Goal: Information Seeking & Learning: Learn about a topic

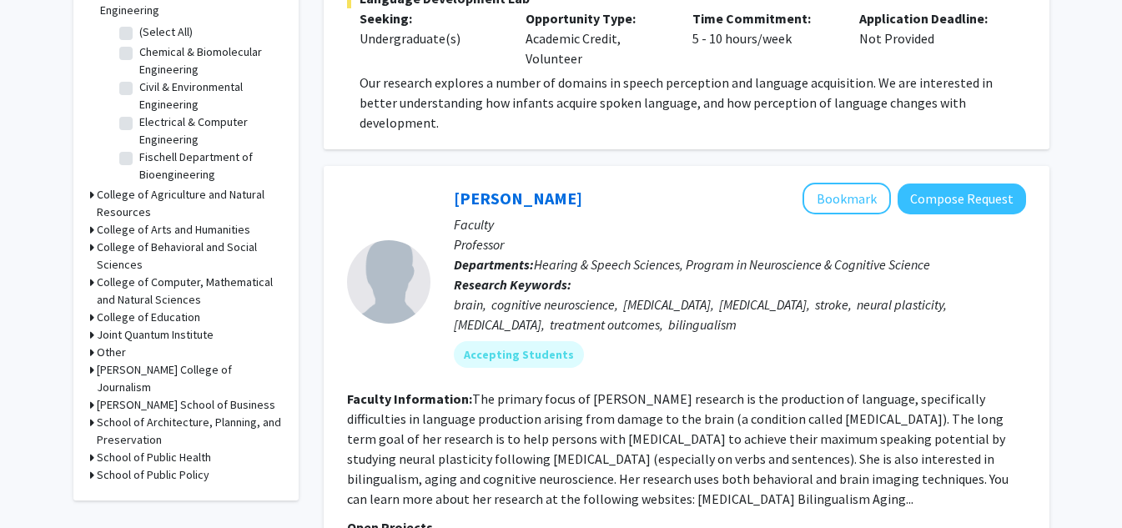
scroll to position [278, 0]
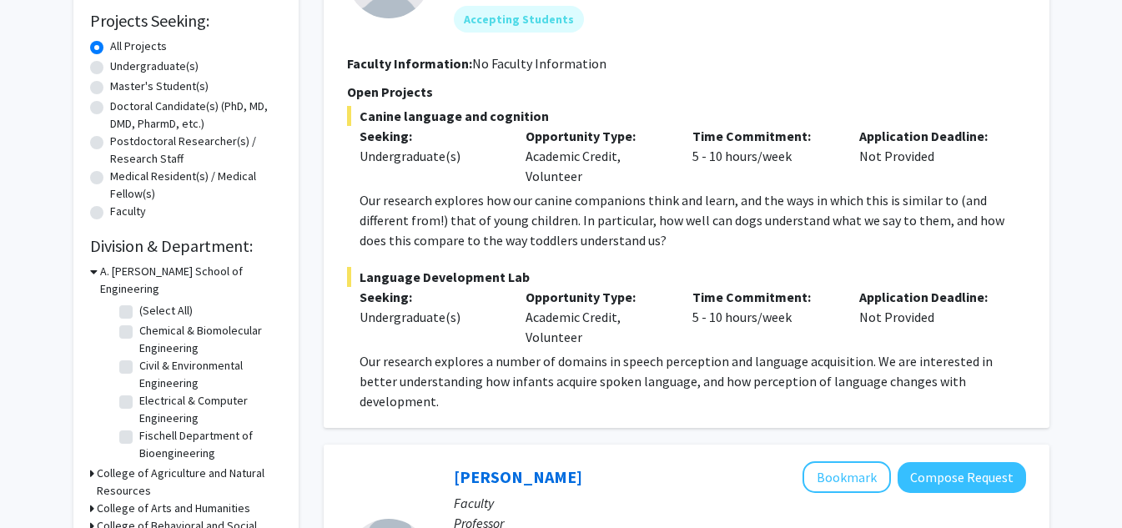
click at [103, 69] on div "Undergraduate(s)" at bounding box center [186, 68] width 192 height 20
click at [96, 58] on div "Undergraduate(s)" at bounding box center [186, 68] width 192 height 20
click at [110, 68] on label "Undergraduate(s)" at bounding box center [154, 67] width 88 height 18
click at [110, 68] on input "Undergraduate(s)" at bounding box center [115, 63] width 11 height 11
radio input "true"
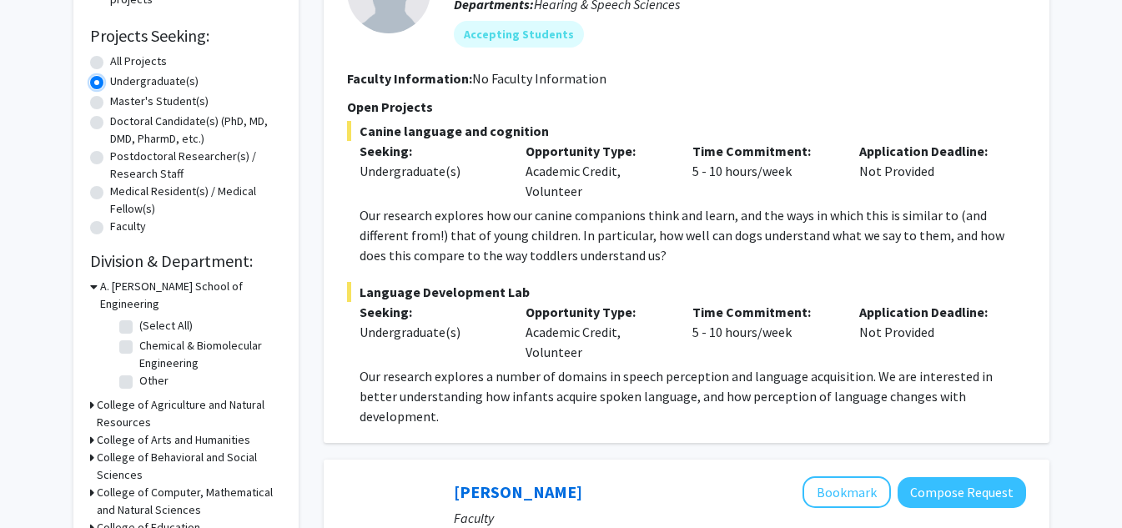
scroll to position [279, 0]
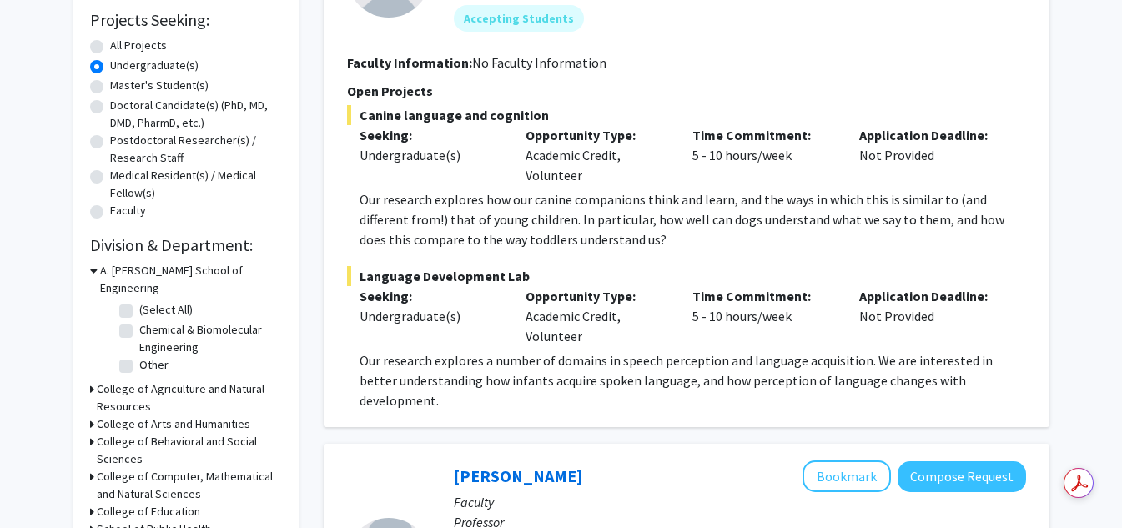
click at [94, 271] on icon at bounding box center [94, 271] width 8 height 18
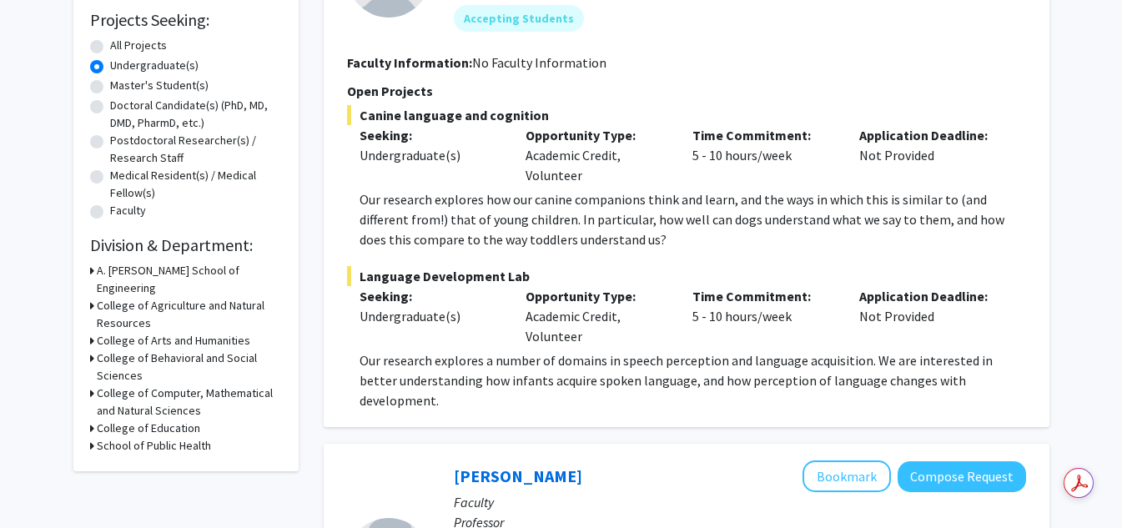
click at [95, 297] on div "College of Agriculture and Natural Resources" at bounding box center [186, 314] width 192 height 35
click at [93, 297] on icon at bounding box center [92, 306] width 4 height 18
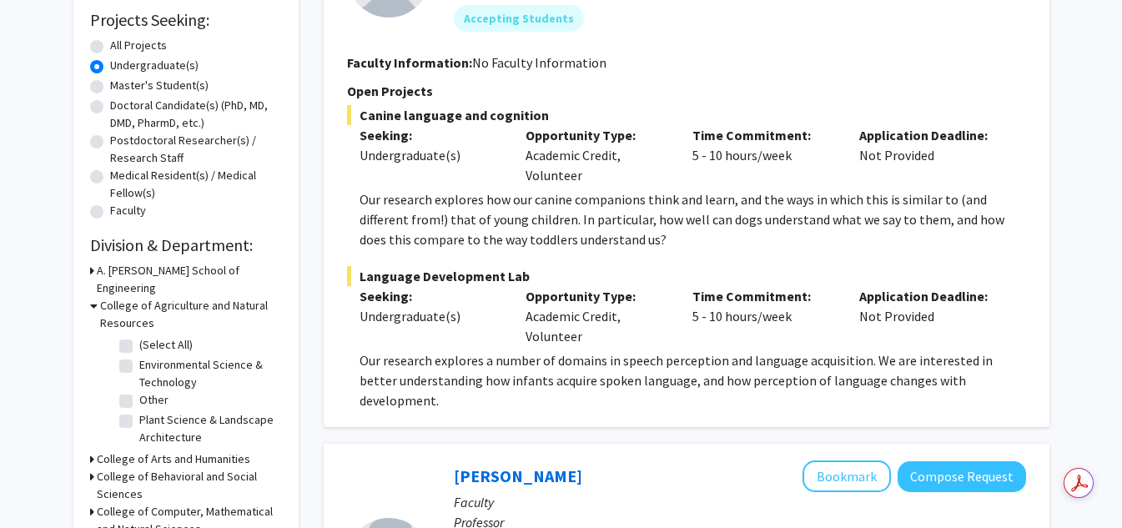
click at [139, 336] on label "(Select All)" at bounding box center [165, 345] width 53 height 18
click at [139, 336] on input "(Select All)" at bounding box center [144, 341] width 11 height 11
checkbox input "true"
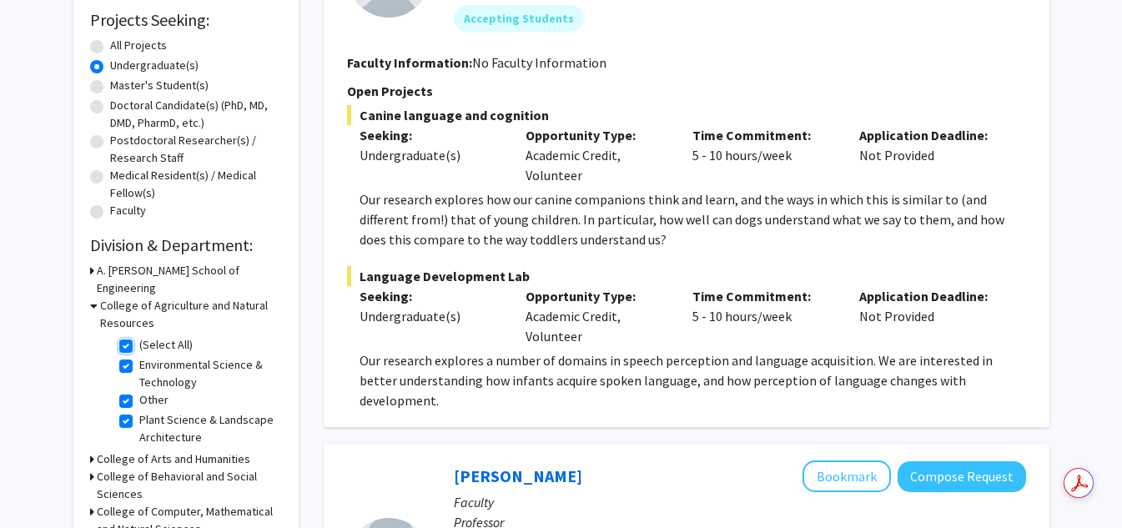
checkbox input "true"
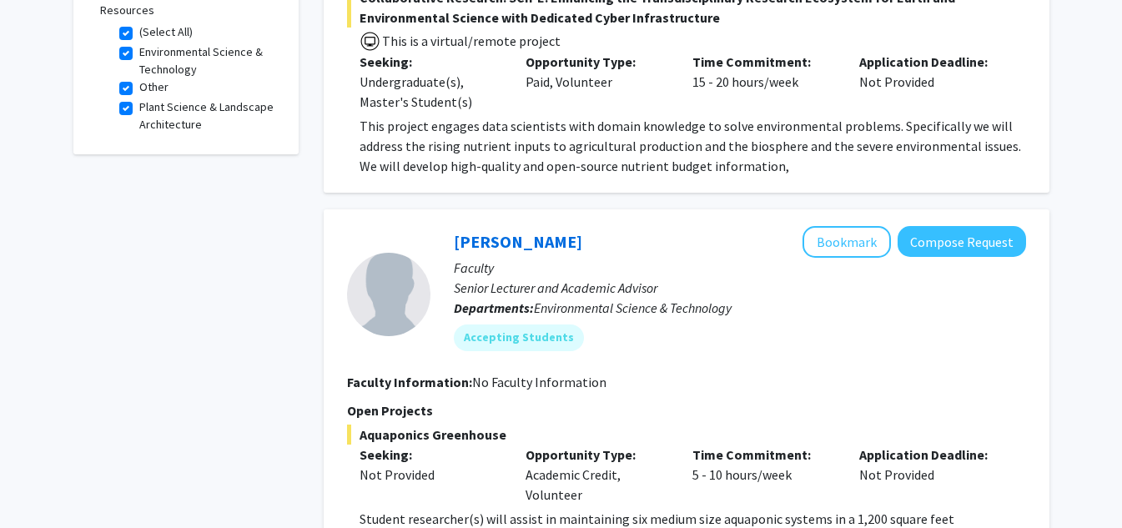
scroll to position [278, 0]
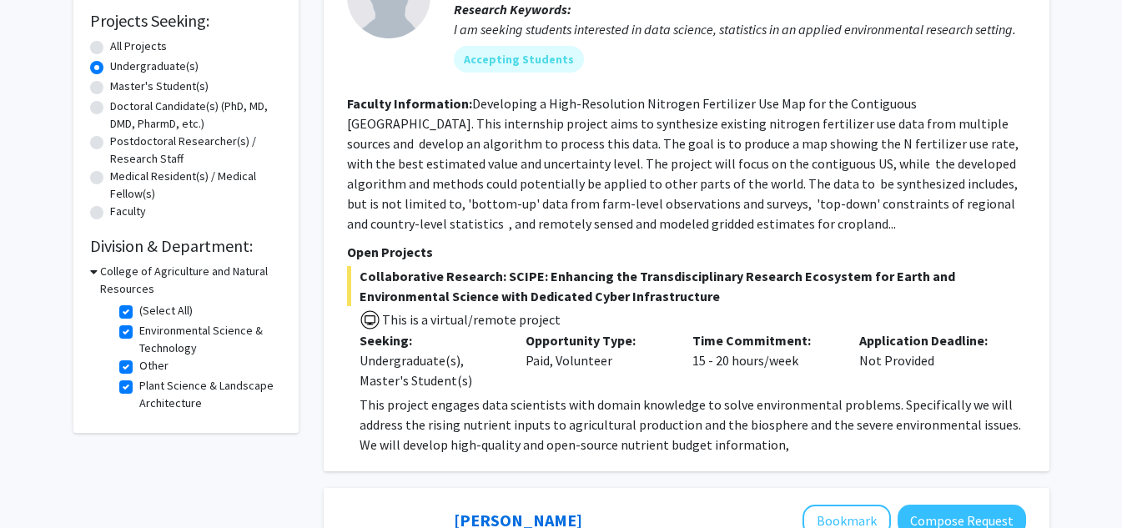
click at [93, 269] on icon at bounding box center [94, 272] width 8 height 18
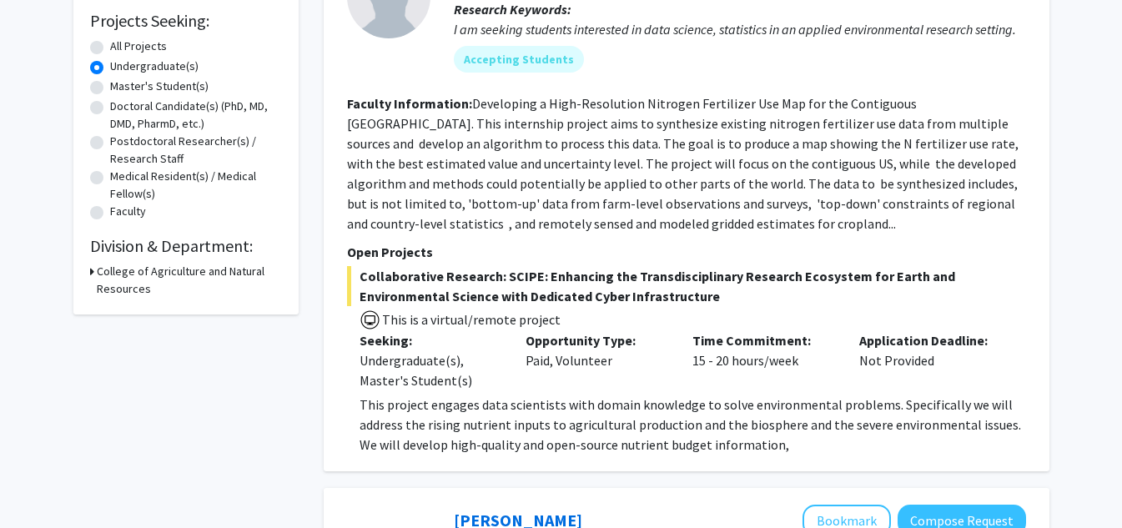
click at [93, 271] on icon at bounding box center [92, 272] width 4 height 18
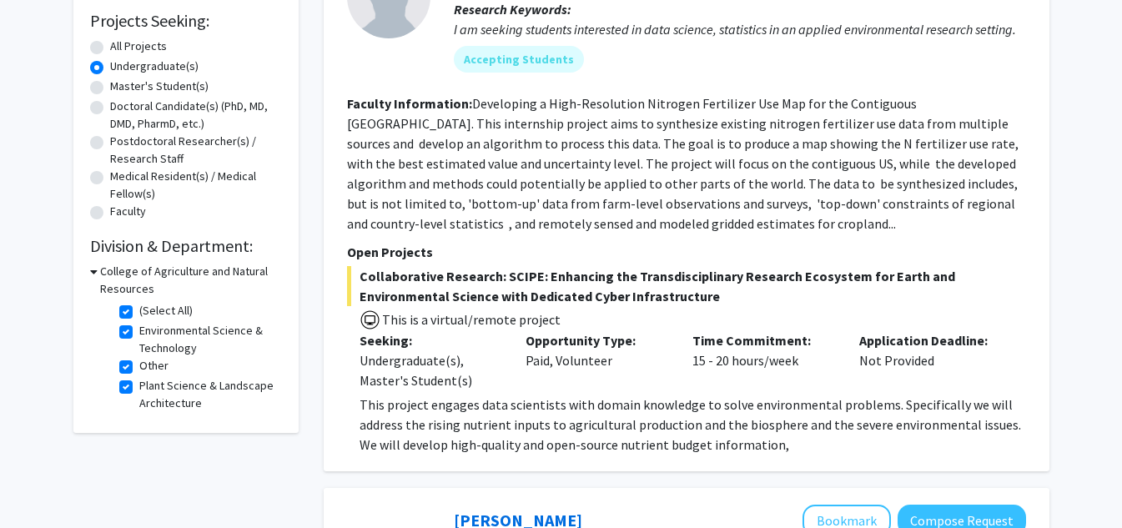
click at [92, 272] on icon at bounding box center [94, 272] width 8 height 18
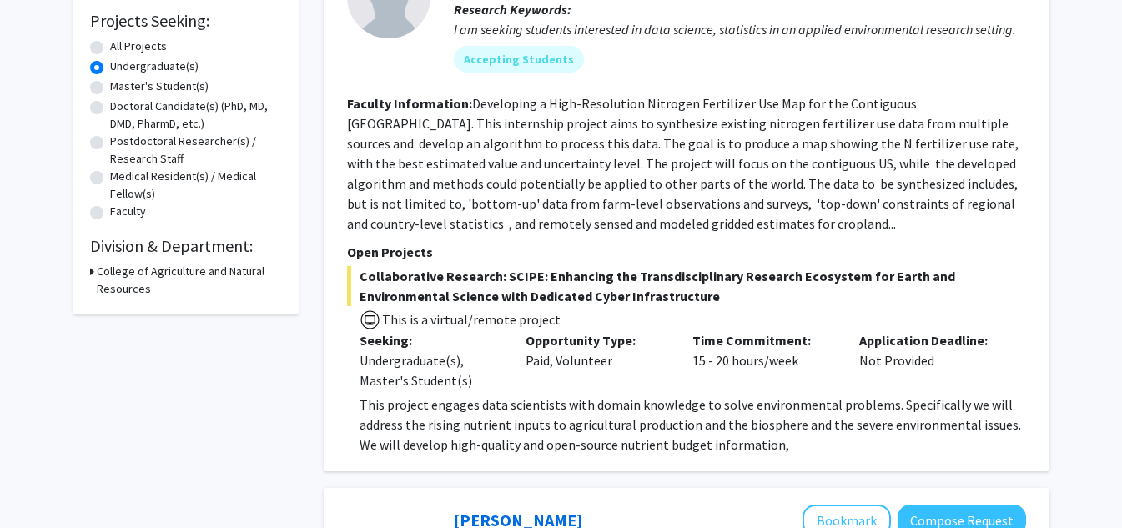
click at [90, 274] on icon at bounding box center [92, 272] width 4 height 18
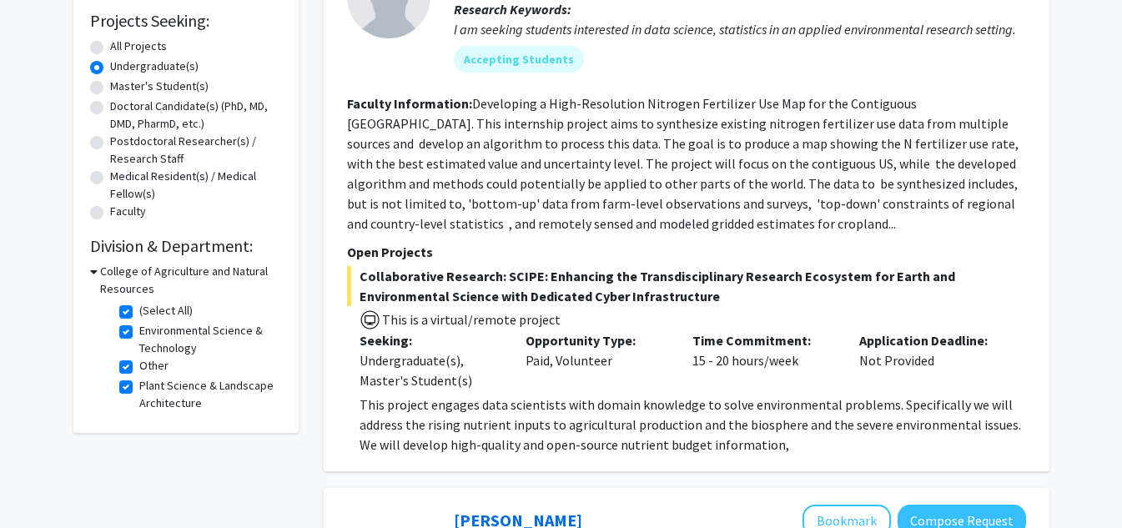
click at [139, 312] on label "(Select All)" at bounding box center [165, 311] width 53 height 18
click at [139, 312] on input "(Select All)" at bounding box center [144, 307] width 11 height 11
checkbox input "false"
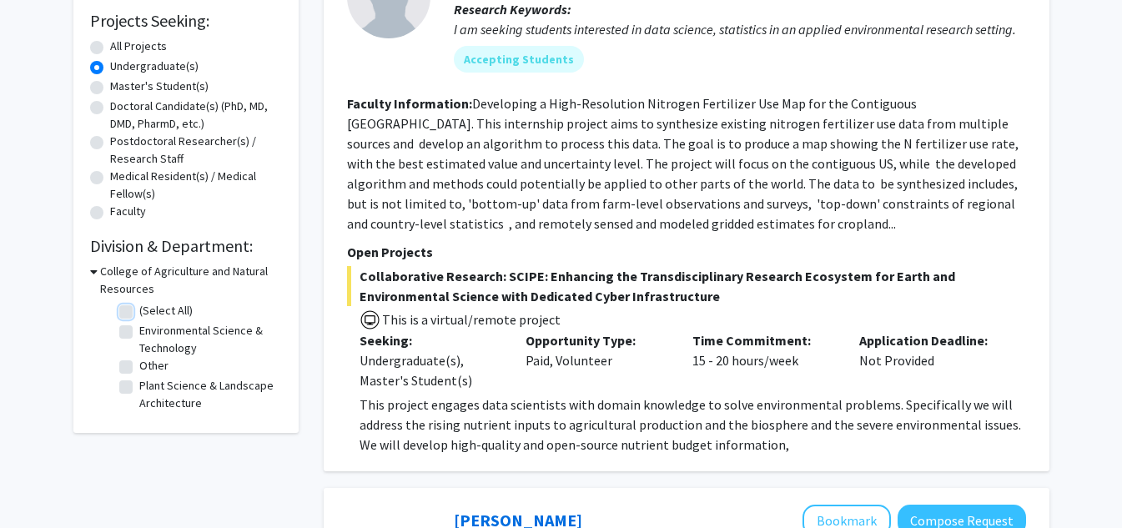
checkbox input "false"
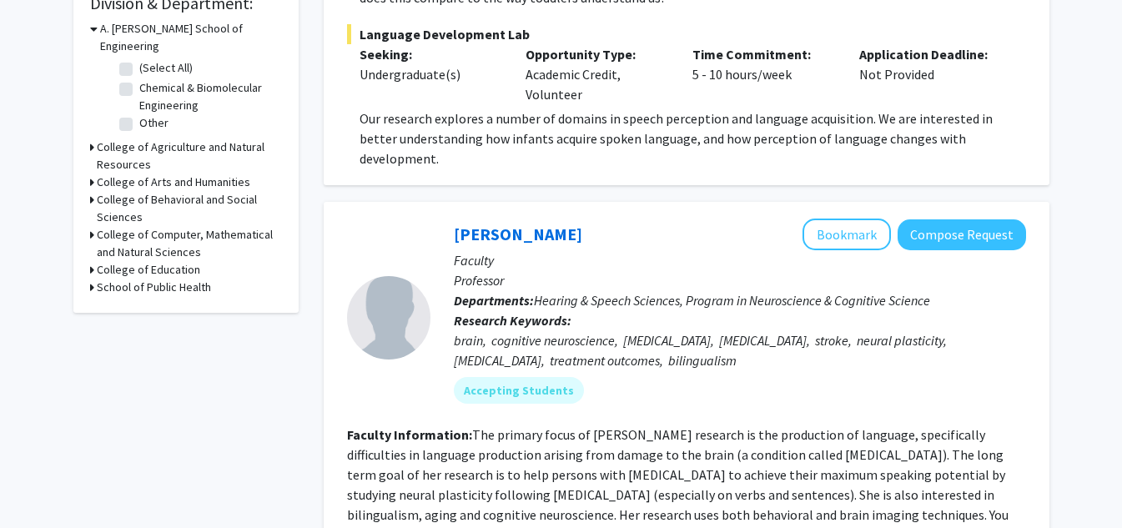
scroll to position [556, 0]
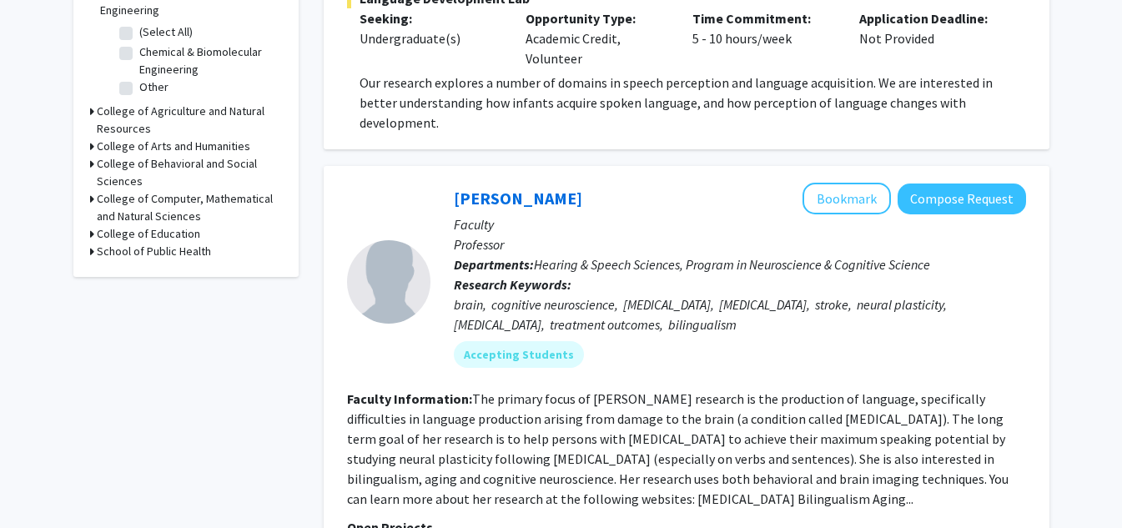
click at [90, 103] on icon at bounding box center [92, 112] width 4 height 18
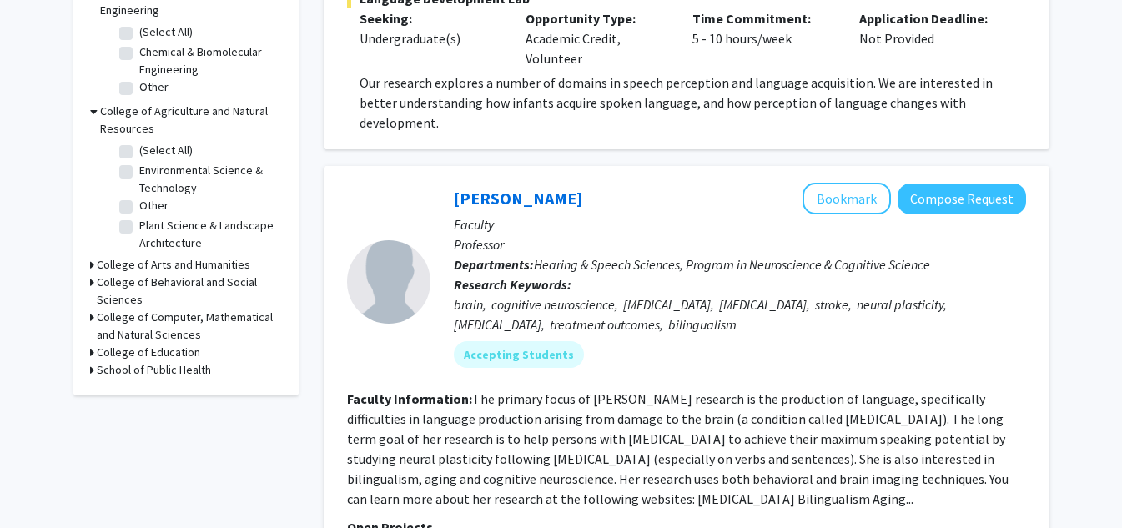
click at [139, 142] on label "(Select All)" at bounding box center [165, 151] width 53 height 18
click at [139, 142] on input "(Select All)" at bounding box center [144, 147] width 11 height 11
checkbox input "true"
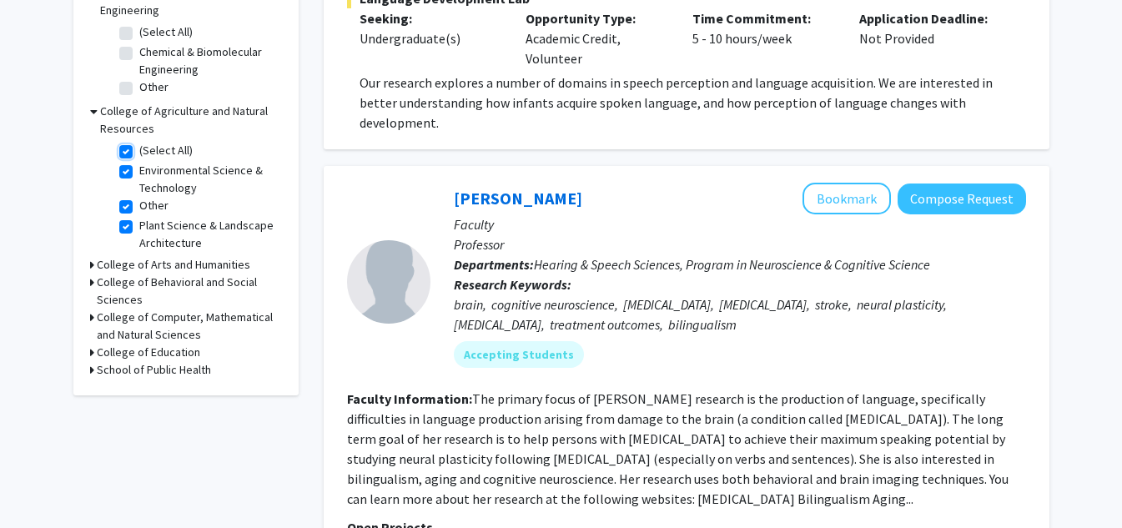
checkbox input "true"
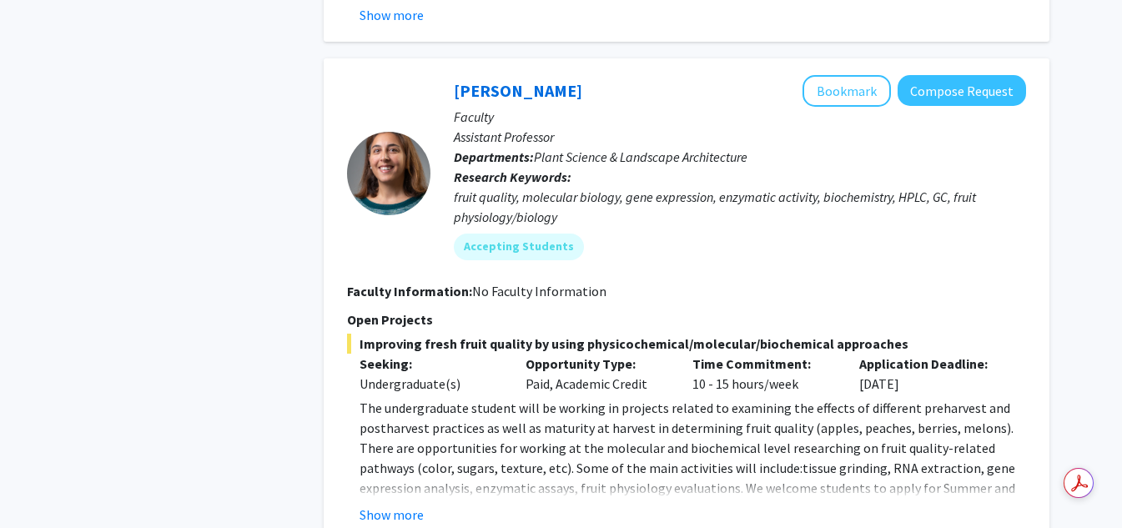
scroll to position [1434, 0]
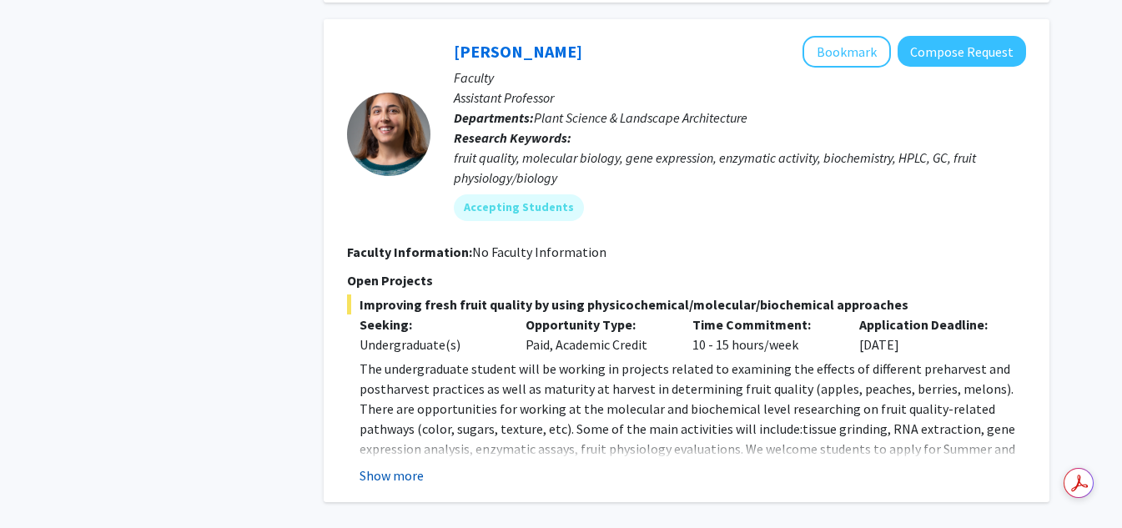
click at [401, 477] on button "Show more" at bounding box center [392, 476] width 64 height 20
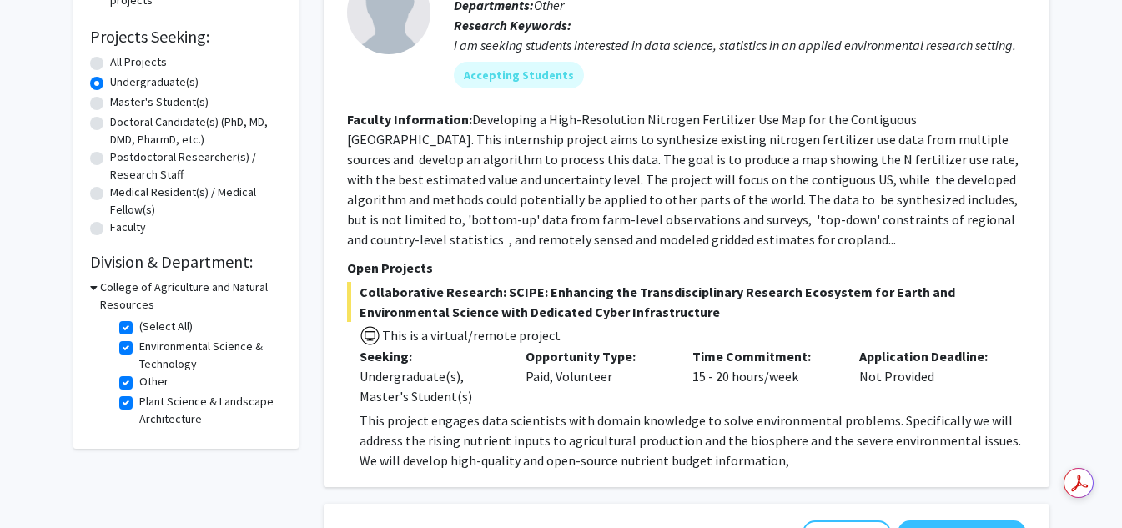
scroll to position [278, 0]
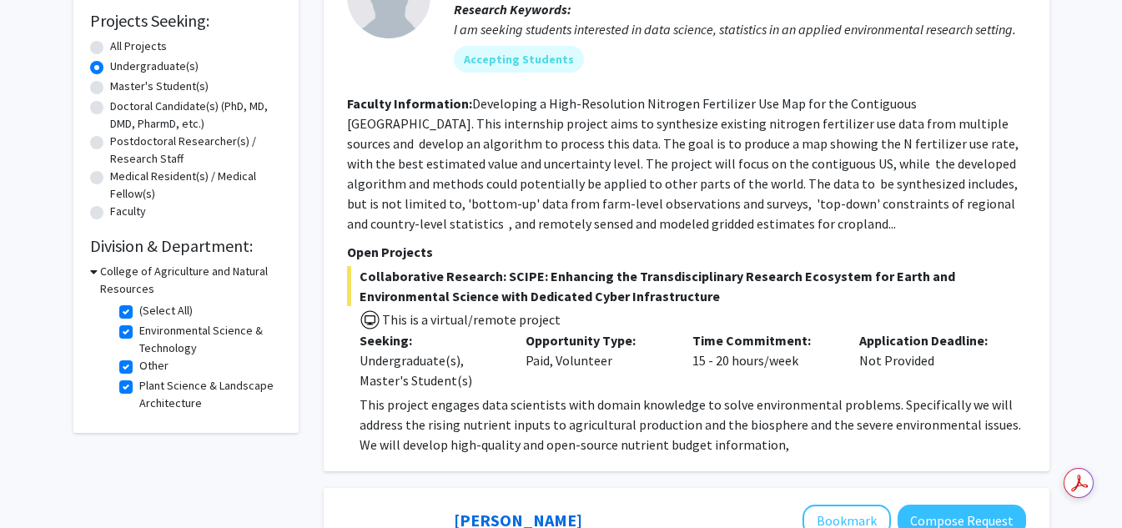
click at [94, 272] on icon at bounding box center [94, 272] width 8 height 18
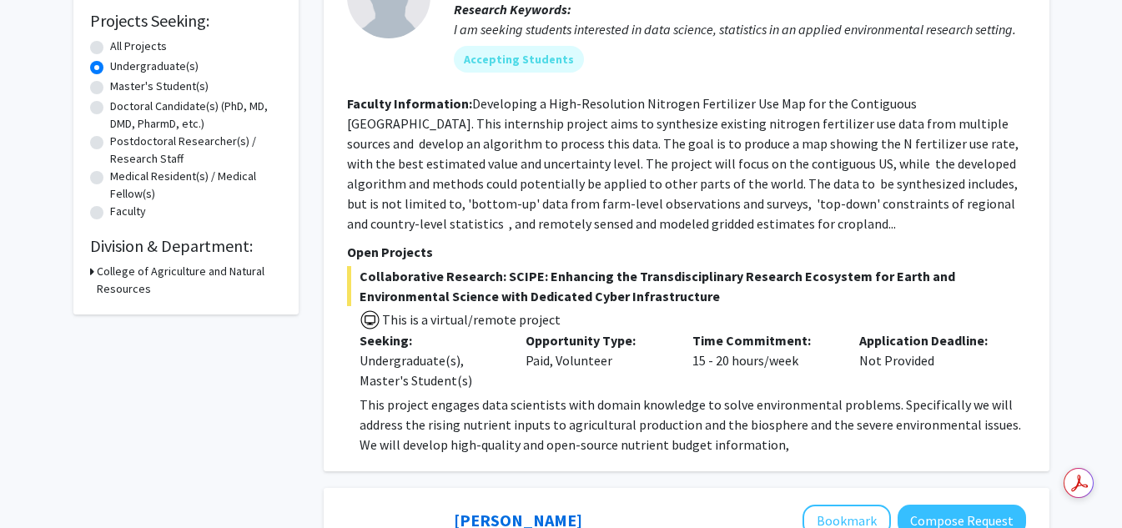
click at [92, 274] on icon at bounding box center [92, 272] width 4 height 18
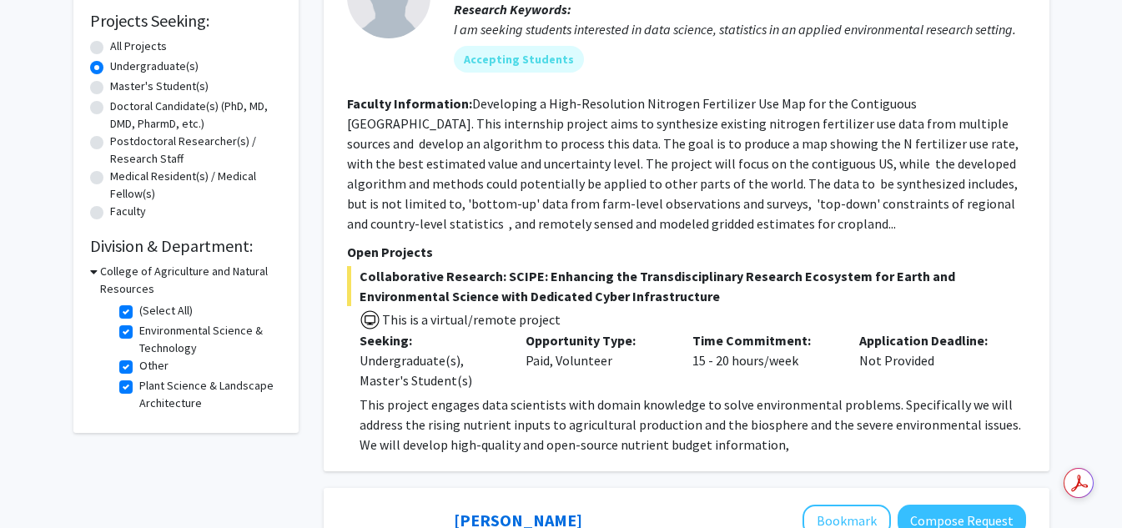
click at [139, 309] on label "(Select All)" at bounding box center [165, 311] width 53 height 18
click at [139, 309] on input "(Select All)" at bounding box center [144, 307] width 11 height 11
checkbox input "false"
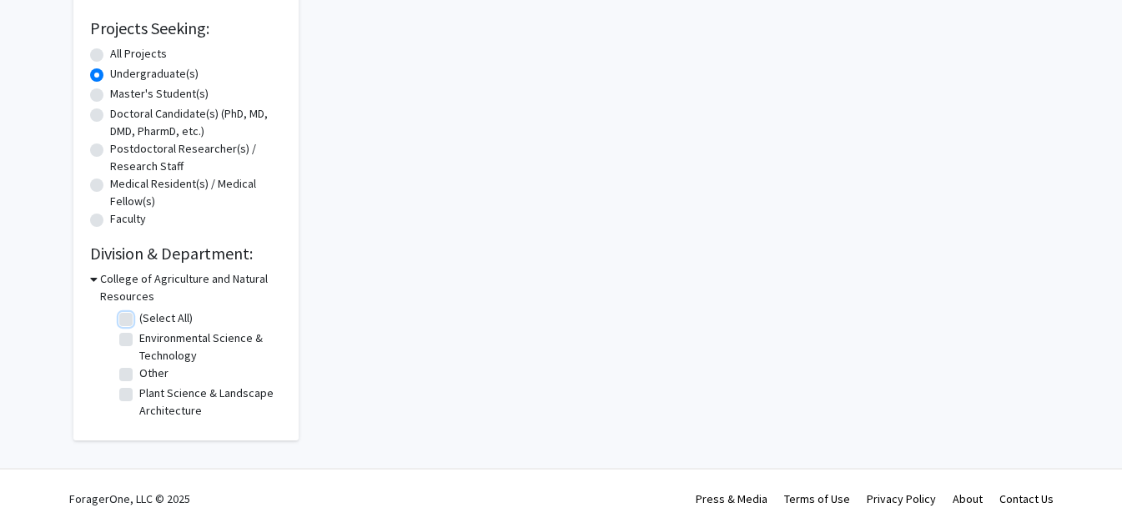
checkbox input "false"
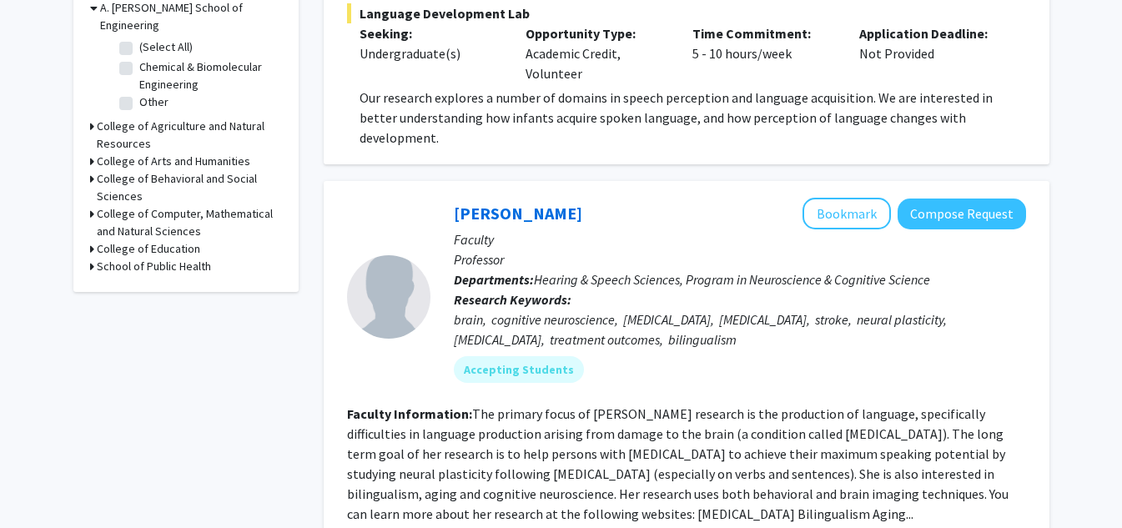
scroll to position [556, 0]
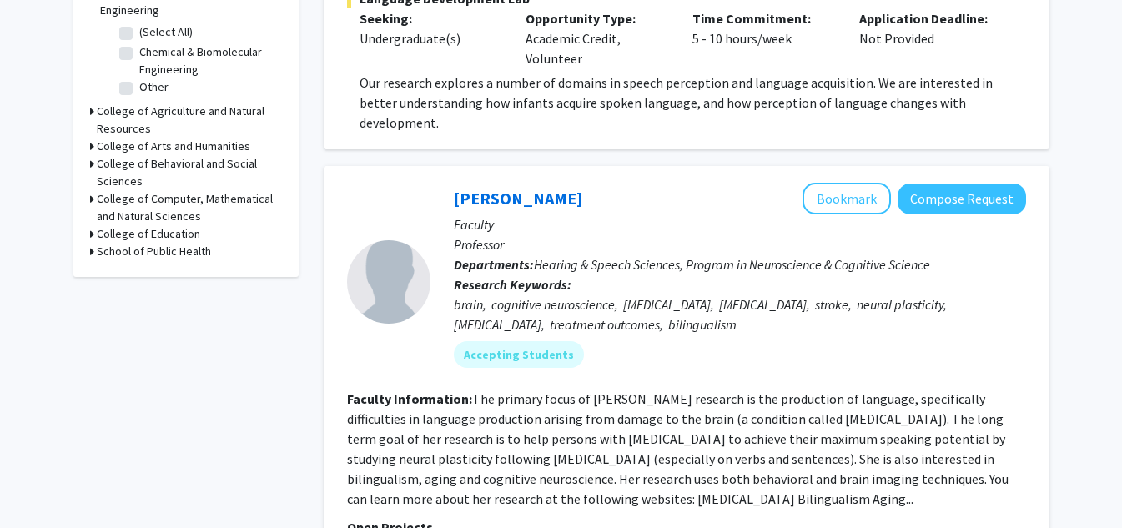
click at [92, 190] on icon at bounding box center [92, 199] width 4 height 18
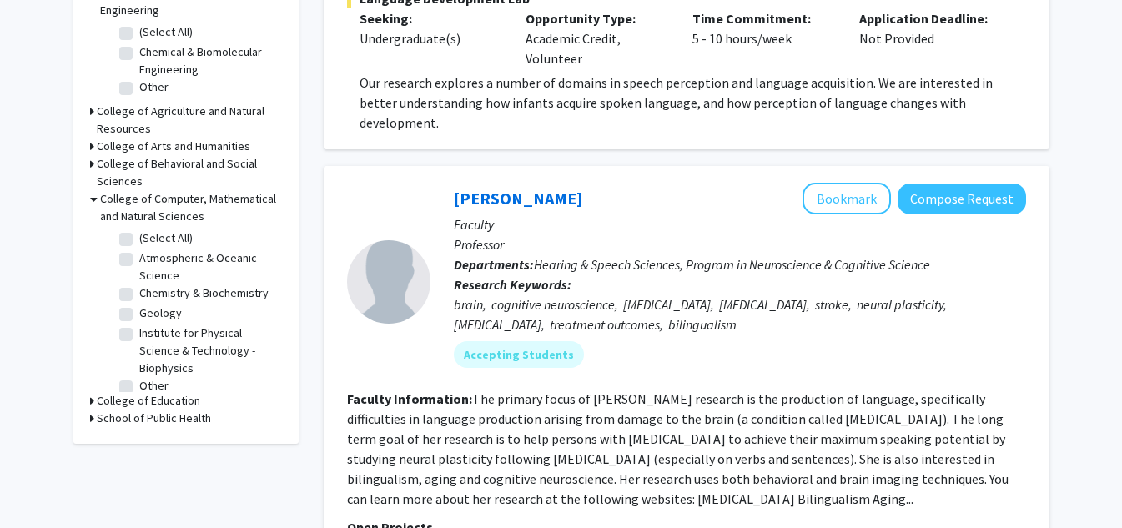
click at [139, 229] on label "(Select All)" at bounding box center [165, 238] width 53 height 18
click at [139, 229] on input "(Select All)" at bounding box center [144, 234] width 11 height 11
checkbox input "true"
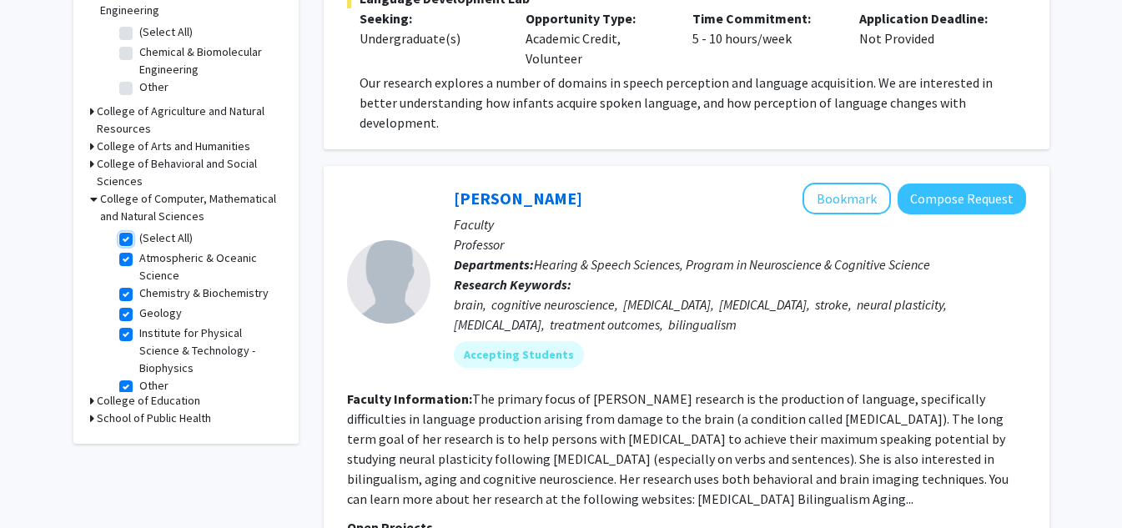
checkbox input "true"
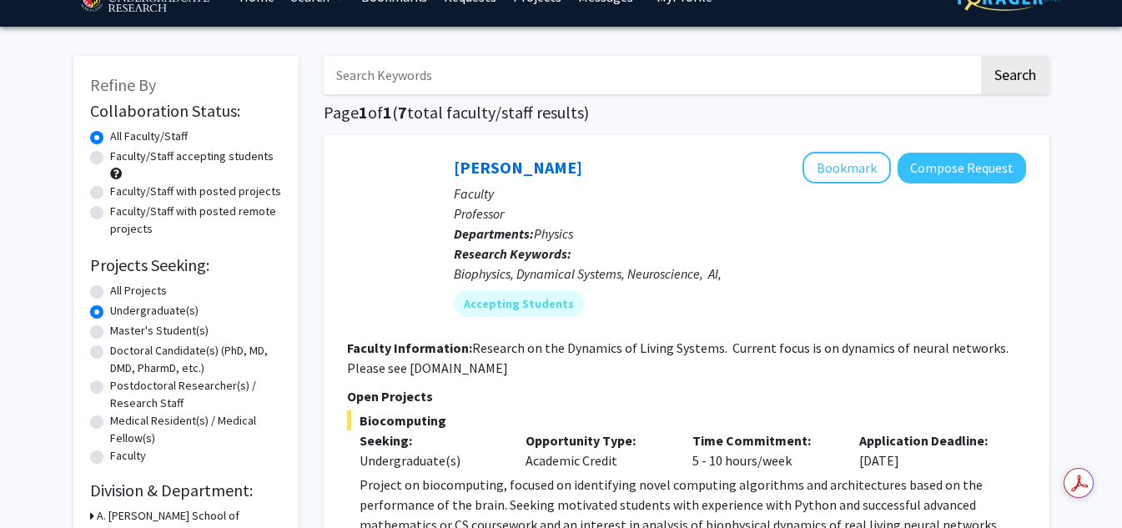
scroll to position [278, 0]
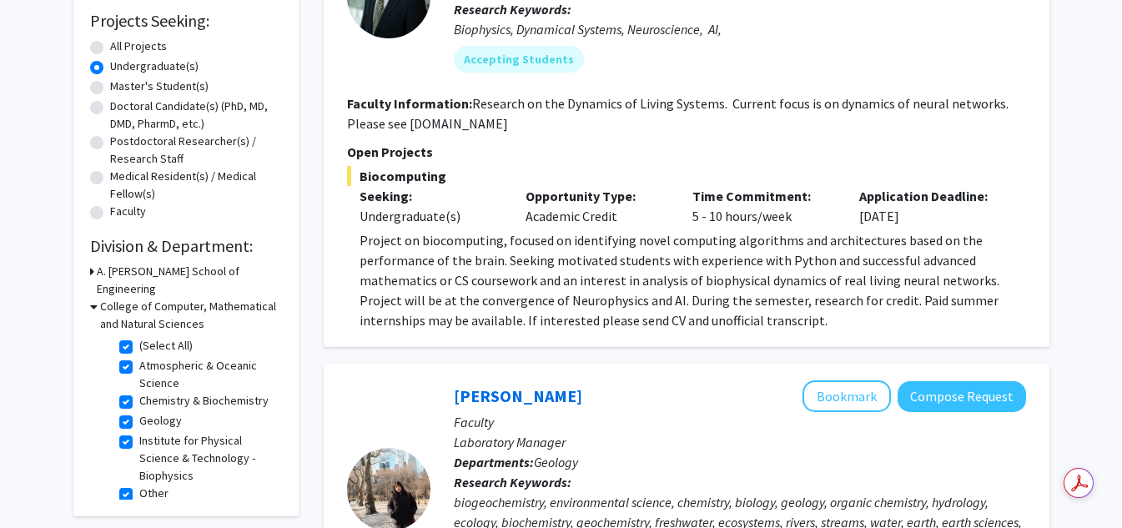
click at [139, 442] on label "Institute for Physical Science & Technology - Biophysics" at bounding box center [208, 458] width 138 height 53
click at [139, 442] on input "Institute for Physical Science & Technology - Biophysics" at bounding box center [144, 437] width 11 height 11
checkbox input "false"
checkbox input "true"
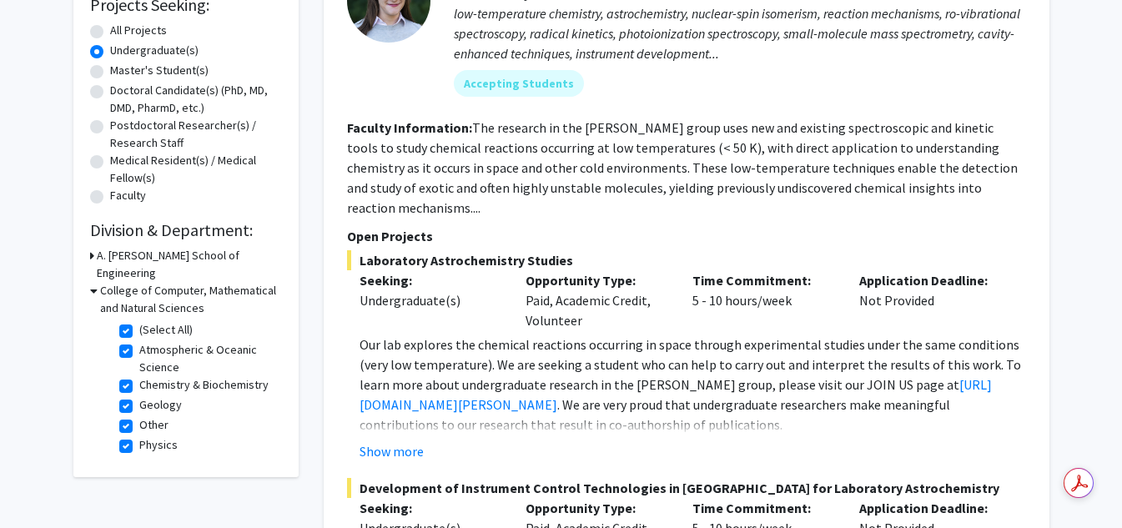
scroll to position [279, 0]
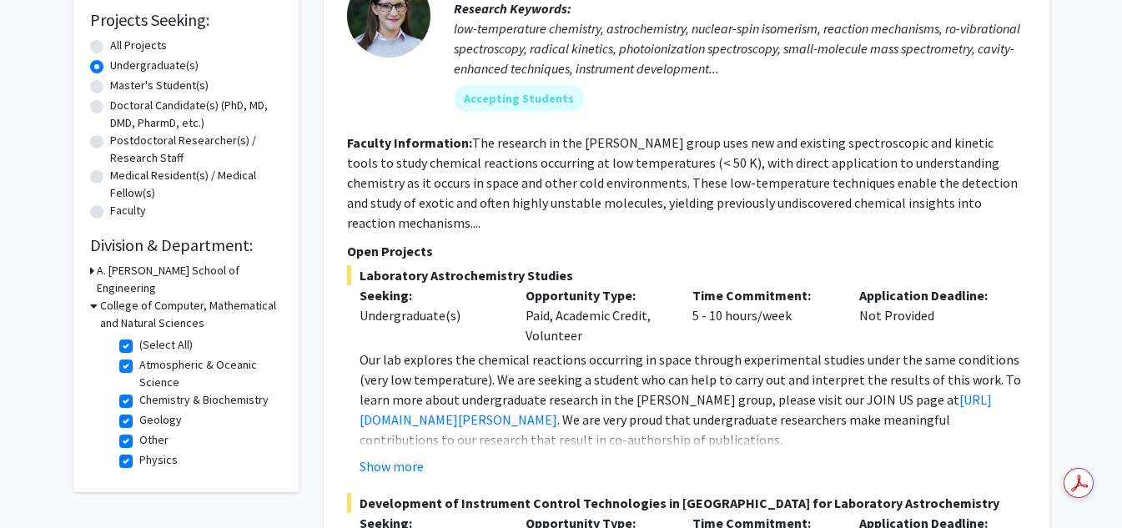
click at [139, 451] on label "Physics" at bounding box center [158, 460] width 38 height 18
click at [139, 451] on input "Physics" at bounding box center [144, 456] width 11 height 11
checkbox input "false"
checkbox input "true"
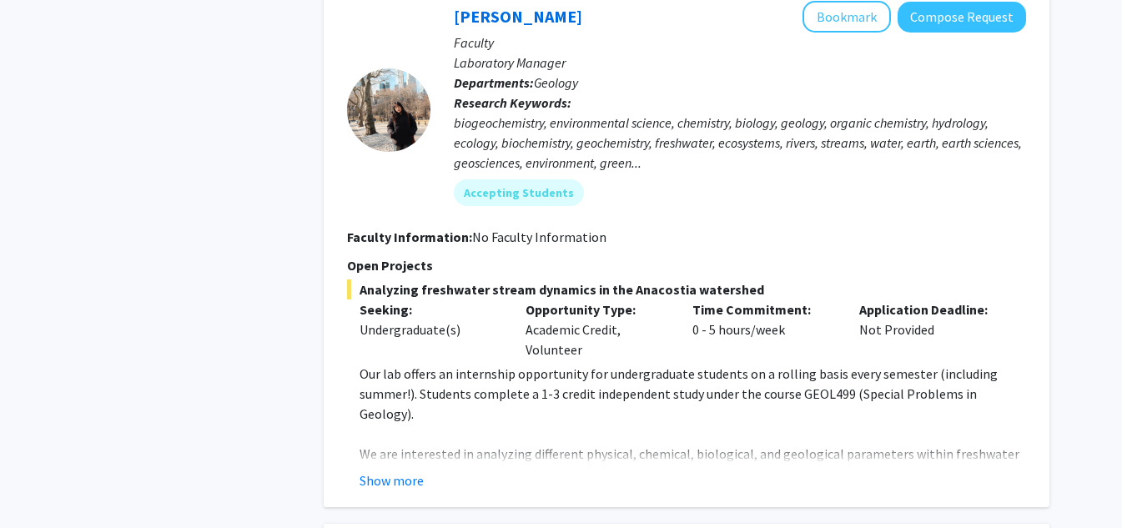
scroll to position [1985, 0]
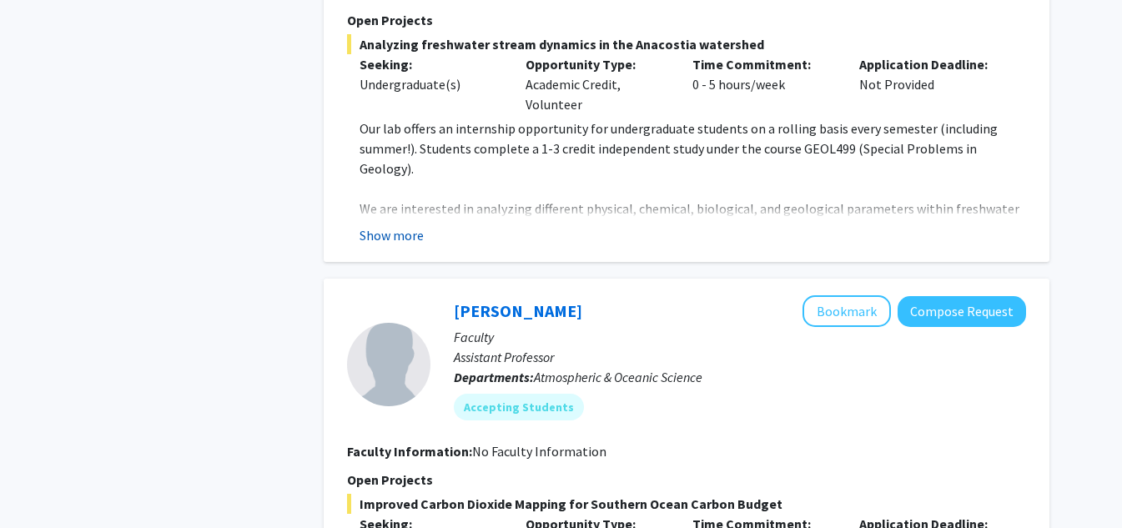
click at [399, 225] on button "Show more" at bounding box center [392, 235] width 64 height 20
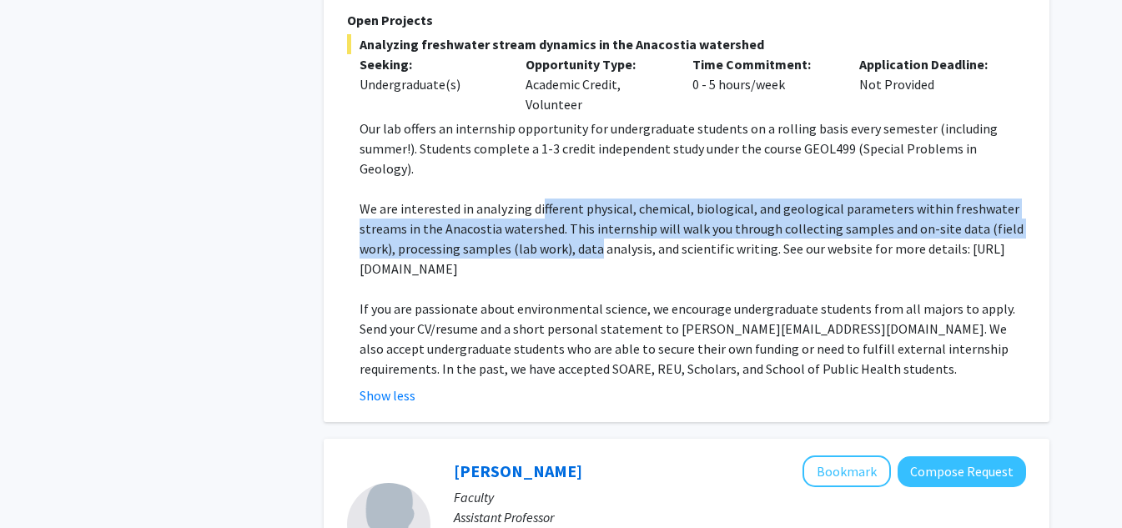
drag, startPoint x: 539, startPoint y: 171, endPoint x: 597, endPoint y: 210, distance: 70.3
click at [597, 210] on p "We are interested in analyzing different physical, chemical, biological, and ge…" at bounding box center [693, 239] width 667 height 80
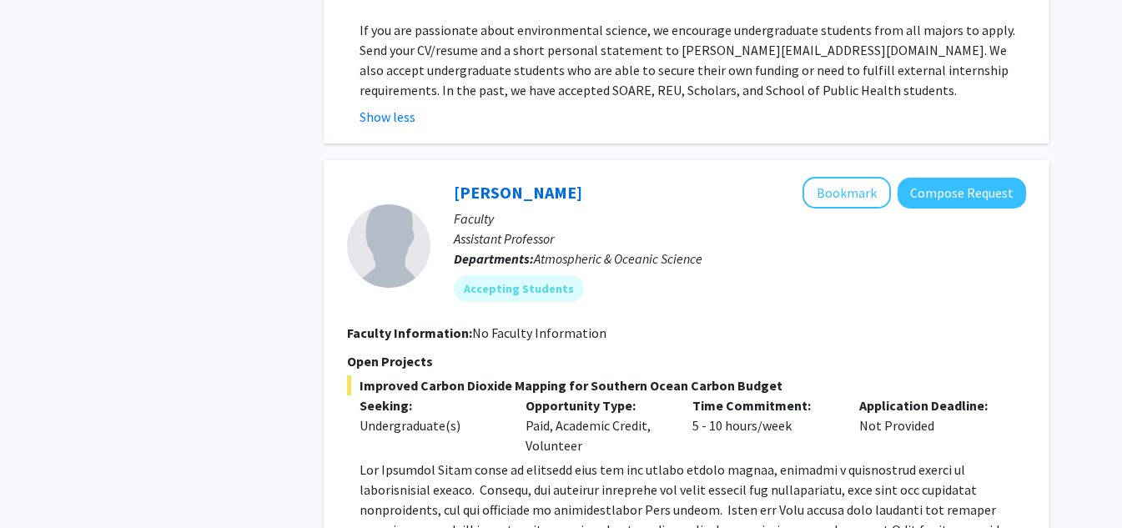
scroll to position [2541, 0]
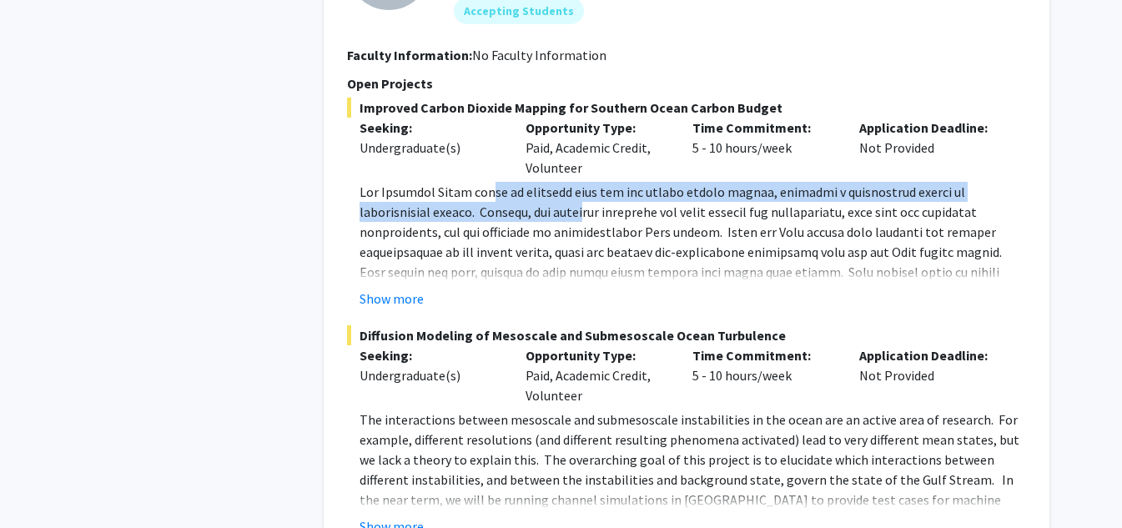
drag, startPoint x: 496, startPoint y: 154, endPoint x: 599, endPoint y: 178, distance: 106.2
click at [599, 184] on span at bounding box center [691, 282] width 663 height 197
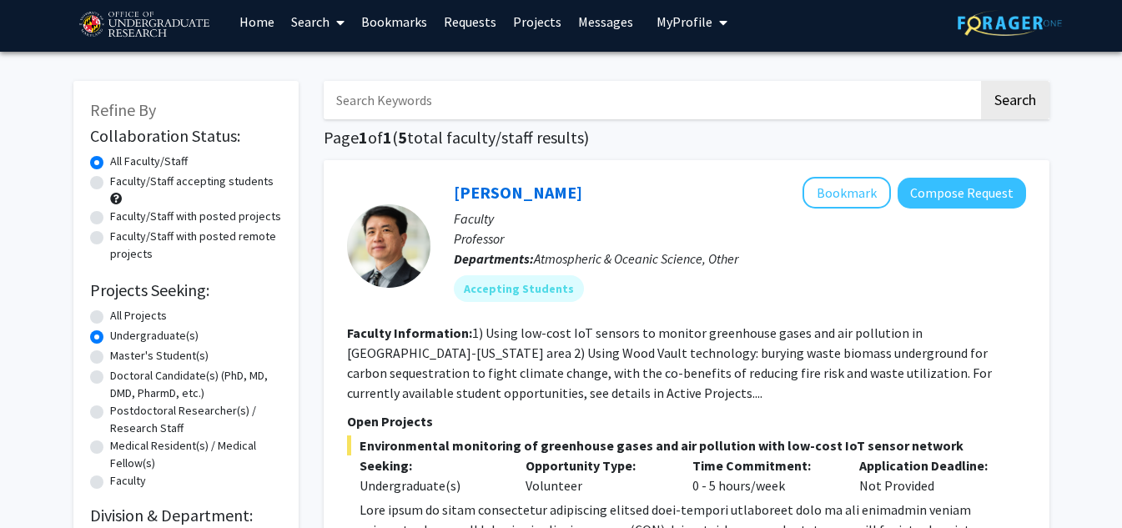
scroll to position [0, 0]
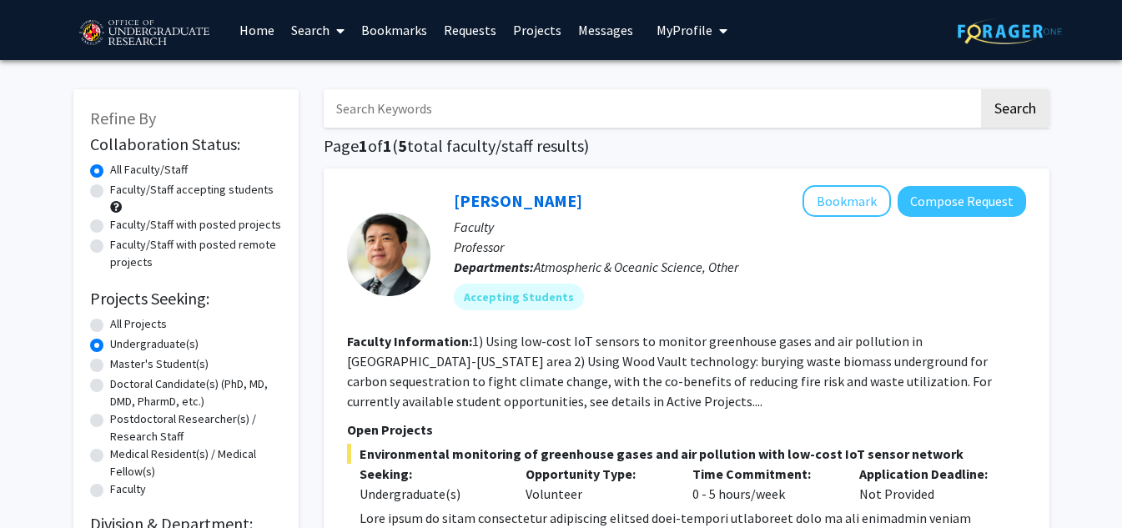
click at [702, 239] on p "Professor" at bounding box center [740, 247] width 572 height 20
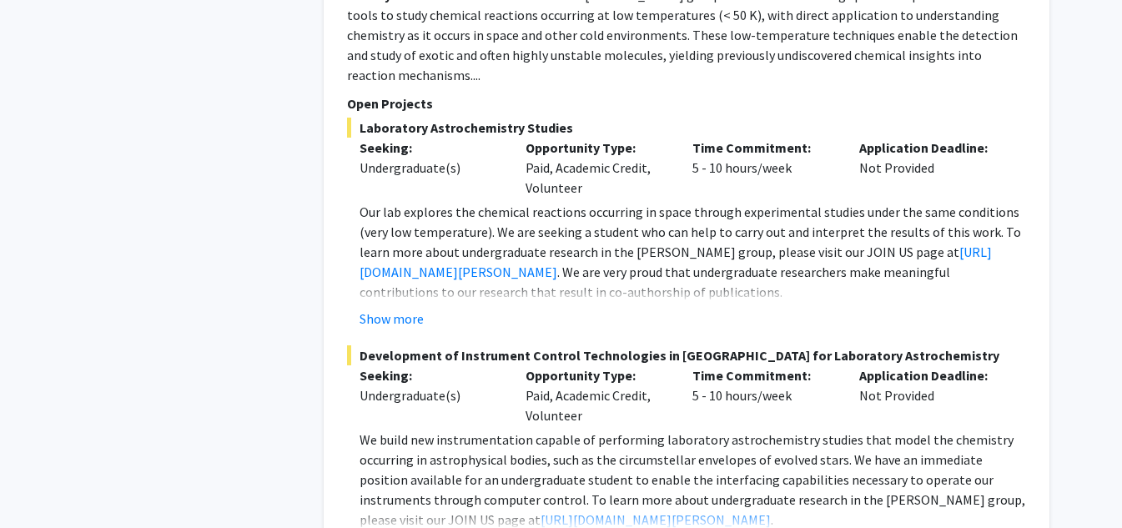
scroll to position [1112, 0]
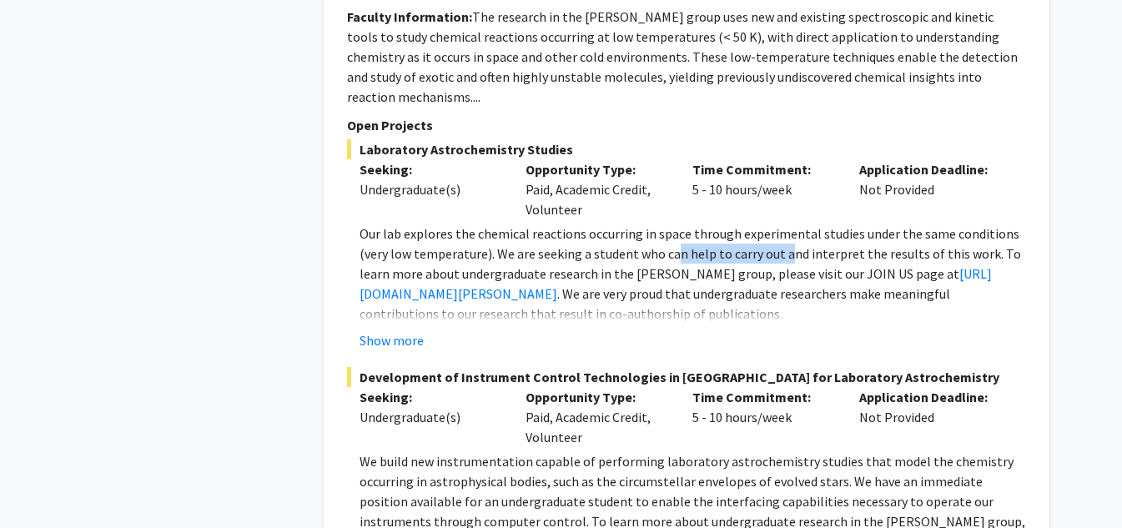
drag, startPoint x: 673, startPoint y: 226, endPoint x: 785, endPoint y: 231, distance: 111.9
click at [785, 231] on p "Our lab explores the chemical reactions occurring in space through experimental…" at bounding box center [693, 274] width 667 height 100
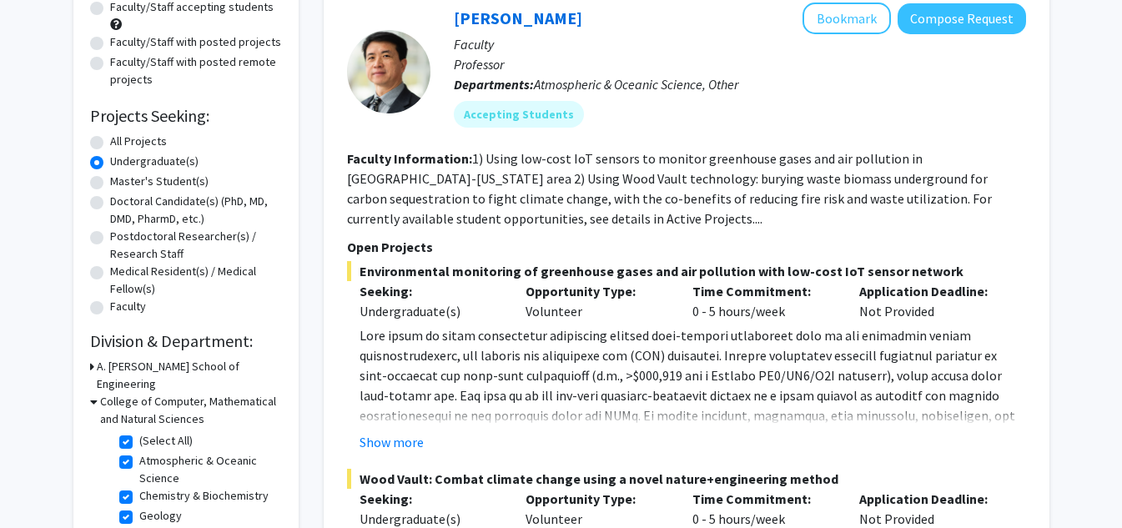
scroll to position [278, 0]
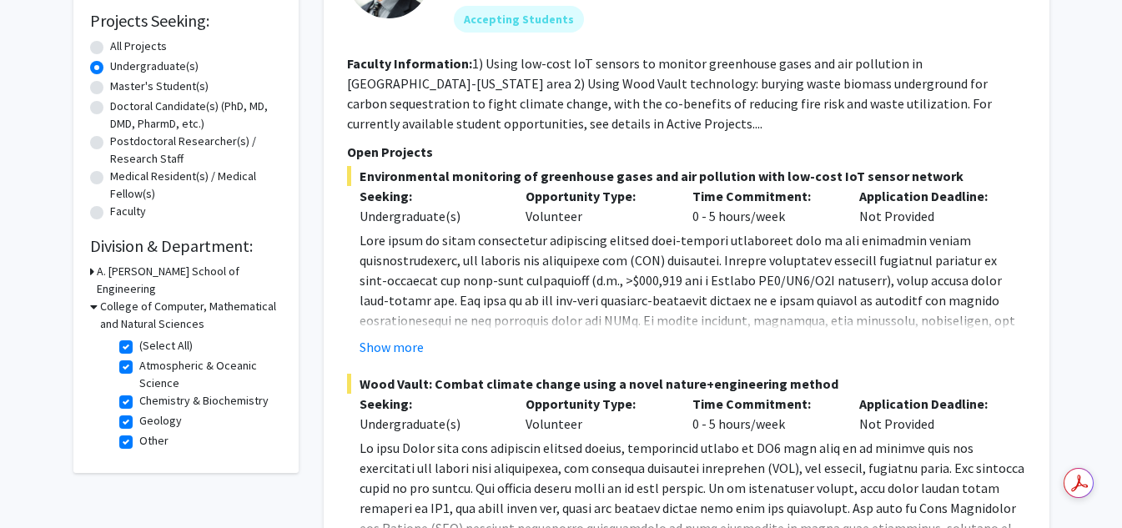
click at [110, 211] on label "Faculty" at bounding box center [128, 212] width 36 height 18
click at [110, 211] on input "Faculty" at bounding box center [115, 208] width 11 height 11
radio input "true"
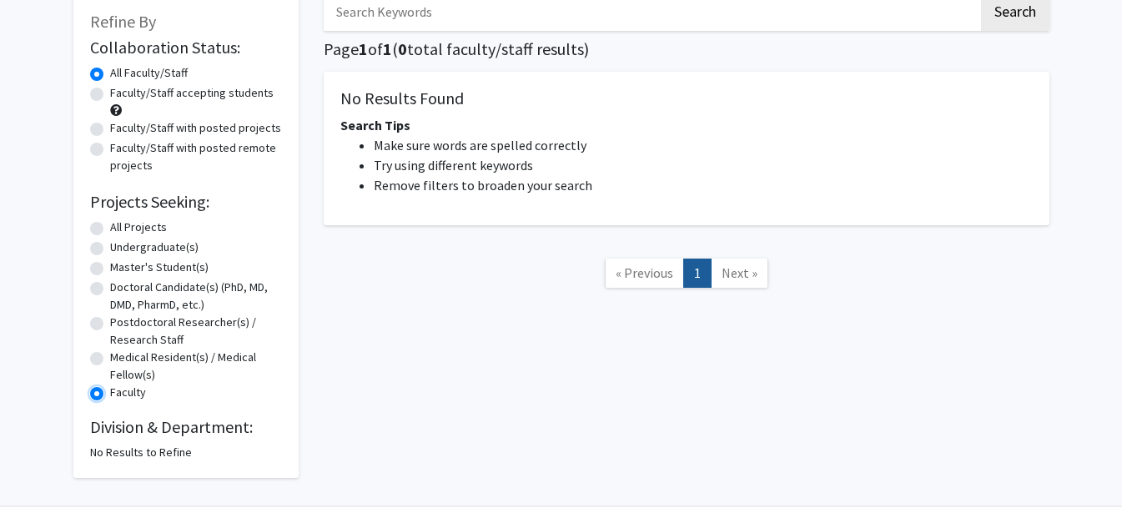
scroll to position [134, 0]
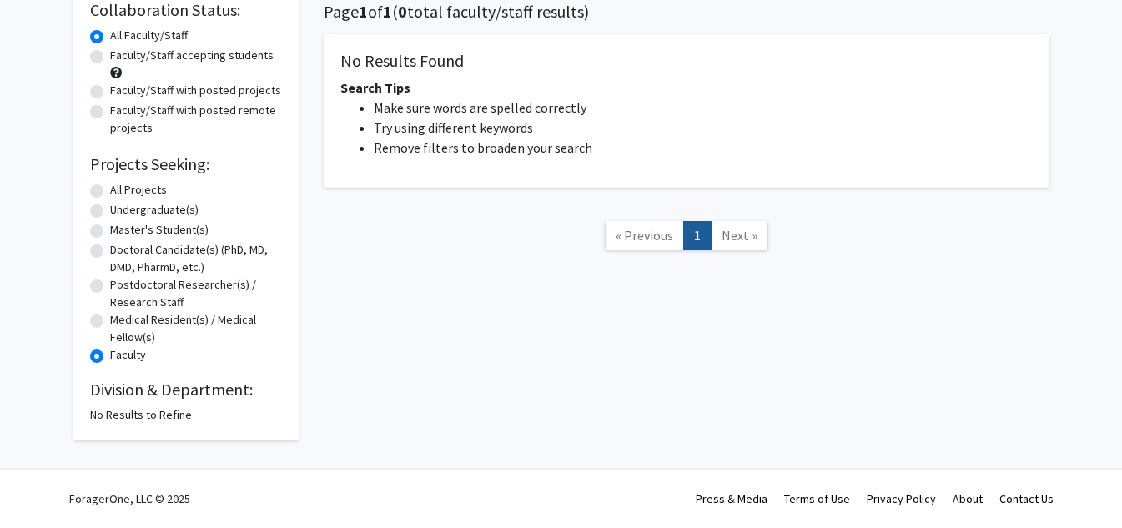
click at [103, 205] on div "Undergraduate(s)" at bounding box center [186, 211] width 192 height 20
click at [110, 213] on label "Undergraduate(s)" at bounding box center [154, 210] width 88 height 18
click at [110, 212] on input "Undergraduate(s)" at bounding box center [115, 206] width 11 height 11
radio input "true"
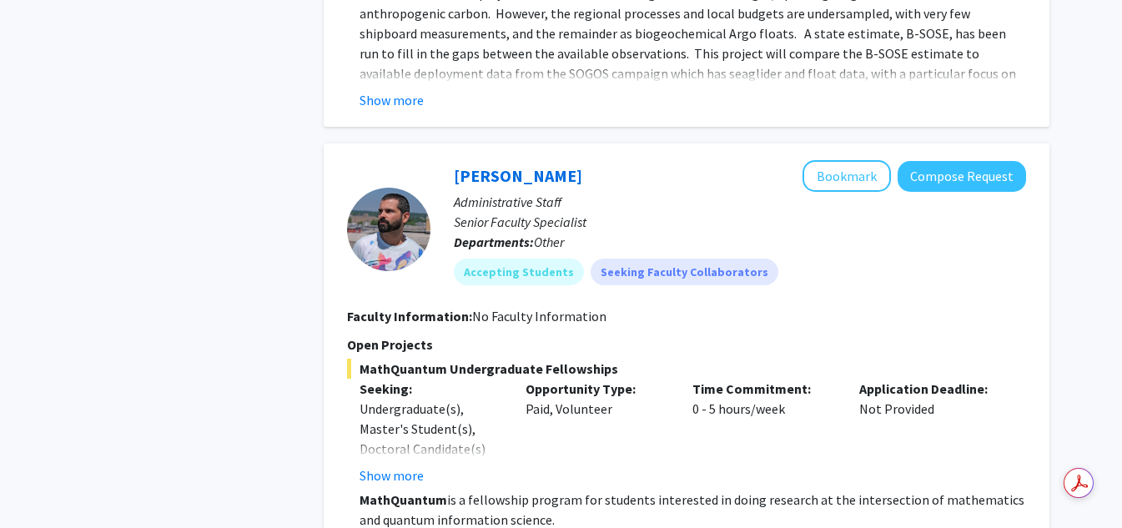
scroll to position [3305, 0]
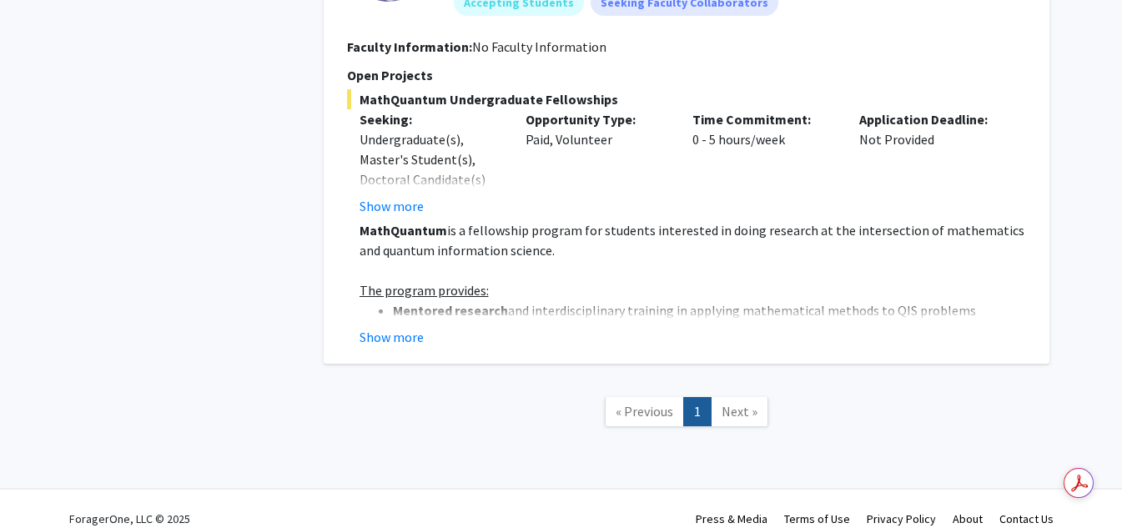
click at [740, 405] on link "Next »" at bounding box center [740, 411] width 58 height 29
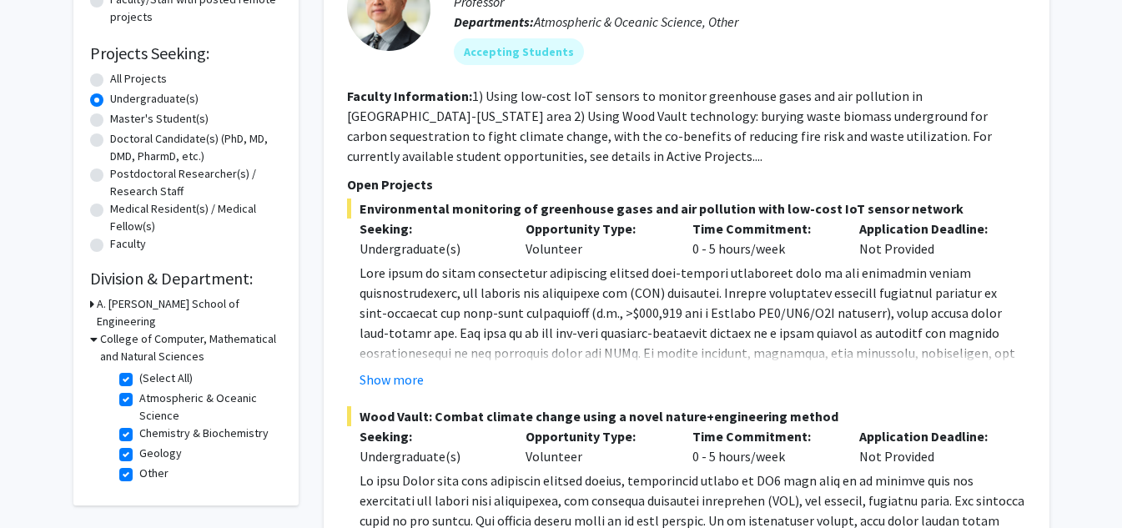
scroll to position [0, 0]
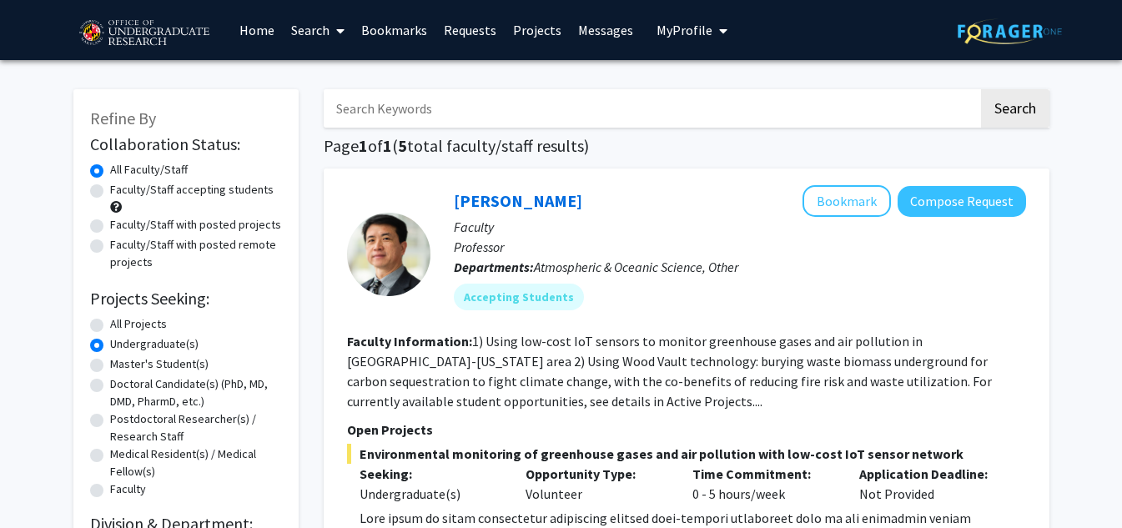
click at [210, 192] on label "Faculty/Staff accepting students" at bounding box center [192, 190] width 164 height 18
click at [121, 192] on input "Faculty/Staff accepting students" at bounding box center [115, 186] width 11 height 11
radio input "true"
click at [137, 175] on label "All Faculty/Staff" at bounding box center [149, 170] width 78 height 18
click at [121, 172] on input "All Faculty/Staff" at bounding box center [115, 166] width 11 height 11
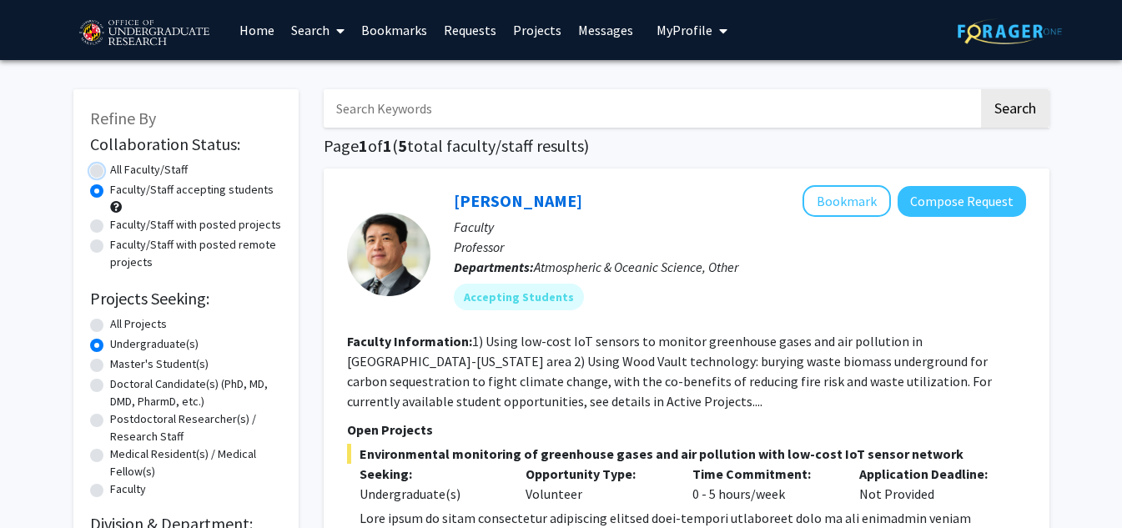
radio input "true"
click at [137, 194] on label "Faculty/Staff accepting students" at bounding box center [192, 190] width 164 height 18
click at [121, 192] on input "Faculty/Staff accepting students" at bounding box center [115, 186] width 11 height 11
radio input "true"
click at [127, 118] on span "Refine By" at bounding box center [123, 118] width 66 height 21
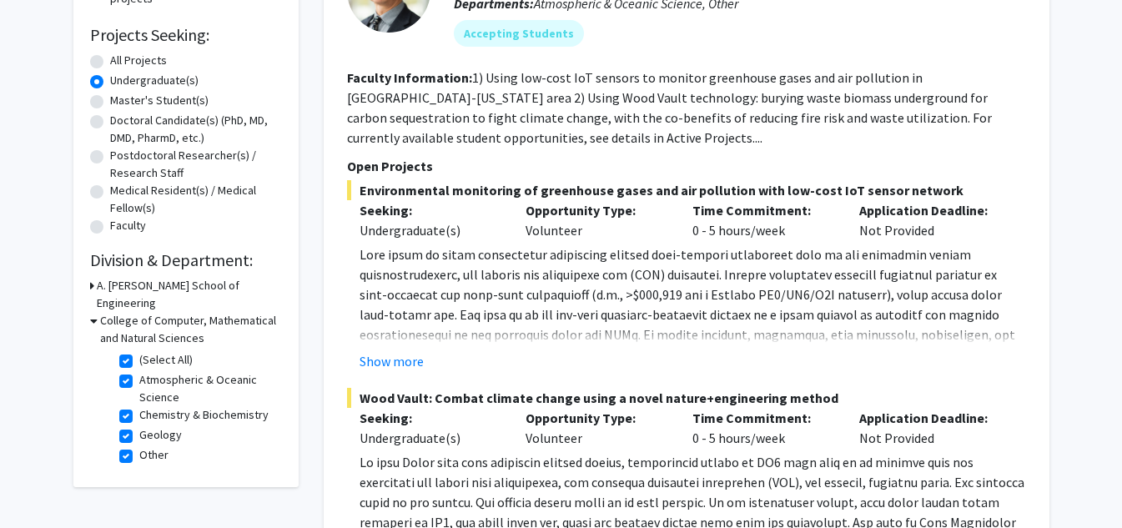
scroll to position [278, 0]
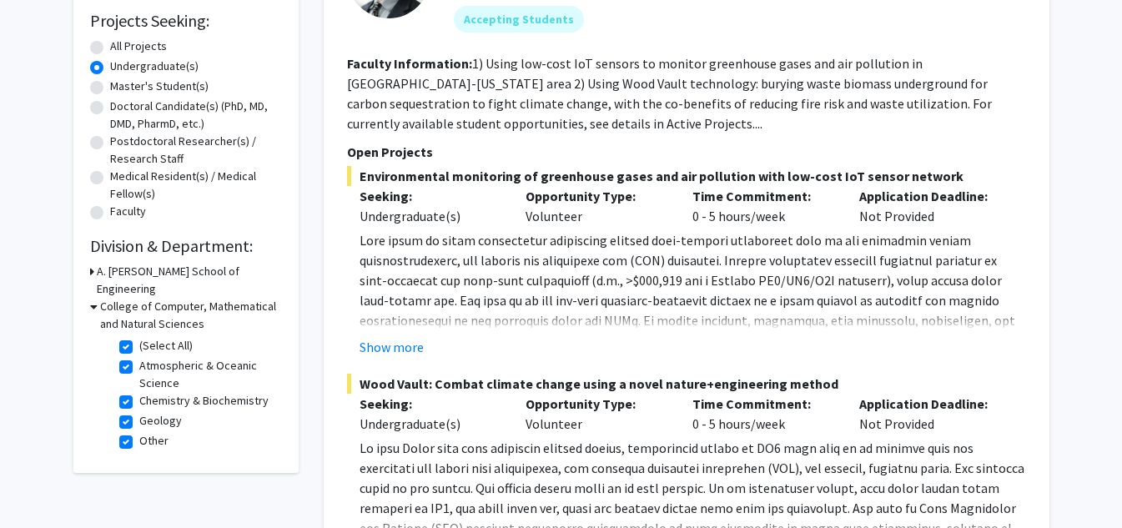
click at [95, 298] on icon at bounding box center [94, 307] width 8 height 18
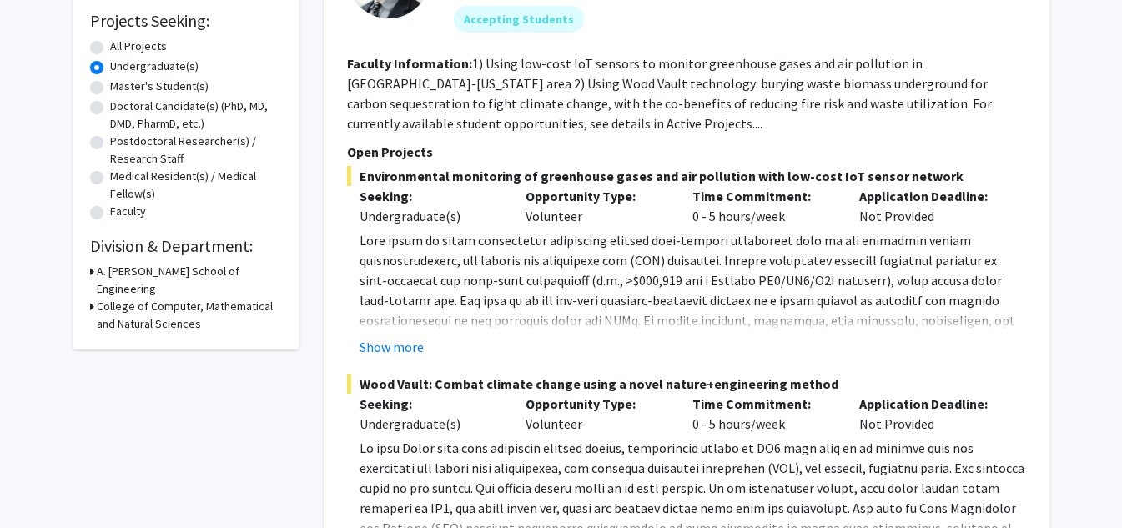
click at [93, 298] on div "College of Computer, Mathematical and Natural Sciences" at bounding box center [186, 315] width 192 height 35
click at [90, 298] on icon at bounding box center [92, 307] width 4 height 18
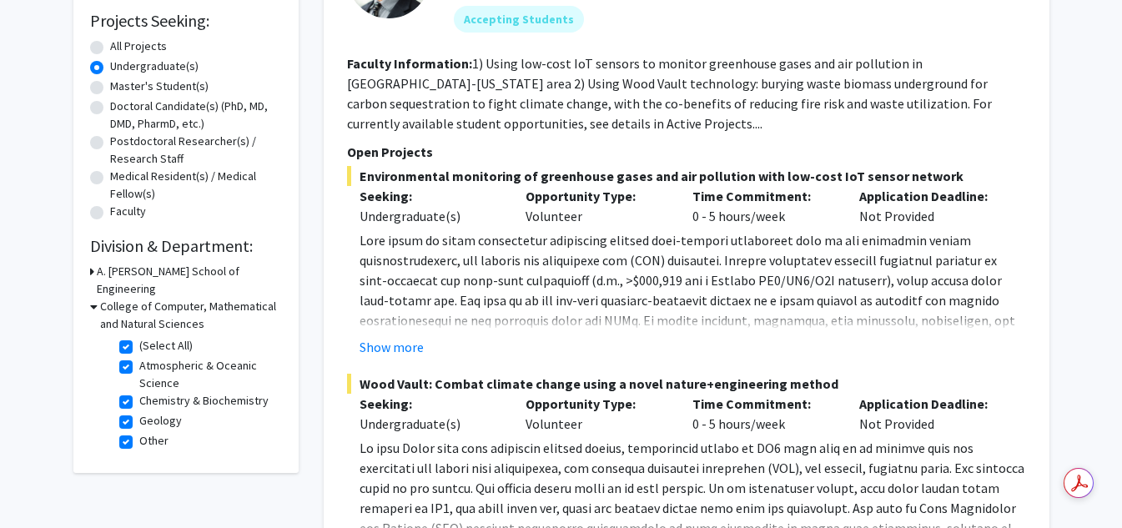
click at [139, 337] on label "(Select All)" at bounding box center [165, 346] width 53 height 18
click at [139, 337] on input "(Select All)" at bounding box center [144, 342] width 11 height 11
checkbox input "false"
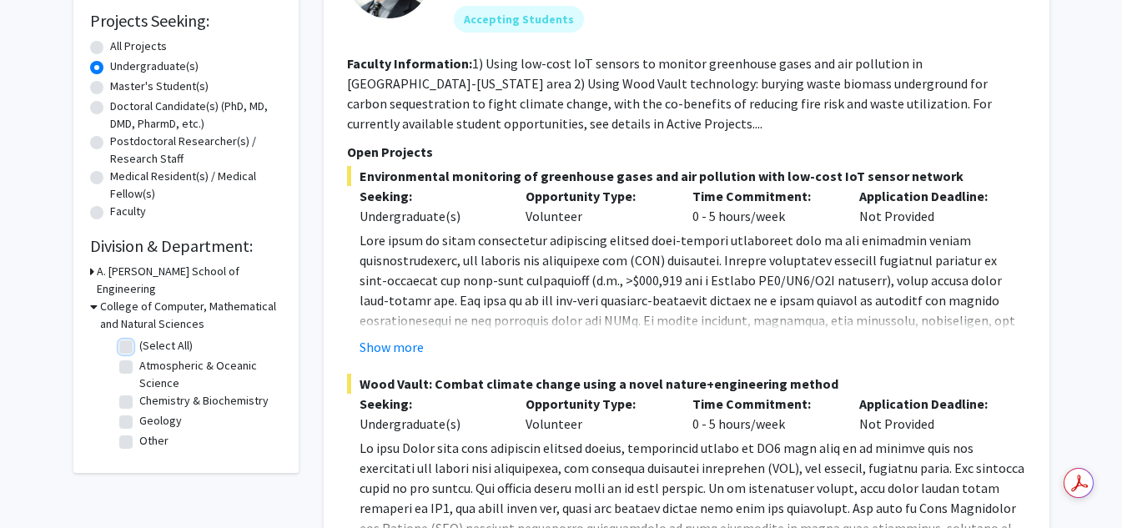
checkbox input "false"
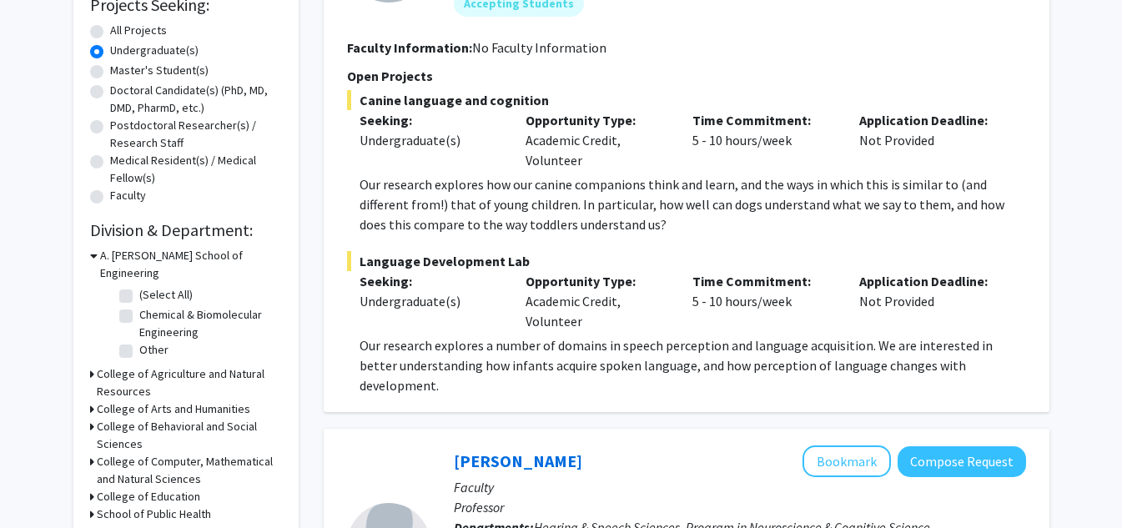
scroll to position [279, 0]
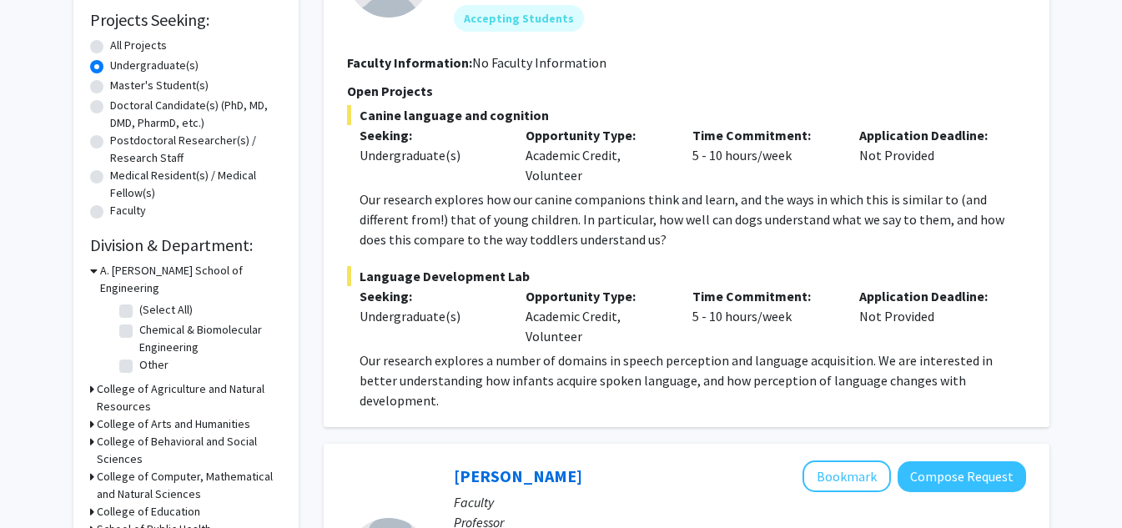
click at [93, 270] on icon at bounding box center [94, 271] width 8 height 18
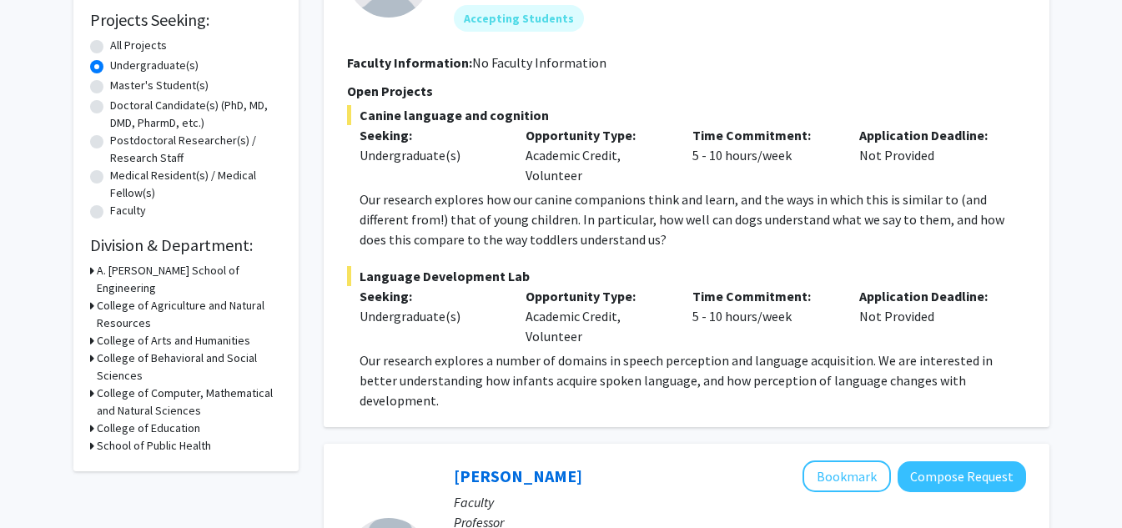
click at [90, 297] on icon at bounding box center [92, 306] width 4 height 18
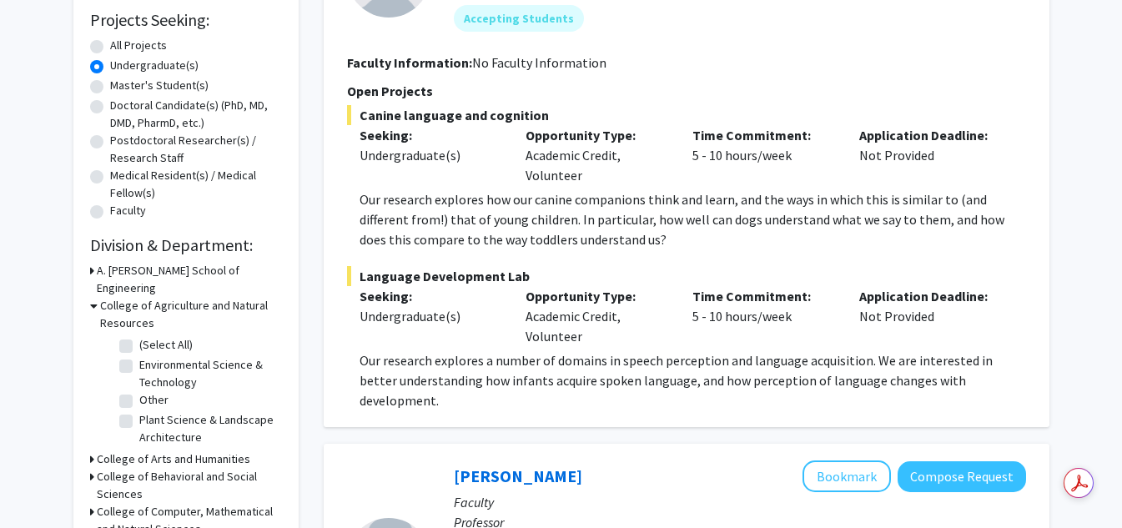
click at [139, 336] on label "(Select All)" at bounding box center [165, 345] width 53 height 18
click at [139, 336] on input "(Select All)" at bounding box center [144, 341] width 11 height 11
checkbox input "true"
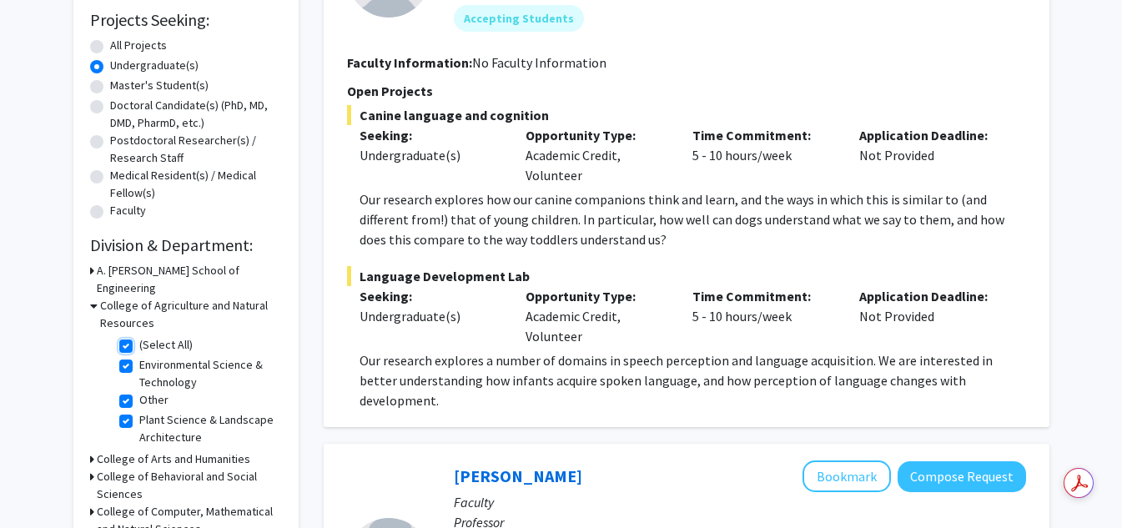
checkbox input "true"
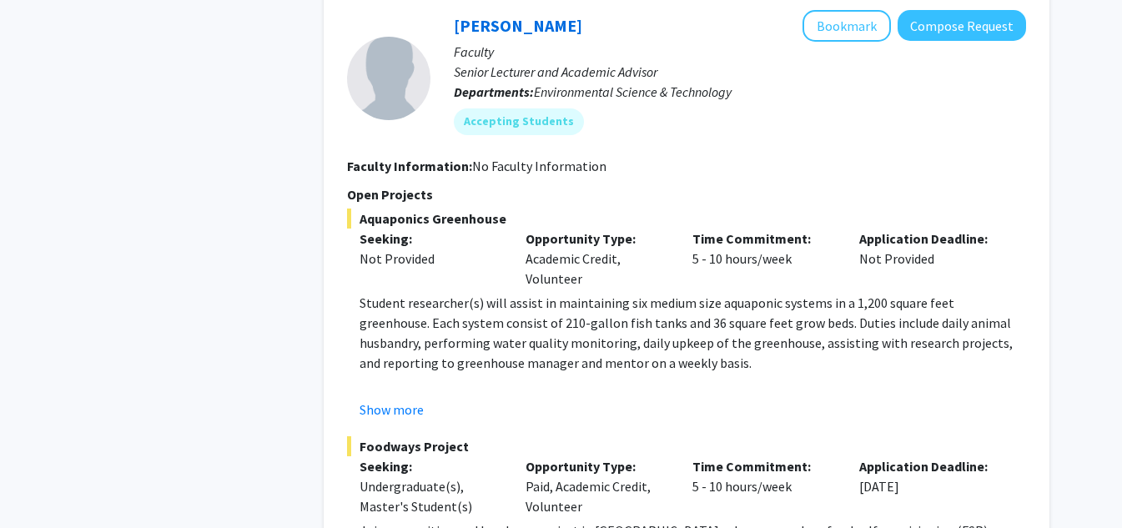
scroll to position [758, 0]
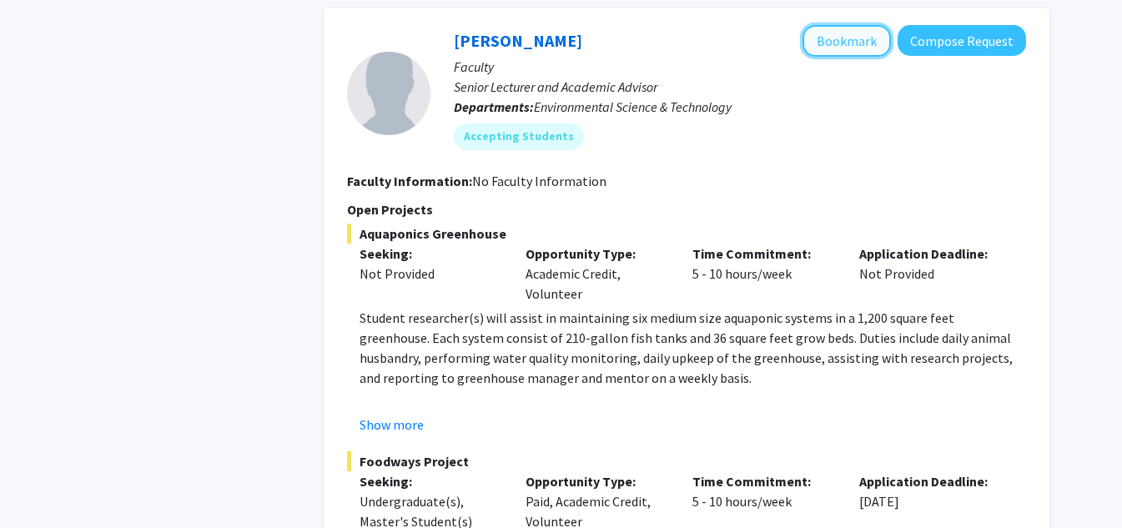
click at [827, 47] on button "Bookmark" at bounding box center [847, 41] width 88 height 32
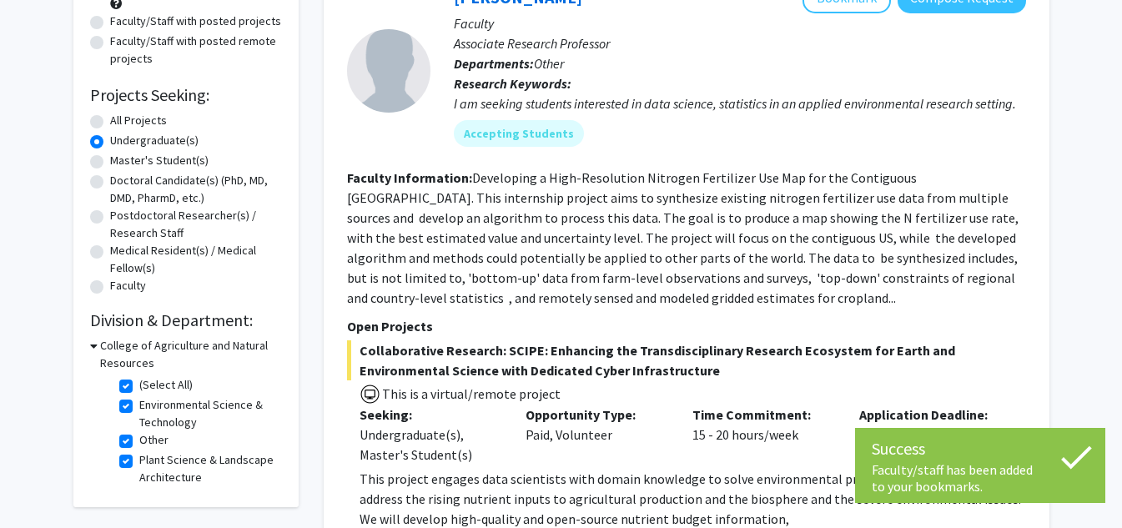
scroll to position [0, 0]
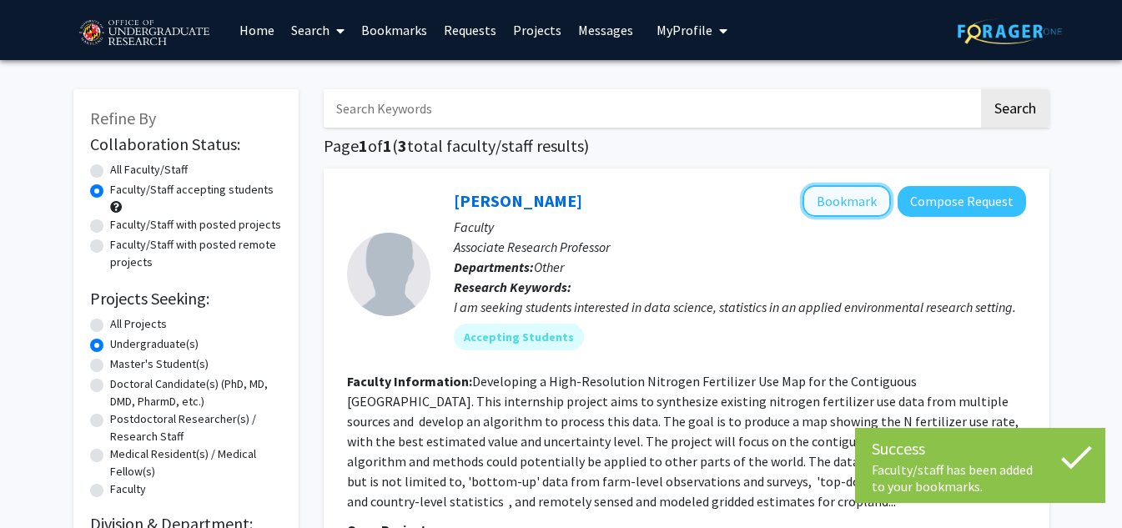
click at [853, 216] on button "Bookmark" at bounding box center [847, 201] width 88 height 32
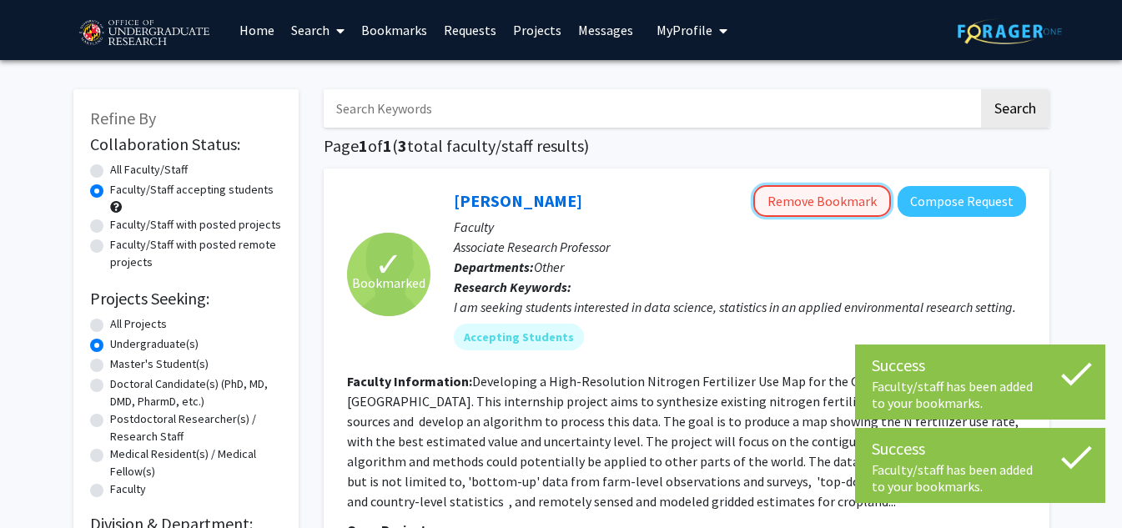
click at [850, 195] on button "Remove Bookmark" at bounding box center [822, 201] width 138 height 32
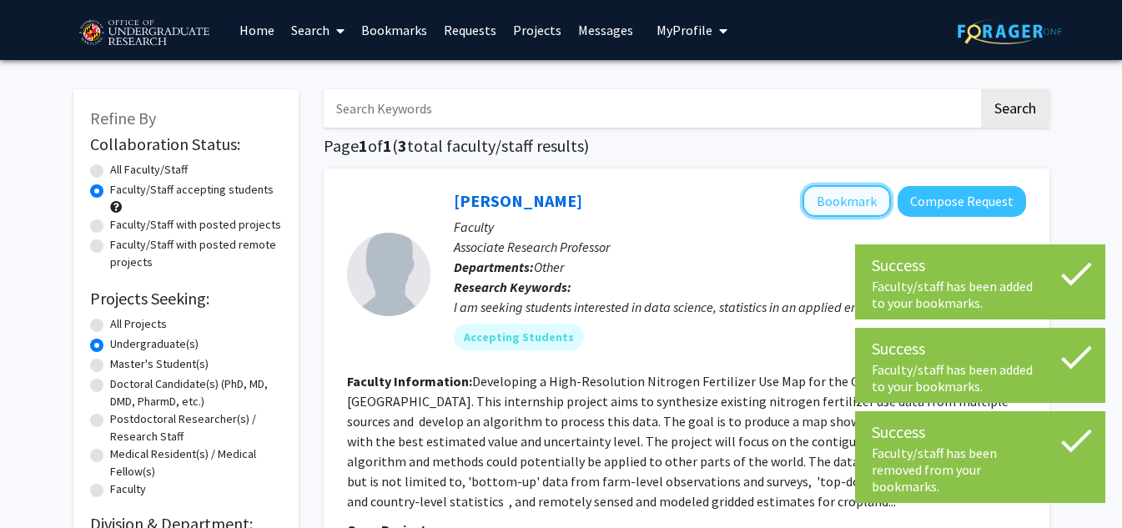
click at [858, 203] on button "Bookmark" at bounding box center [847, 201] width 88 height 32
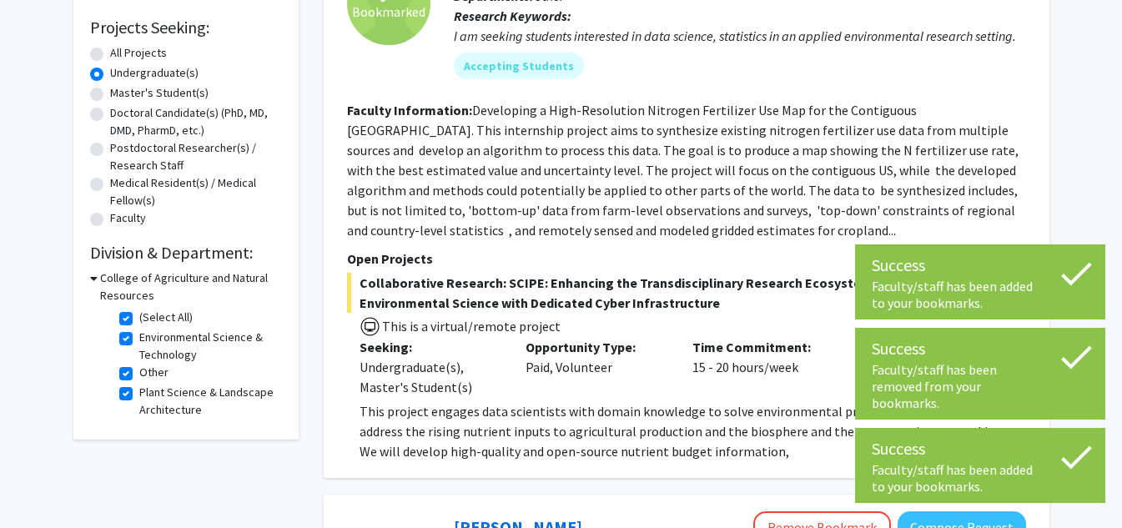
scroll to position [278, 0]
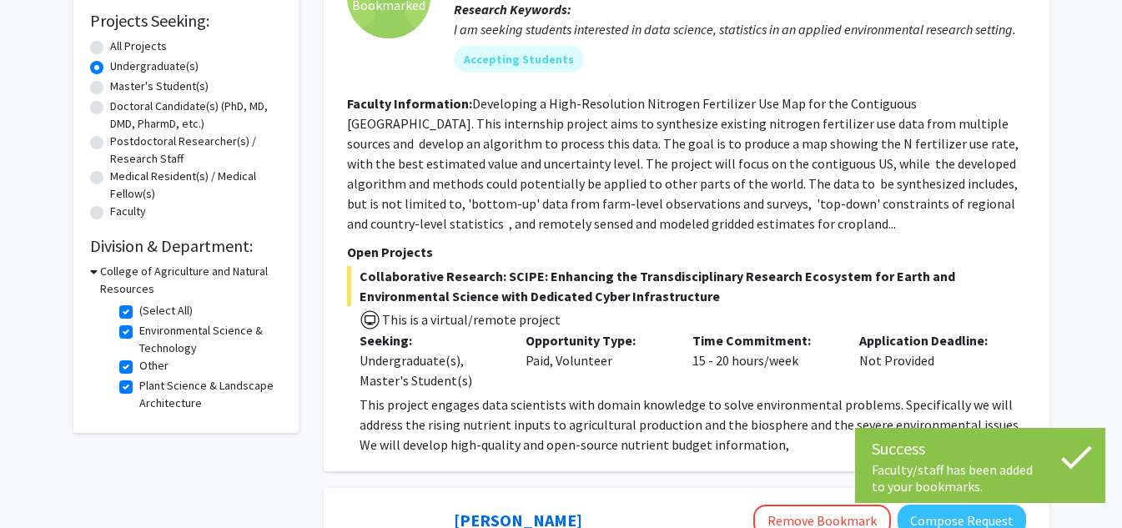
click at [139, 313] on label "(Select All)" at bounding box center [165, 311] width 53 height 18
click at [139, 313] on input "(Select All)" at bounding box center [144, 307] width 11 height 11
checkbox input "false"
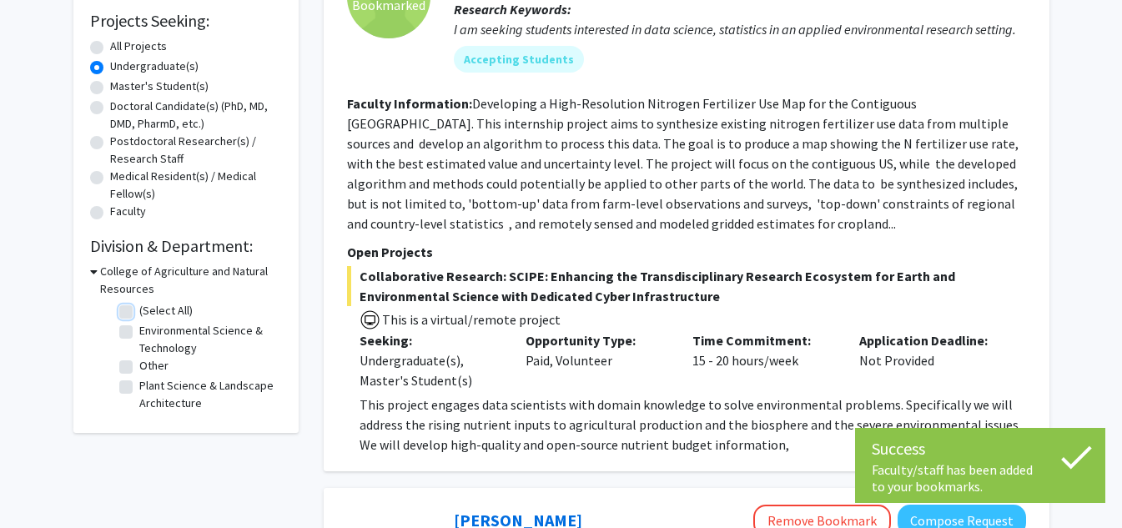
checkbox input "false"
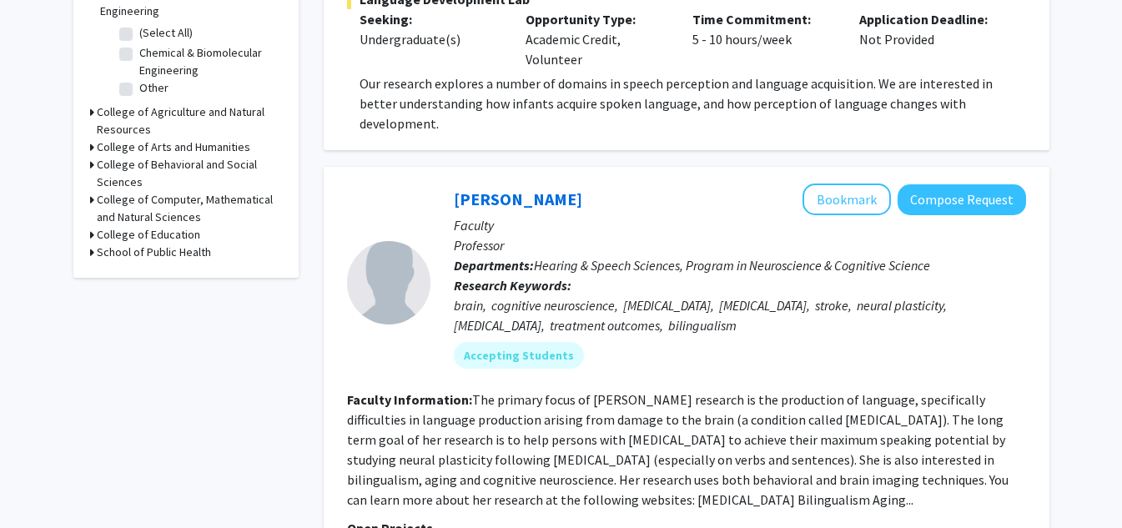
scroll to position [556, 0]
click at [91, 190] on icon at bounding box center [92, 199] width 4 height 18
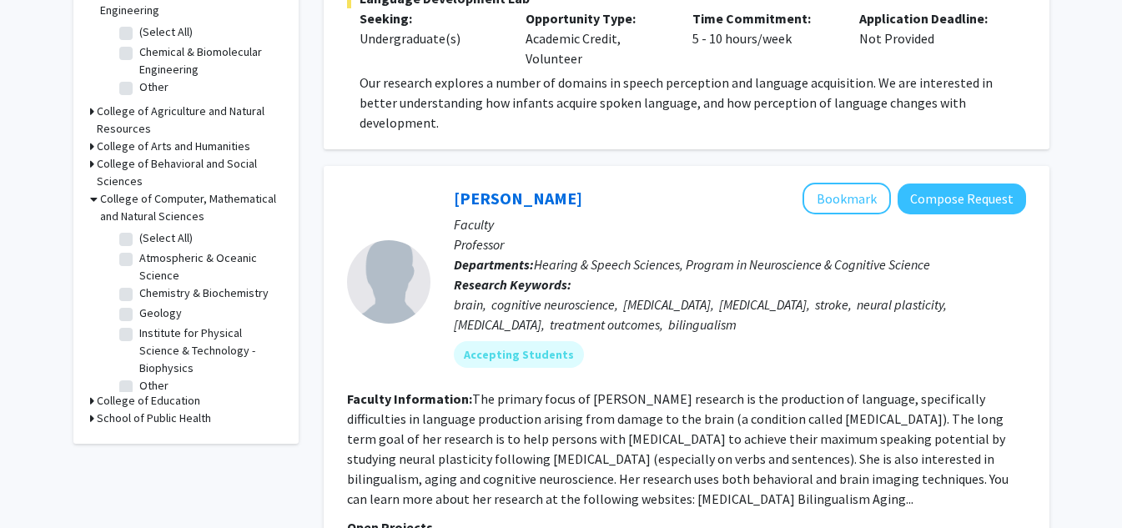
click at [139, 249] on label "Atmospheric & Oceanic Science" at bounding box center [208, 266] width 138 height 35
click at [139, 249] on input "Atmospheric & Oceanic Science" at bounding box center [144, 254] width 11 height 11
checkbox input "true"
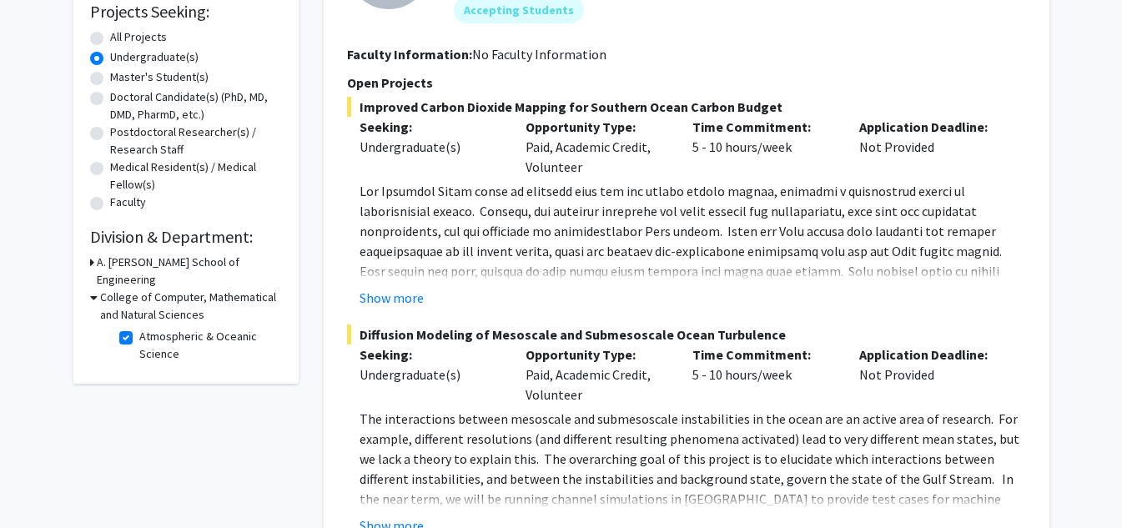
scroll to position [278, 0]
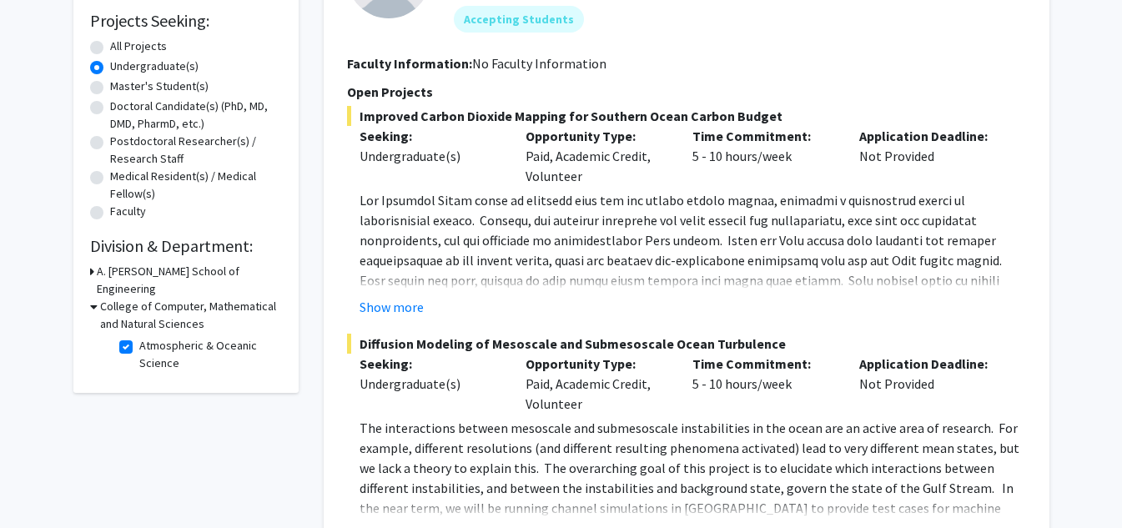
click at [139, 337] on label "Atmospheric & Oceanic Science" at bounding box center [208, 354] width 138 height 35
click at [139, 337] on input "Atmospheric & Oceanic Science" at bounding box center [144, 342] width 11 height 11
checkbox input "false"
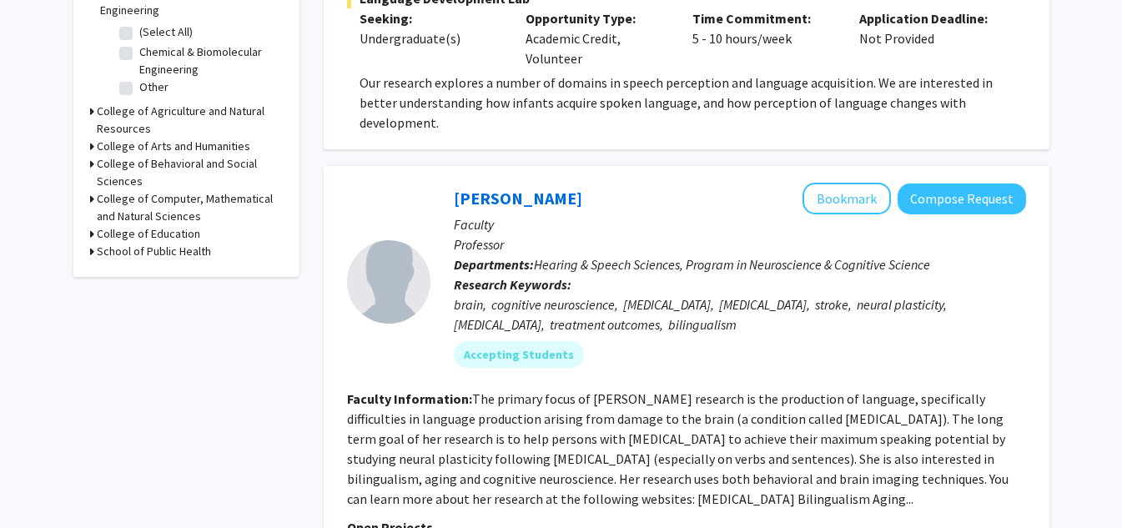
scroll to position [279, 0]
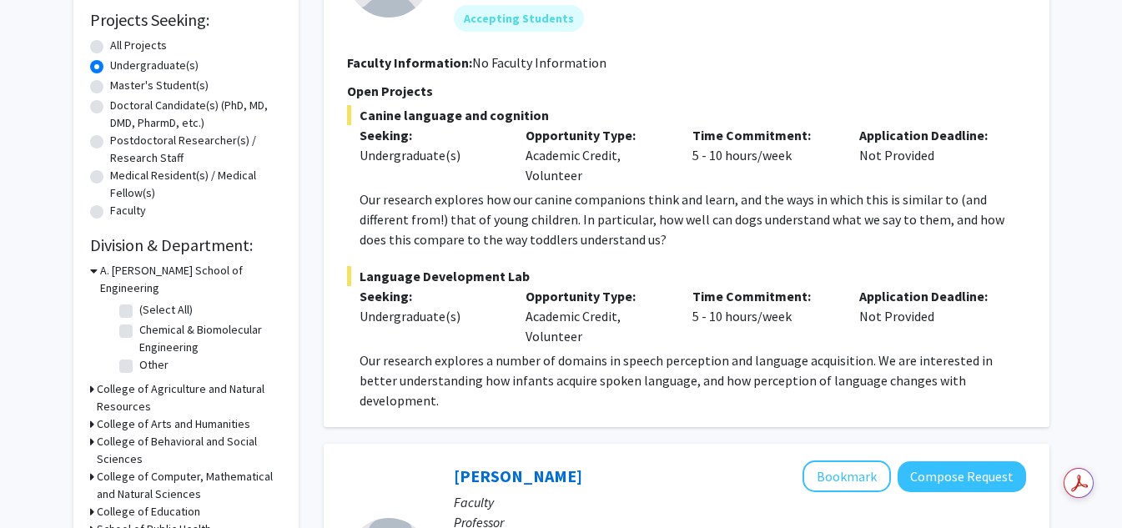
click at [90, 468] on icon at bounding box center [92, 477] width 4 height 18
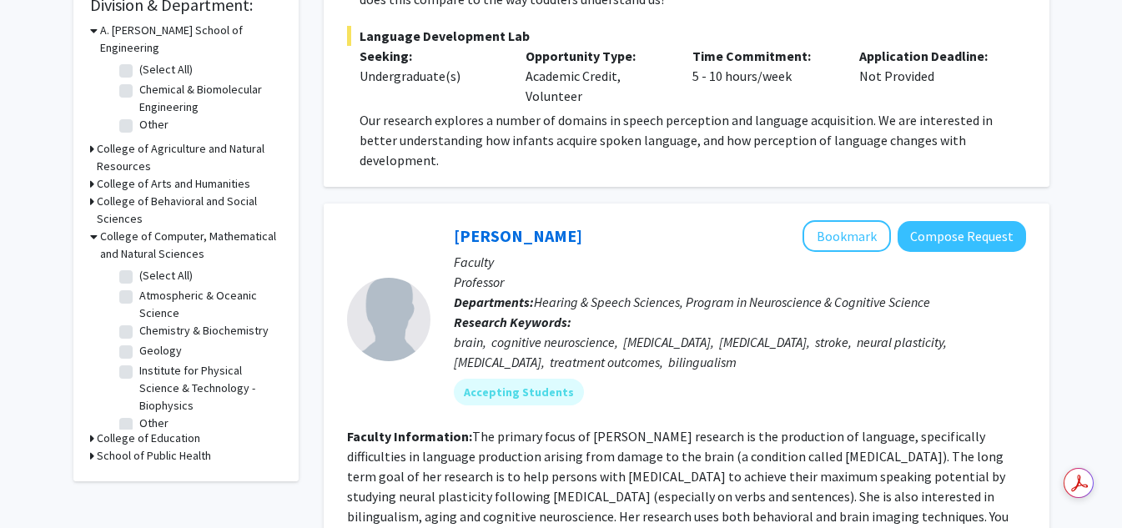
scroll to position [556, 0]
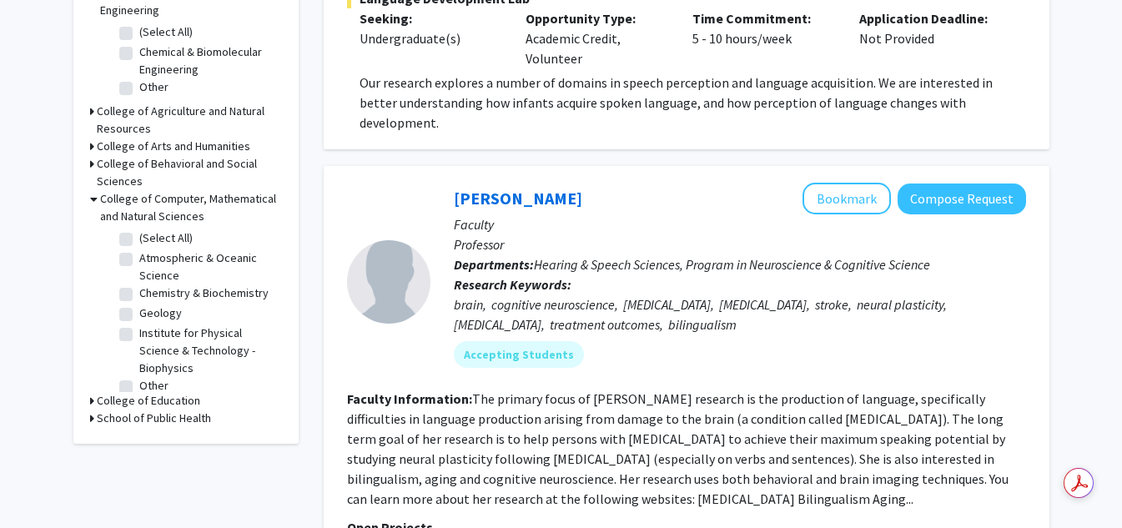
click at [139, 229] on label "(Select All)" at bounding box center [165, 238] width 53 height 18
click at [139, 229] on input "(Select All)" at bounding box center [144, 234] width 11 height 11
checkbox input "true"
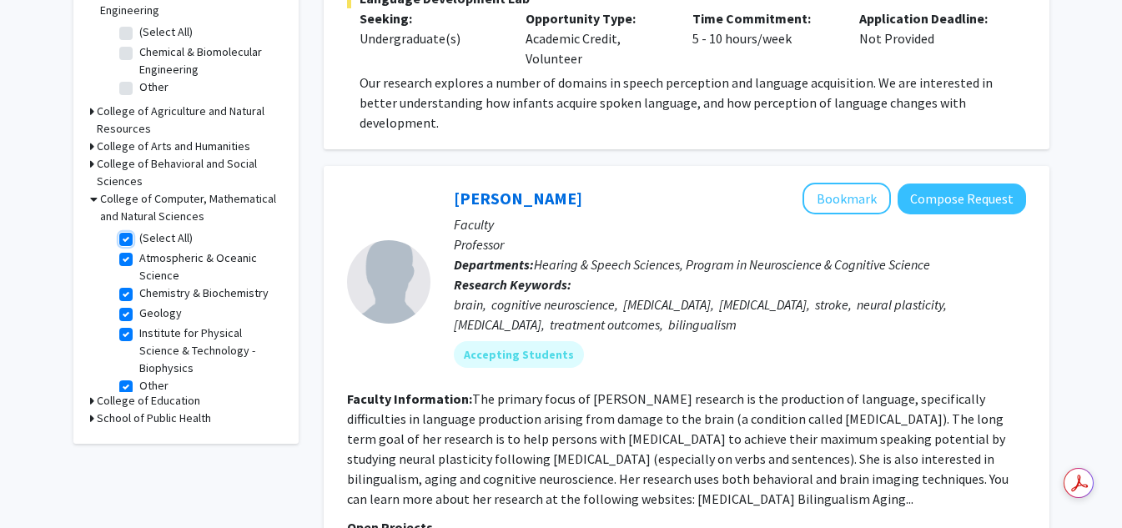
checkbox input "true"
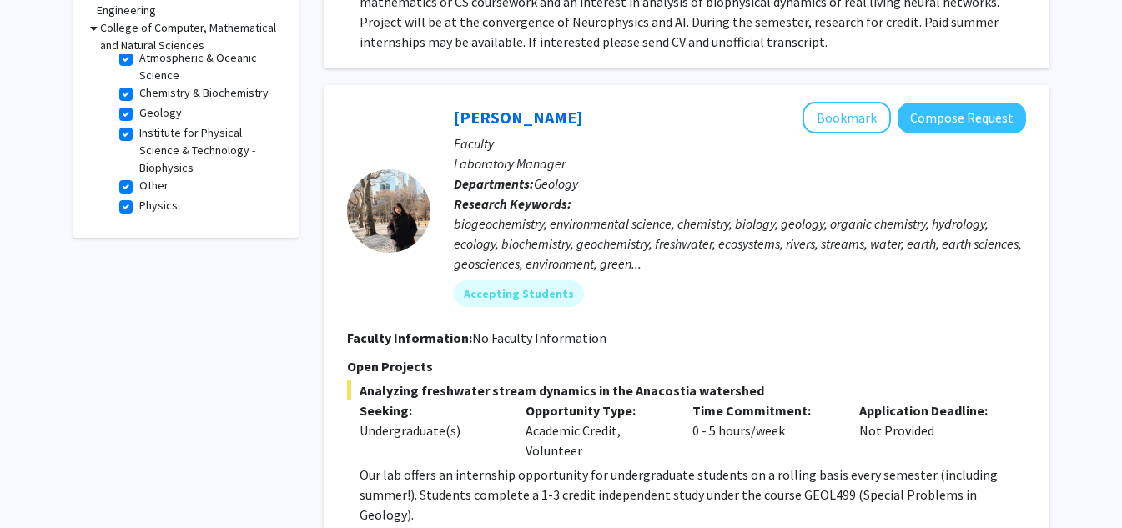
scroll to position [44, 0]
click at [139, 197] on label "Physics" at bounding box center [158, 206] width 38 height 18
click at [139, 197] on input "Physics" at bounding box center [144, 202] width 11 height 11
checkbox input "false"
checkbox input "true"
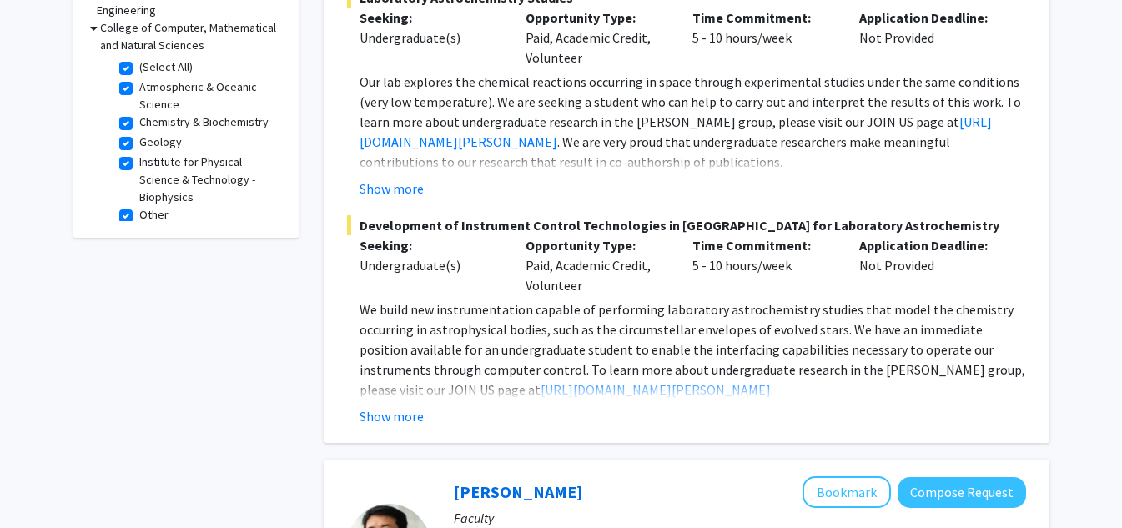
click at [139, 158] on label "Institute for Physical Science & Technology - Biophysics" at bounding box center [208, 180] width 138 height 53
click at [139, 158] on input "Institute for Physical Science & Technology - Biophysics" at bounding box center [144, 159] width 11 height 11
checkbox input "false"
checkbox input "true"
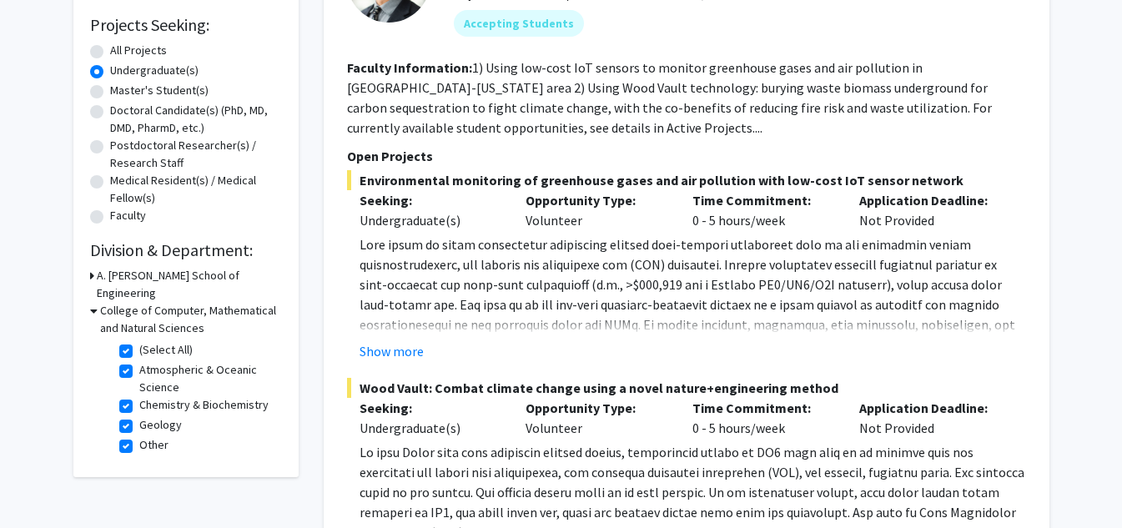
scroll to position [278, 0]
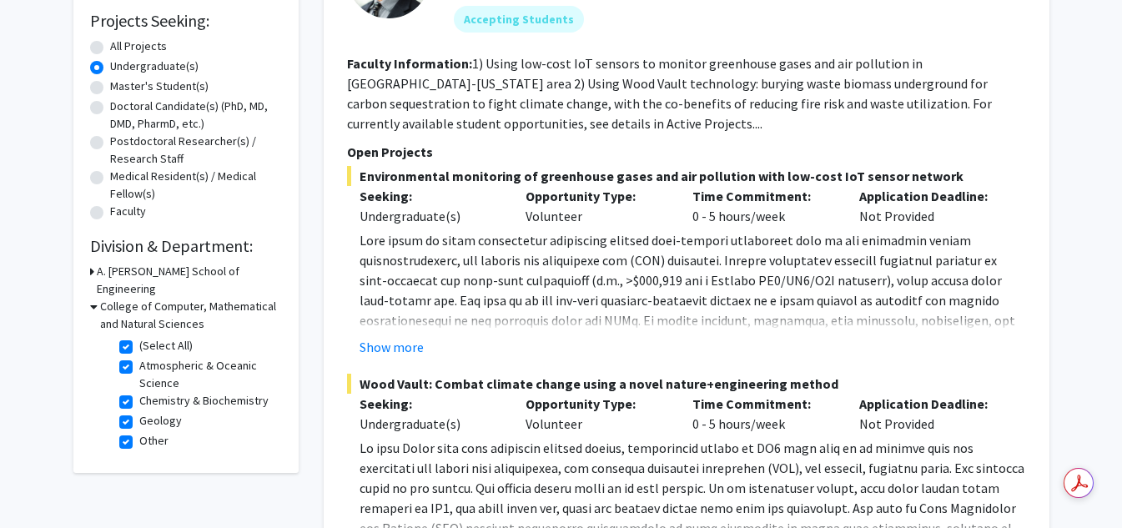
click at [118, 333] on fg-checkbox-list "(Select All) (Select All) Atmospheric & Oceanic Science Atmospheric & Oceanic S…" at bounding box center [198, 394] width 167 height 123
click at [139, 337] on label "(Select All)" at bounding box center [165, 346] width 53 height 18
click at [139, 337] on input "(Select All)" at bounding box center [144, 342] width 11 height 11
checkbox input "false"
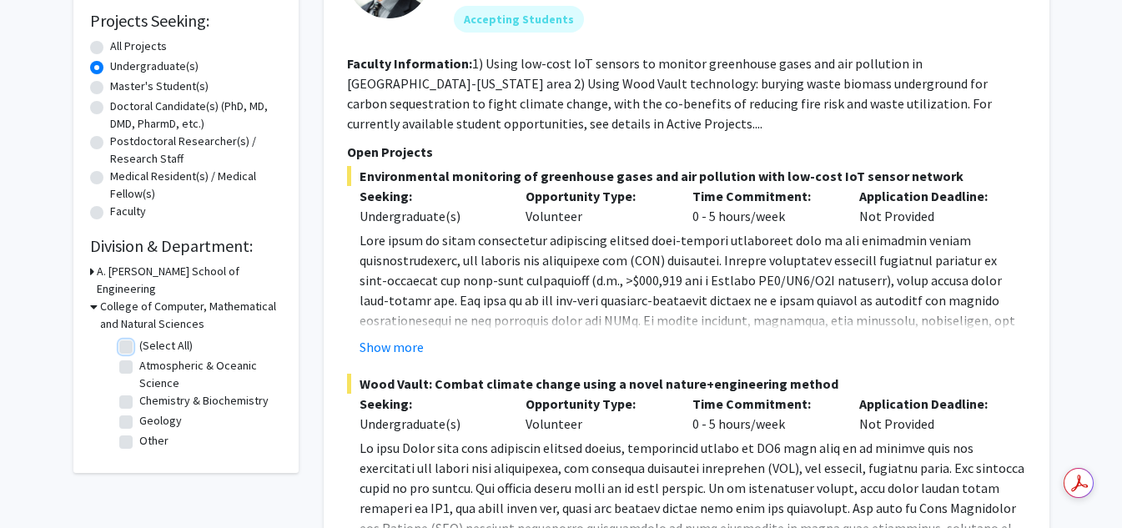
checkbox input "false"
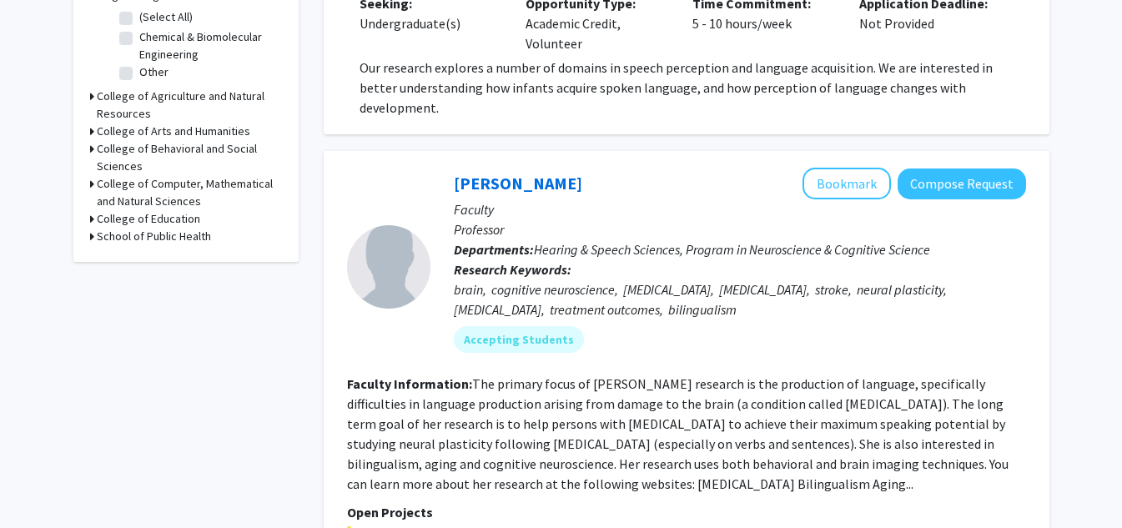
scroll to position [556, 0]
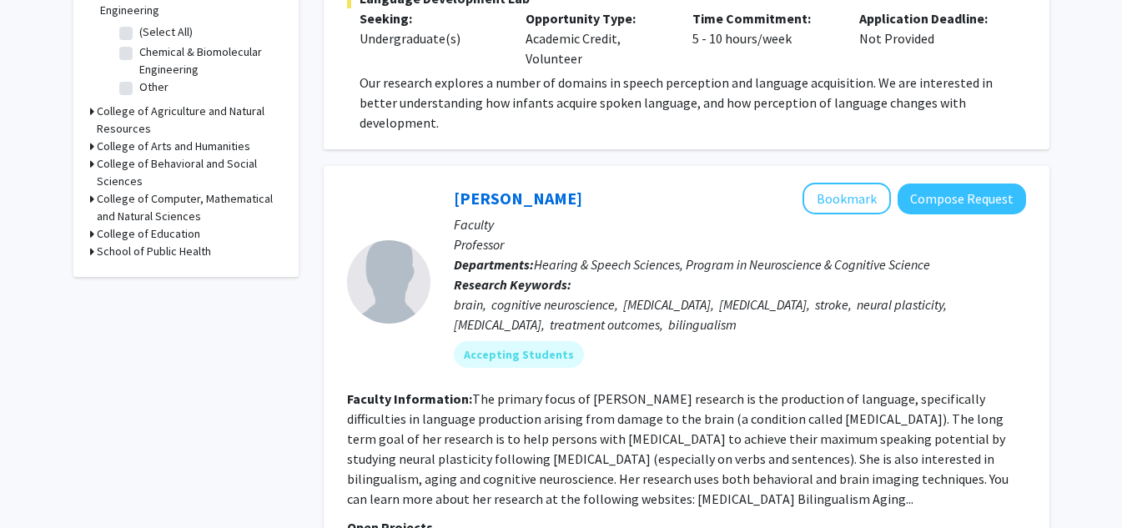
click at [92, 190] on icon at bounding box center [92, 199] width 4 height 18
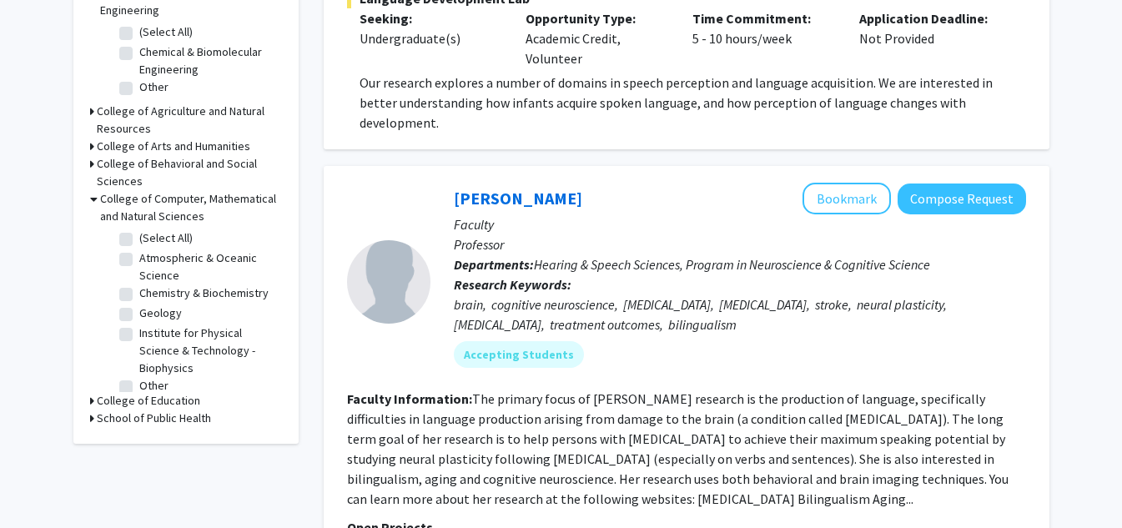
click at [139, 229] on label "(Select All)" at bounding box center [165, 238] width 53 height 18
click at [139, 229] on input "(Select All)" at bounding box center [144, 234] width 11 height 11
checkbox input "true"
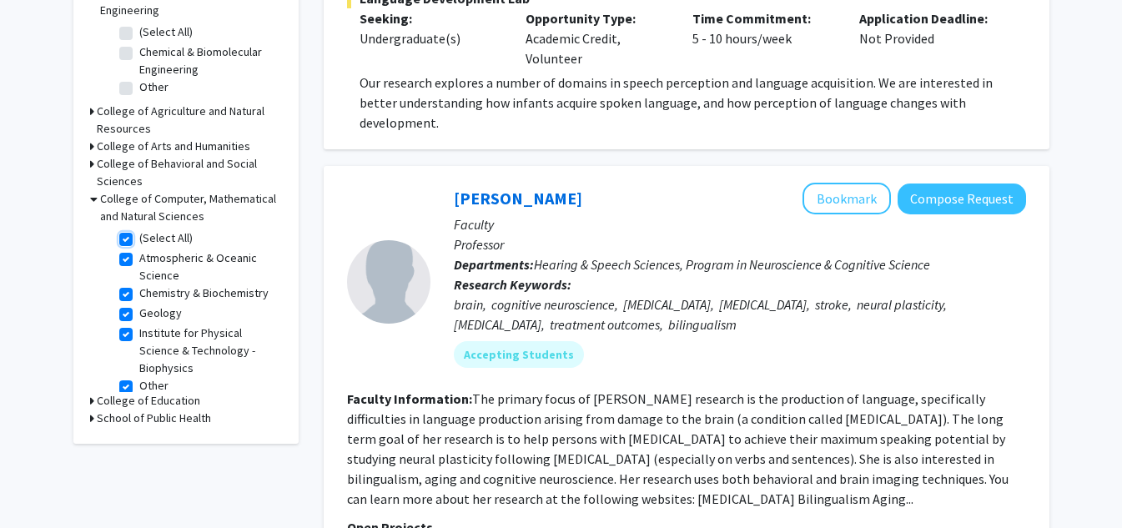
checkbox input "true"
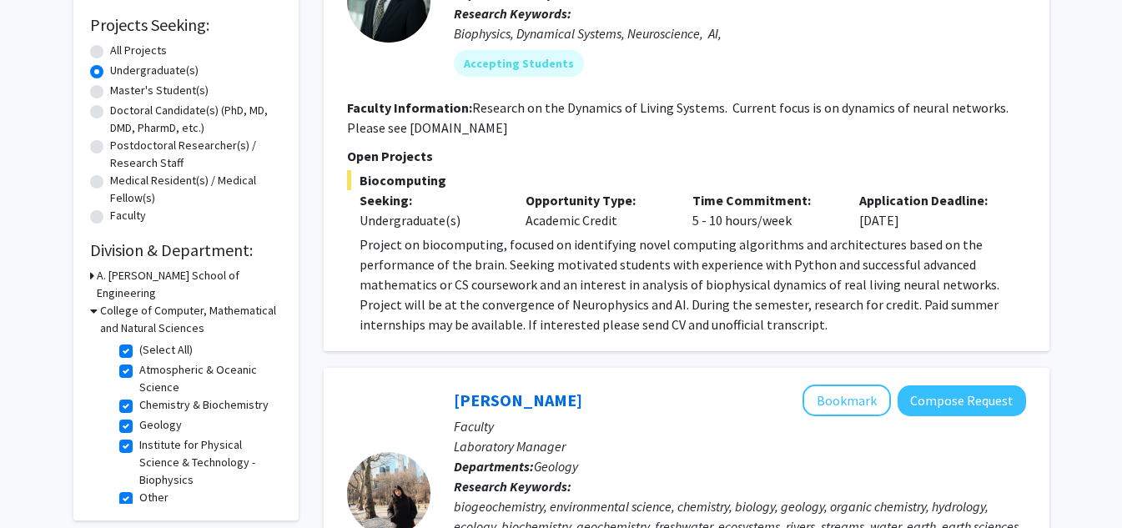
scroll to position [278, 0]
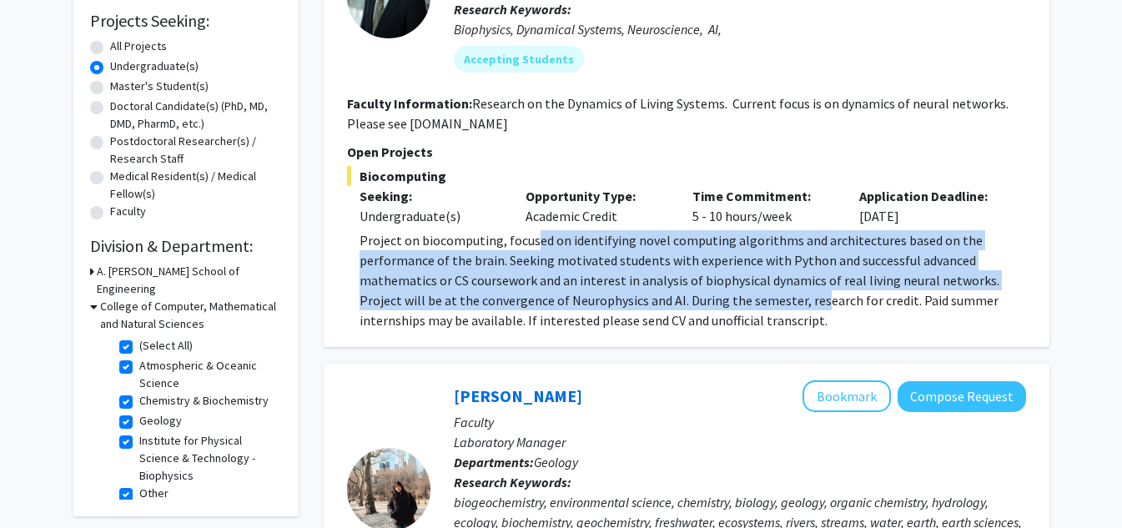
drag, startPoint x: 622, startPoint y: 264, endPoint x: 775, endPoint y: 303, distance: 158.2
click at [775, 303] on p "Project on biocomputing, focused on identifying novel computing algorithms and …" at bounding box center [693, 280] width 667 height 100
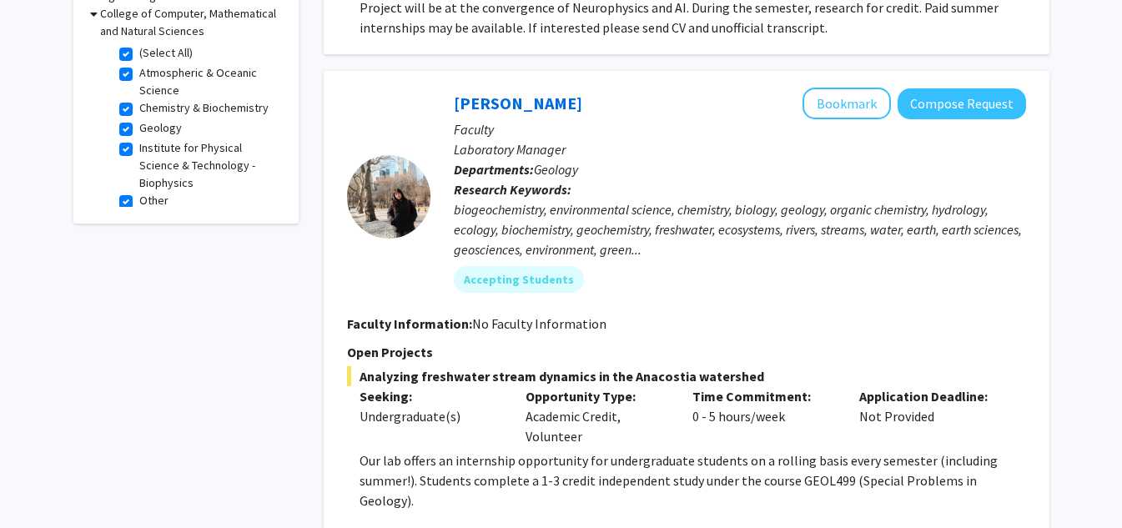
scroll to position [556, 0]
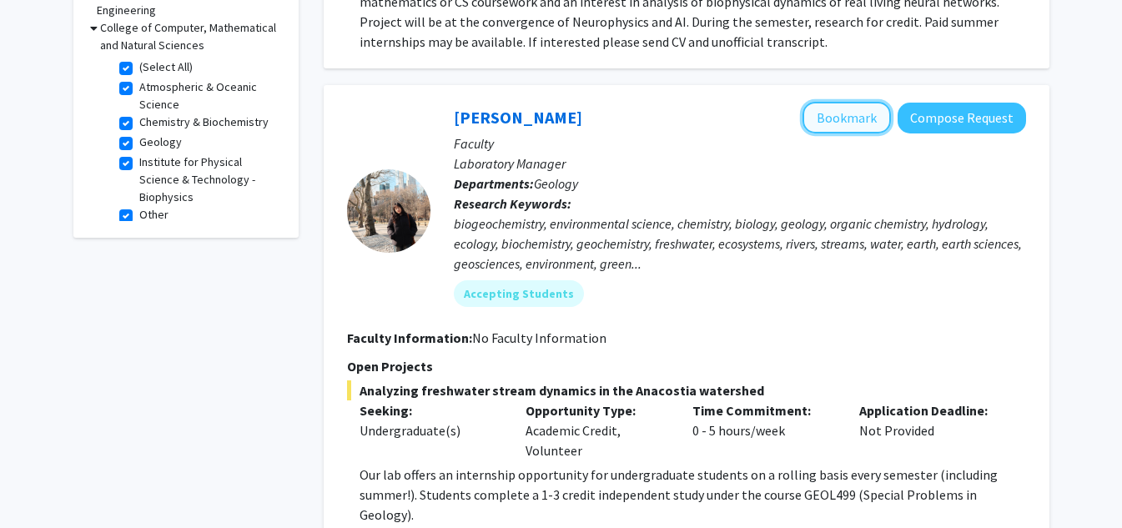
click at [858, 122] on button "Bookmark" at bounding box center [847, 118] width 88 height 32
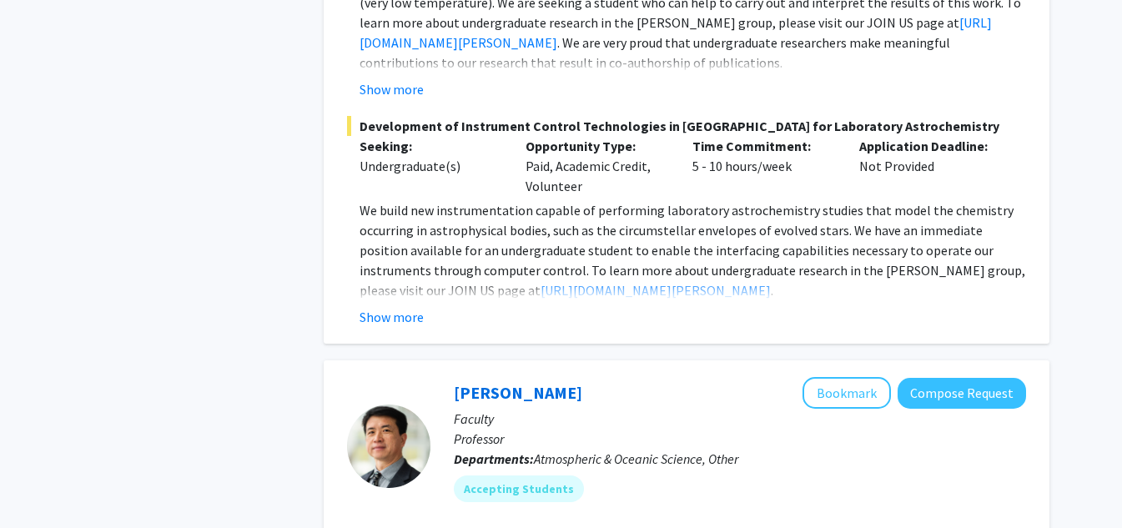
scroll to position [1946, 0]
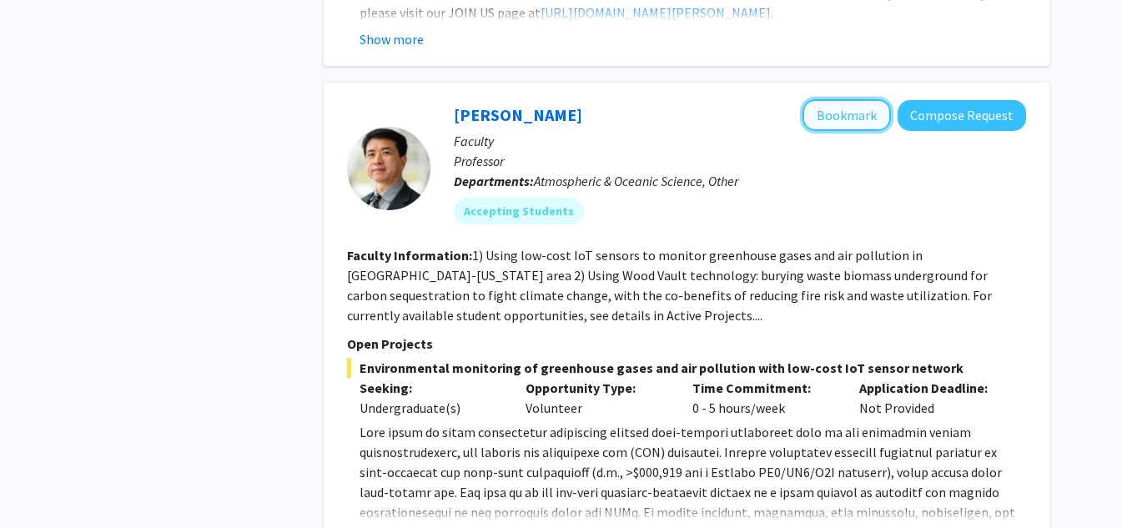
click at [841, 99] on button "Bookmark" at bounding box center [847, 115] width 88 height 32
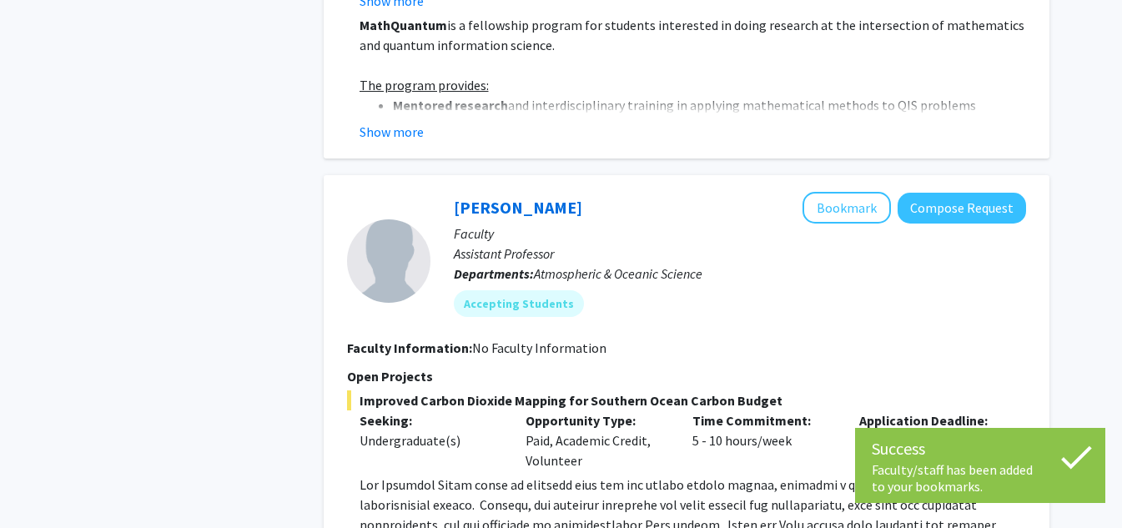
scroll to position [3059, 0]
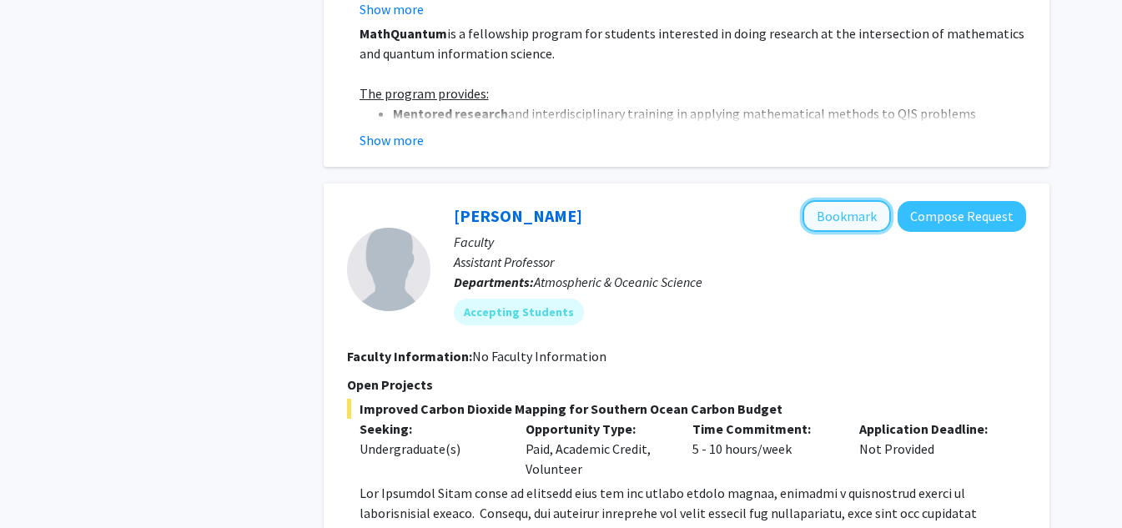
click at [863, 200] on button "Bookmark" at bounding box center [847, 216] width 88 height 32
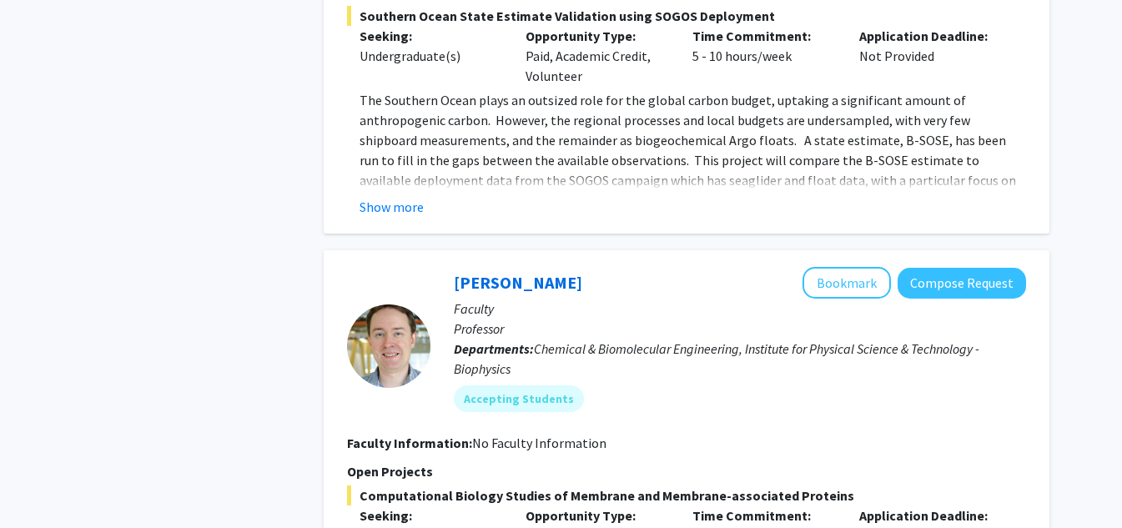
scroll to position [3894, 0]
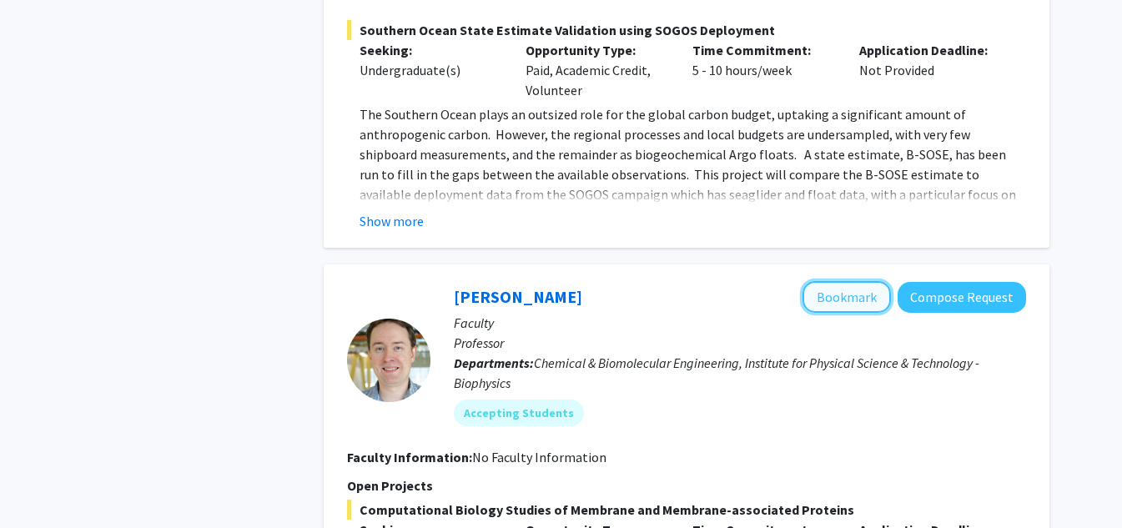
click at [823, 281] on button "Bookmark" at bounding box center [847, 297] width 88 height 32
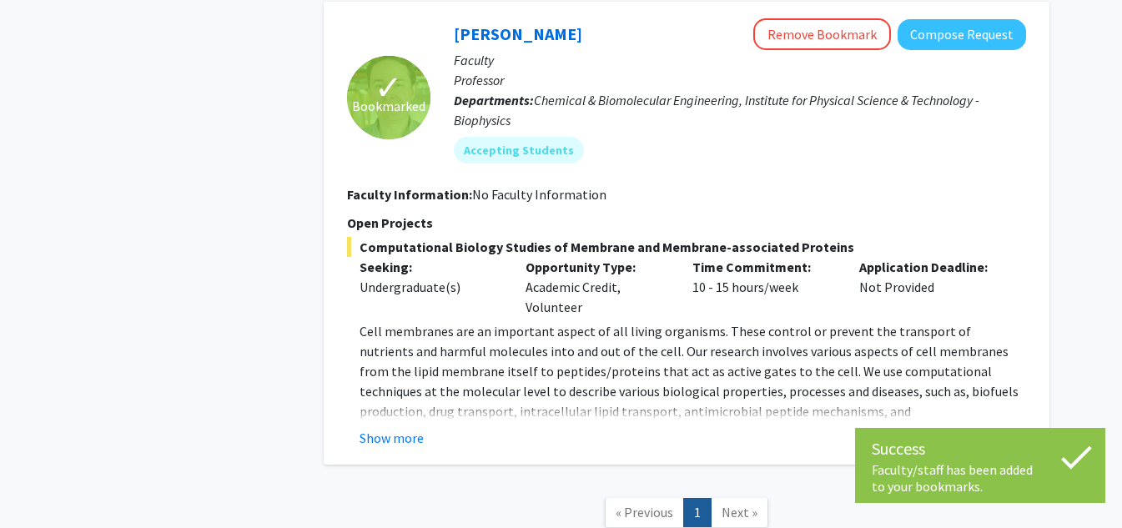
scroll to position [4171, 0]
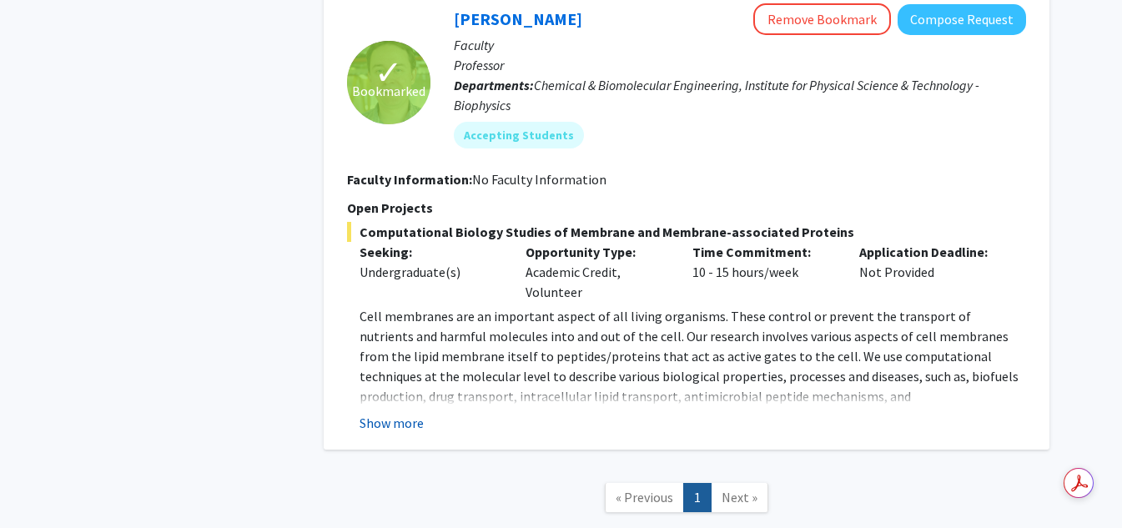
click at [380, 413] on button "Show more" at bounding box center [392, 423] width 64 height 20
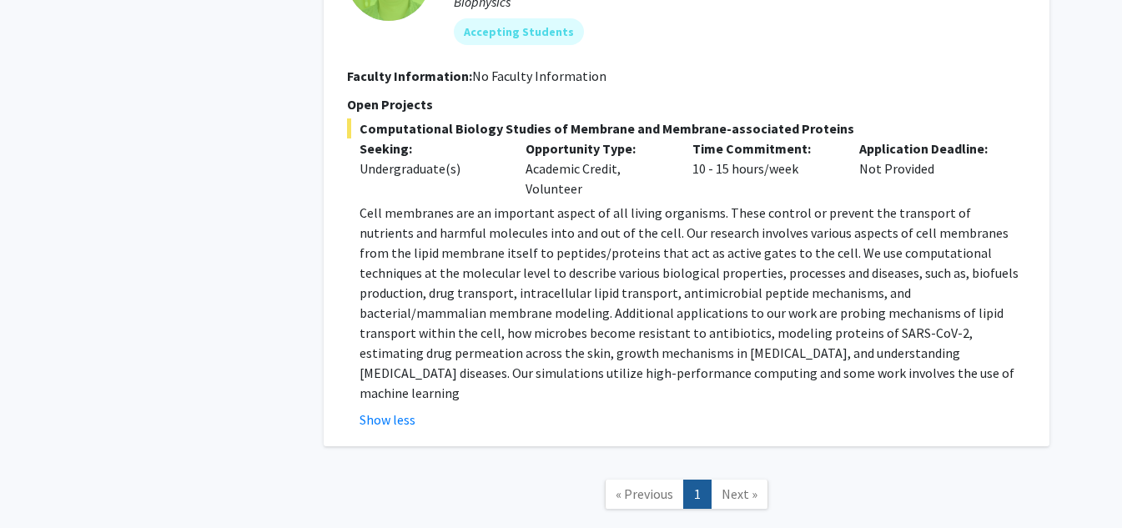
scroll to position [4337, 0]
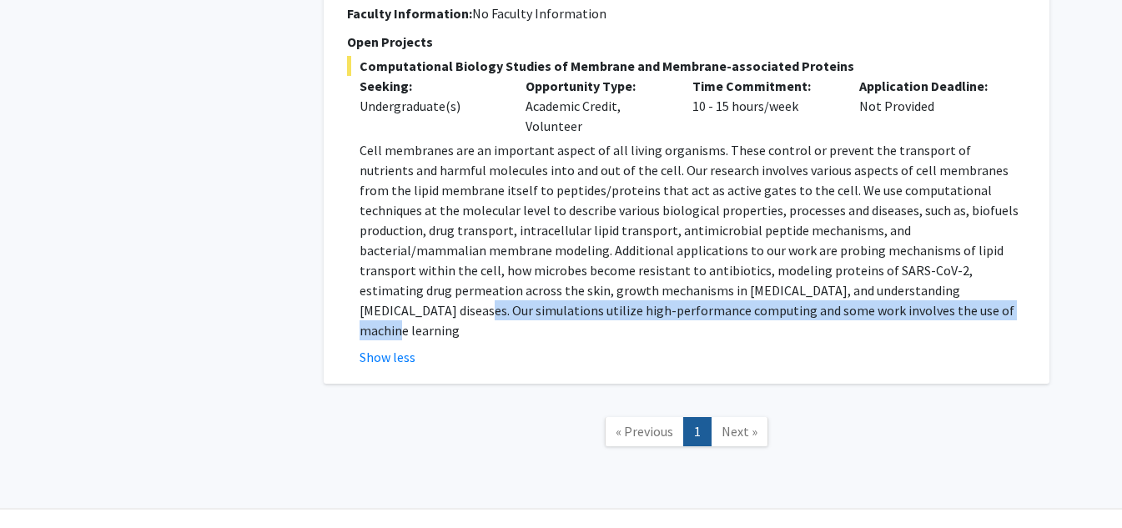
drag, startPoint x: 692, startPoint y: 291, endPoint x: 780, endPoint y: 294, distance: 88.5
click at [769, 272] on p "Cell membranes are an important aspect of all living organisms. These control o…" at bounding box center [693, 240] width 667 height 200
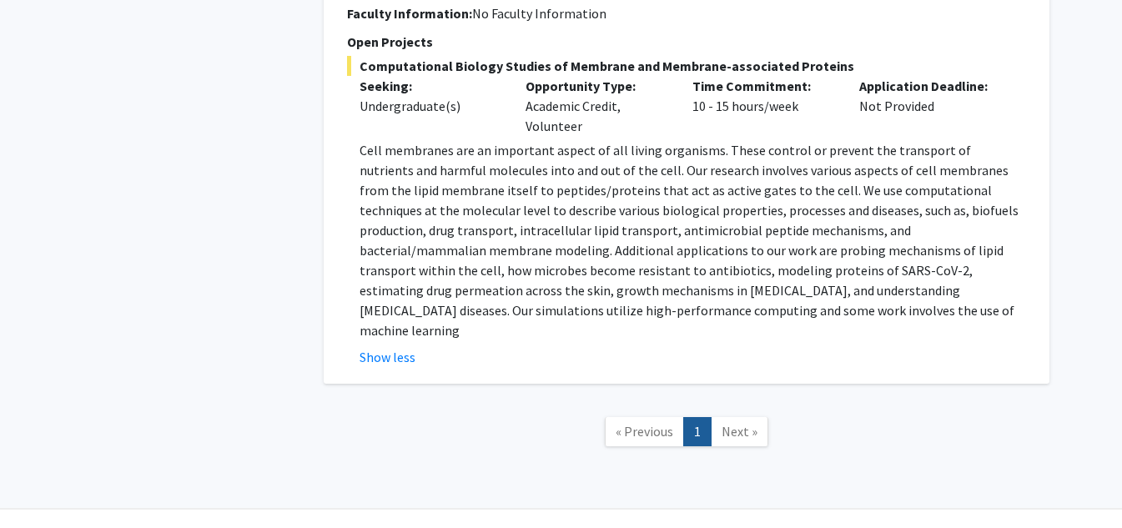
click at [785, 298] on p "Cell membranes are an important aspect of all living organisms. These control o…" at bounding box center [693, 240] width 667 height 200
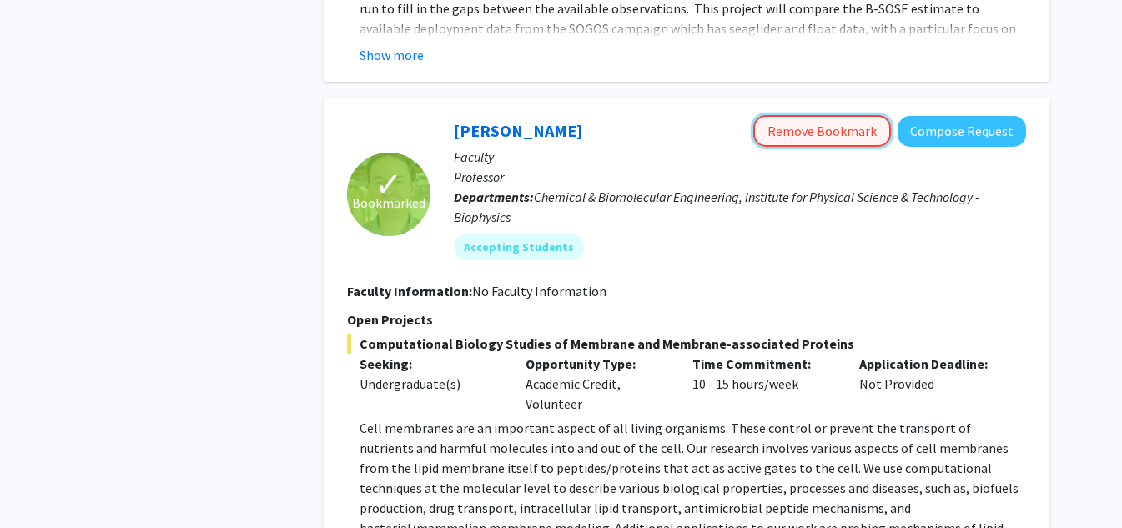
click at [841, 115] on button "Remove Bookmark" at bounding box center [822, 131] width 138 height 32
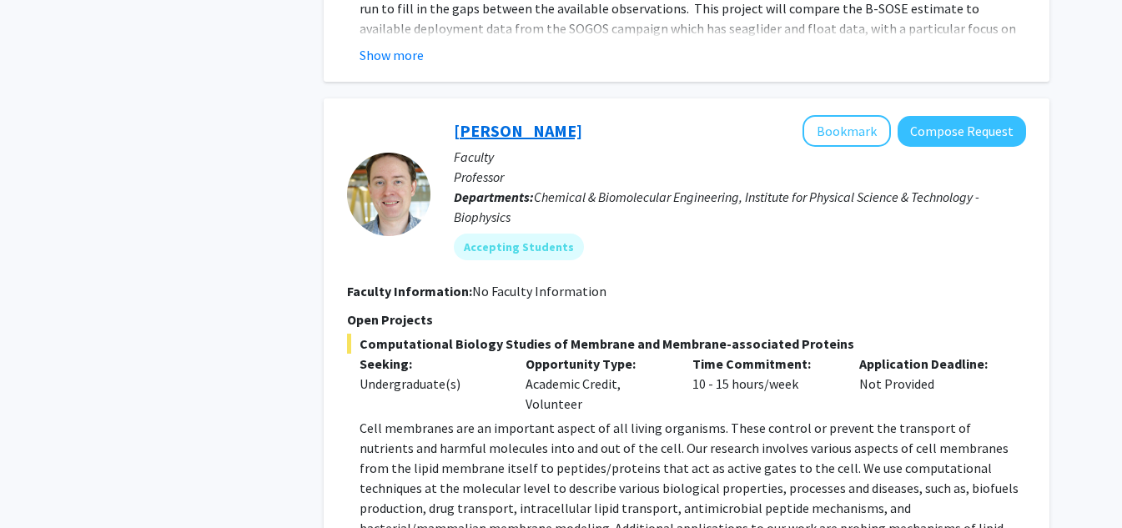
click at [502, 120] on link "[PERSON_NAME]" at bounding box center [518, 130] width 128 height 21
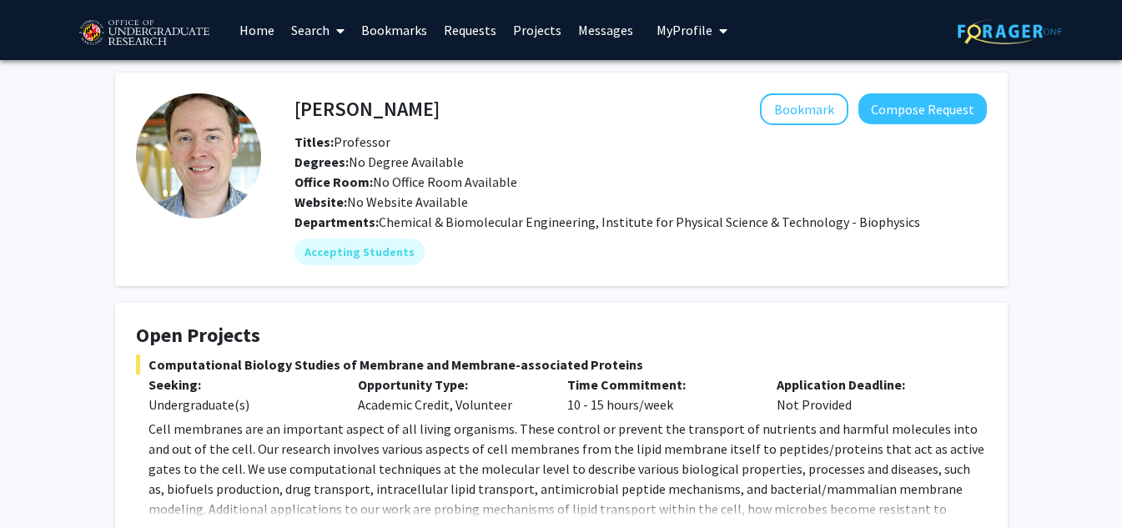
scroll to position [284, 0]
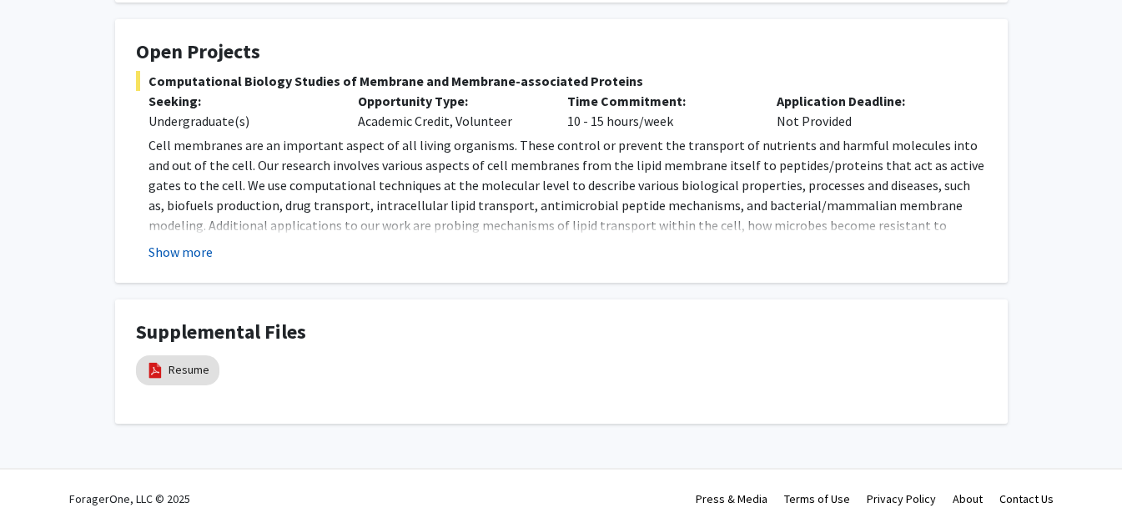
click at [158, 247] on button "Show more" at bounding box center [180, 252] width 64 height 20
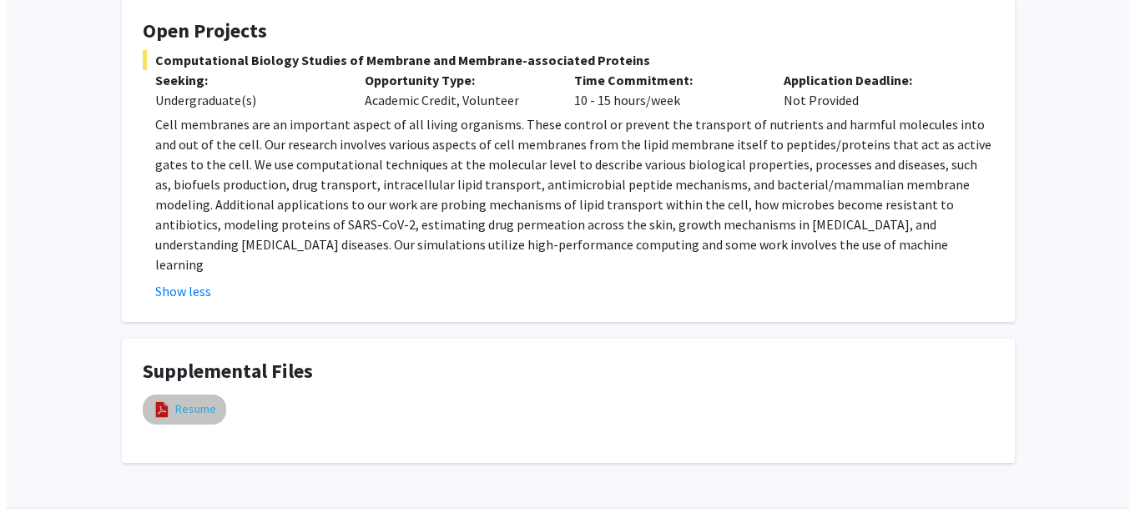
scroll to position [324, 0]
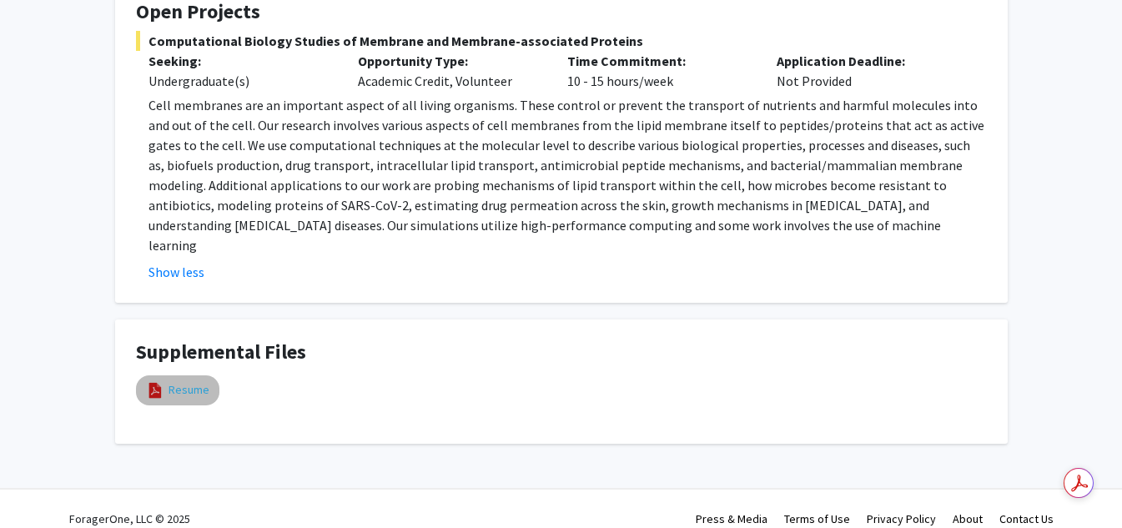
click at [183, 381] on link "Resume" at bounding box center [189, 390] width 41 height 18
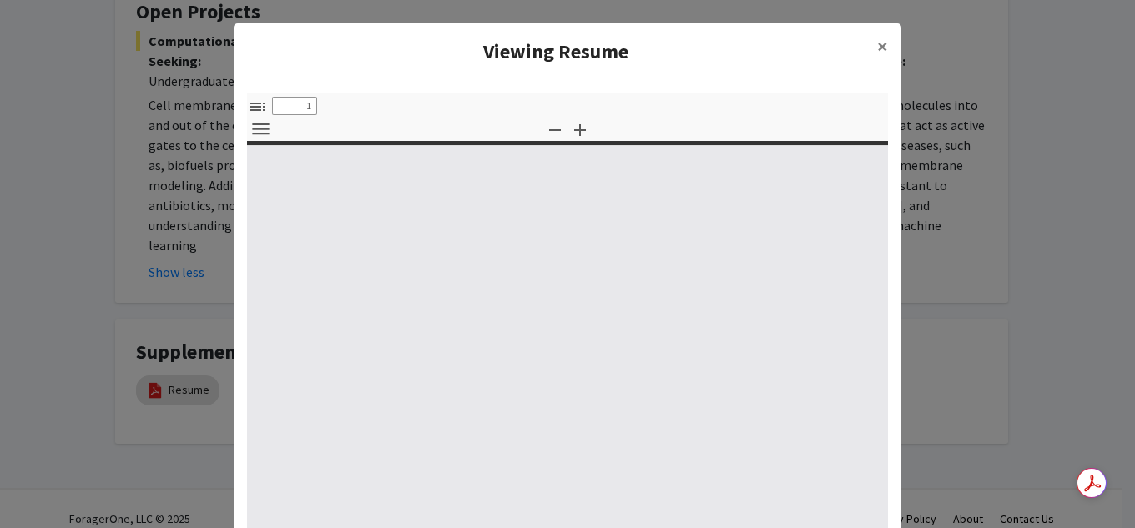
select select "custom"
type input "0"
select select "custom"
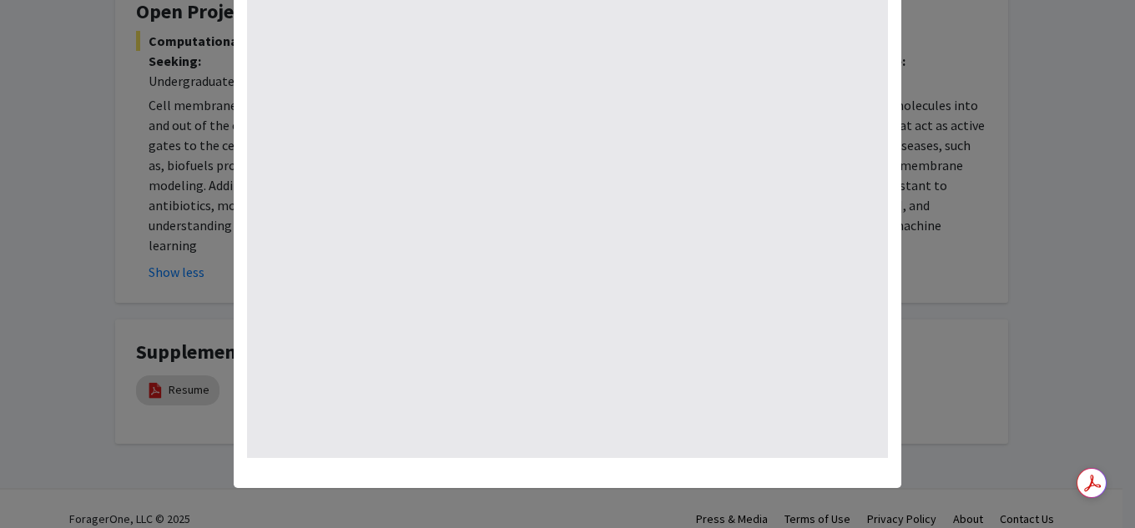
scroll to position [0, 0]
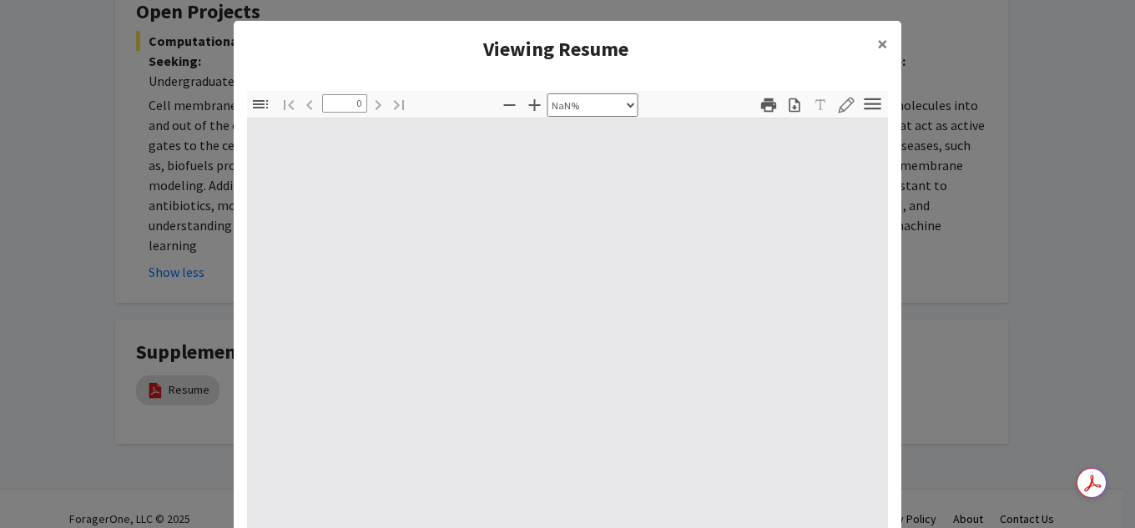
type input "1"
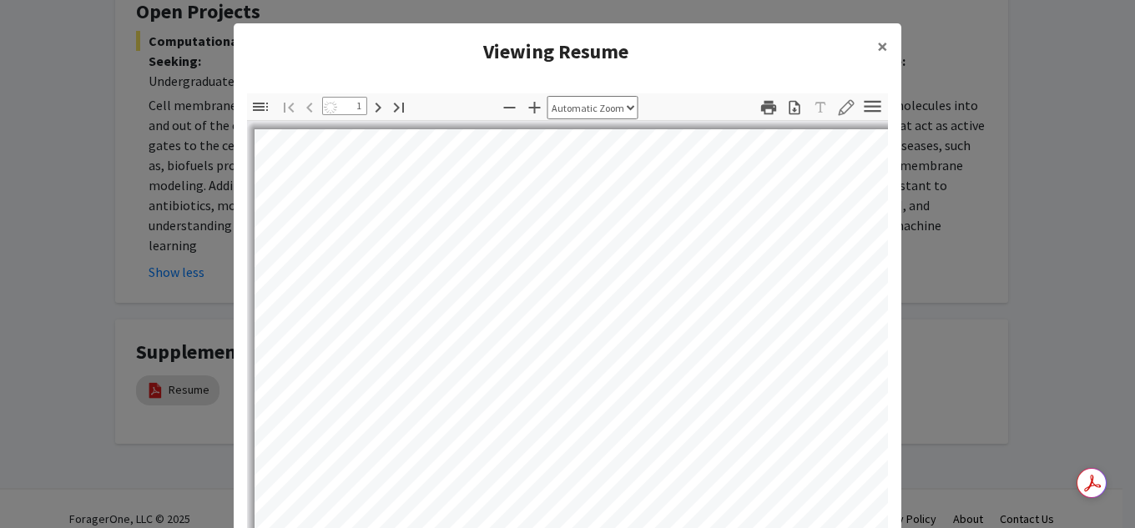
select select "auto"
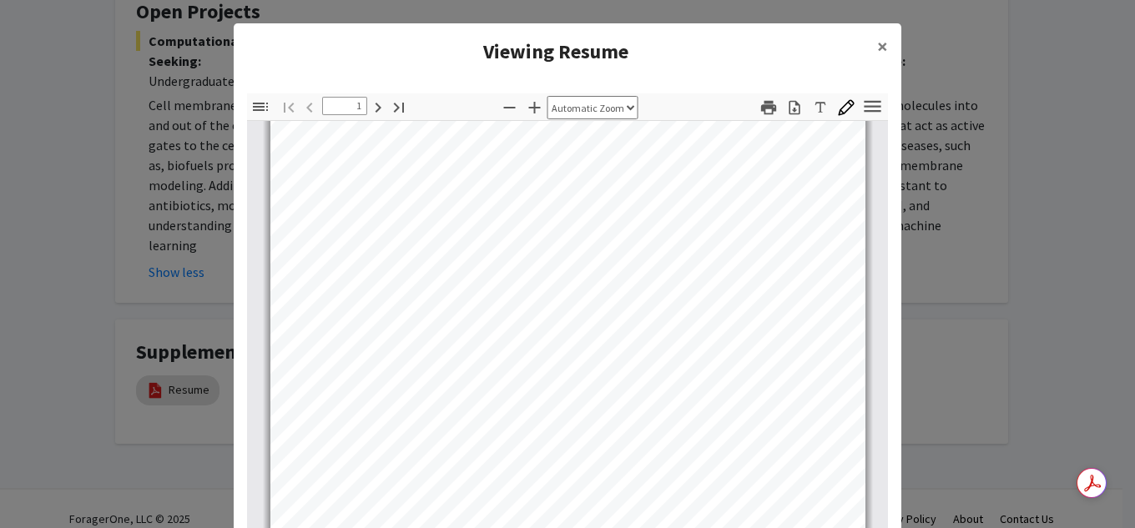
scroll to position [233, 0]
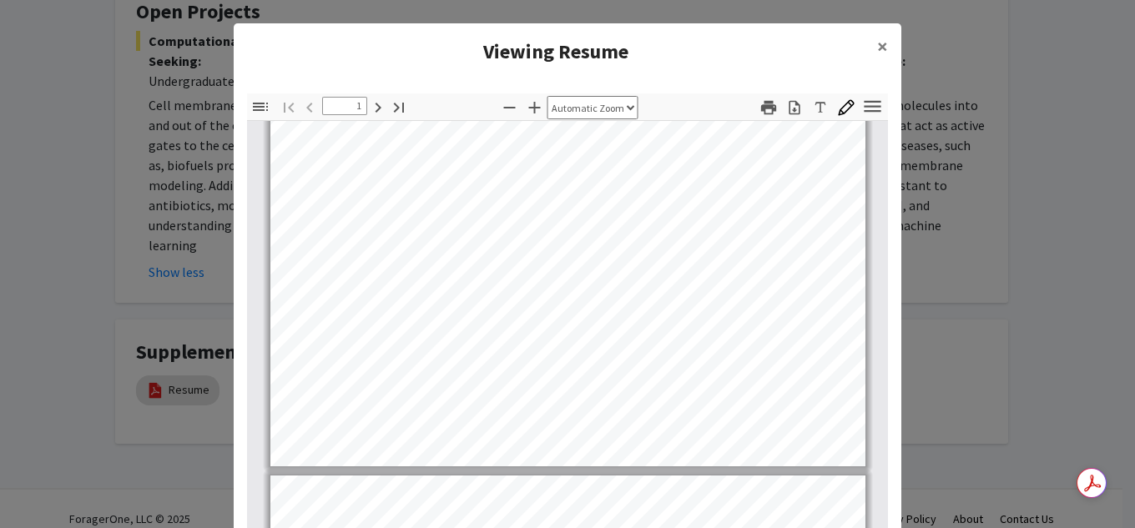
click at [690, 85] on div "Thumbnails Document Outline Attachments Layers Current Outline Item Toggle Side…" at bounding box center [567, 343] width 667 height 527
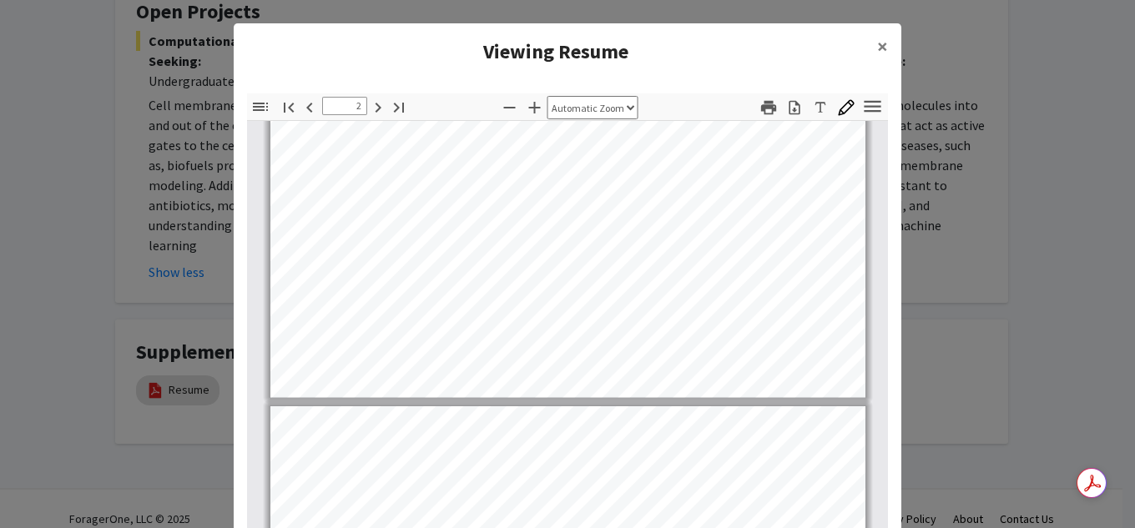
click at [650, 110] on div "Toggle Sidebar Find Go to First Page Previous 2 of 58 Next Go to Last Page Zoom…" at bounding box center [567, 343] width 641 height 501
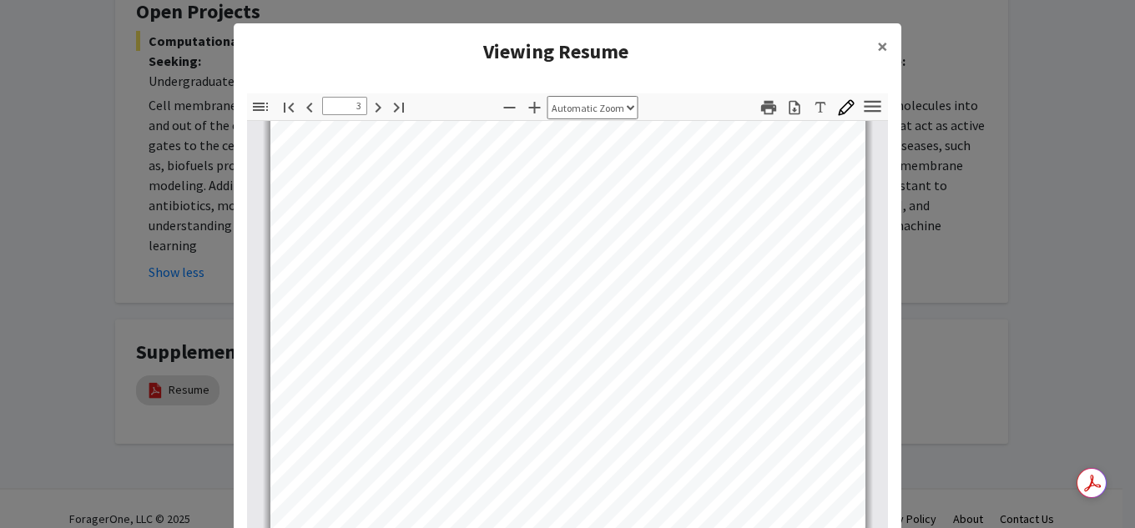
click at [610, 119] on div "Toggle Sidebar Find Go to First Page Previous 3 of 58 Next Go to Last Page Zoom…" at bounding box center [567, 343] width 641 height 501
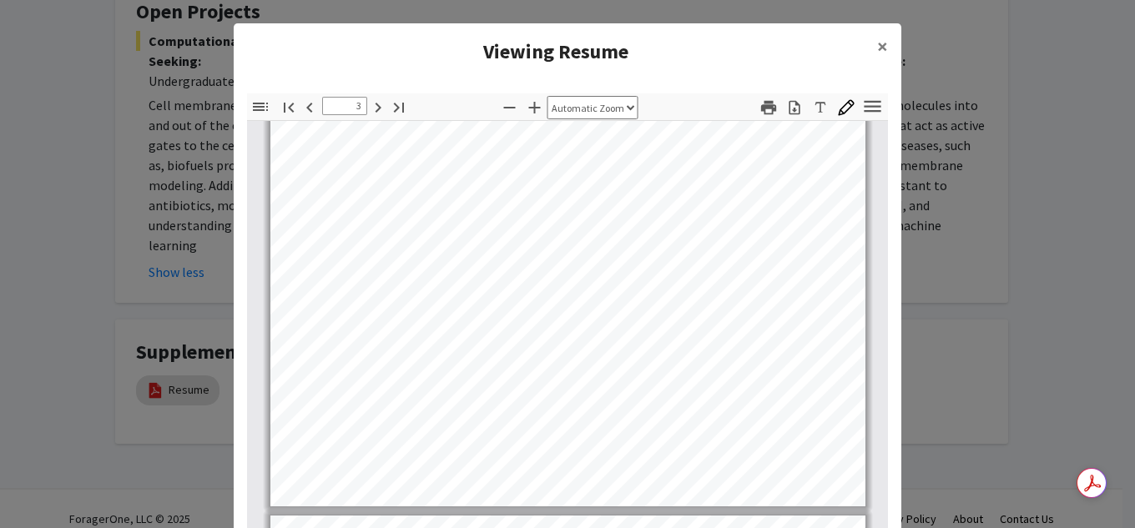
click at [636, 108] on div "Toggle Sidebar Find Go to First Page Previous 3 of 58 Next Go to Last Page Zoom…" at bounding box center [567, 343] width 641 height 501
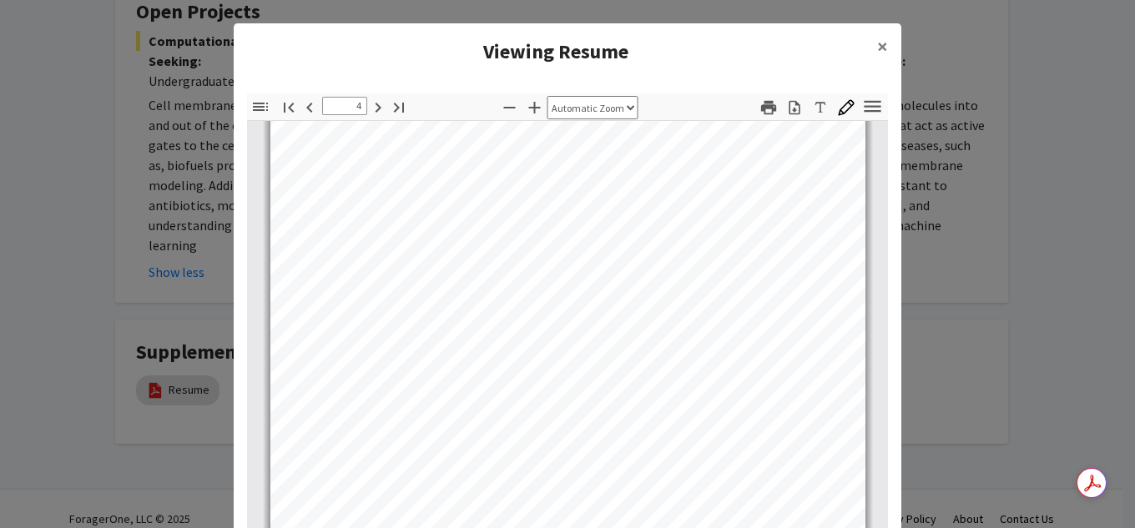
scroll to position [2413, 0]
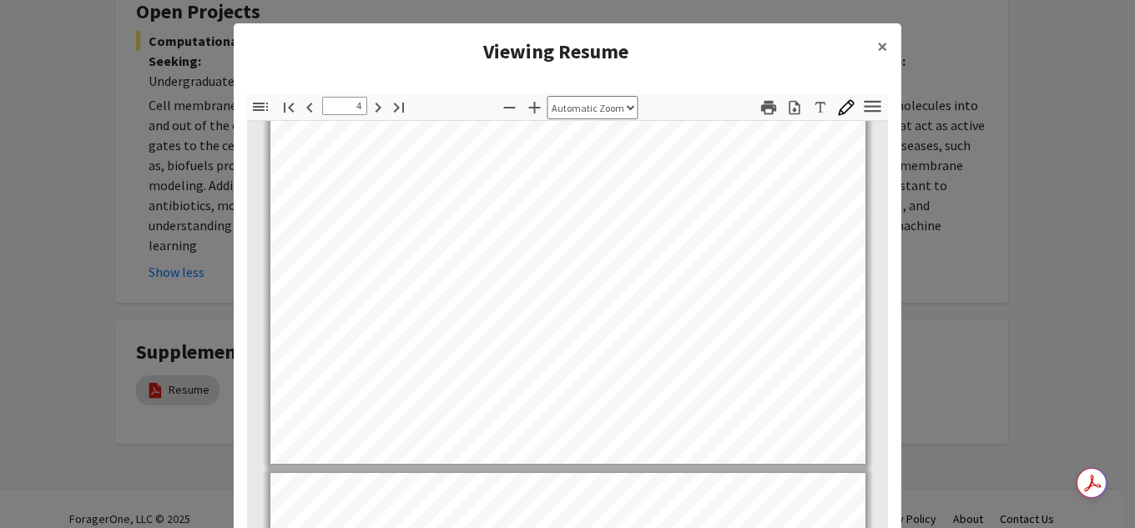
click at [646, 105] on div "Toggle Sidebar Find Go to First Page Previous 4 of 58 Next Go to Last Page Zoom…" at bounding box center [567, 343] width 641 height 501
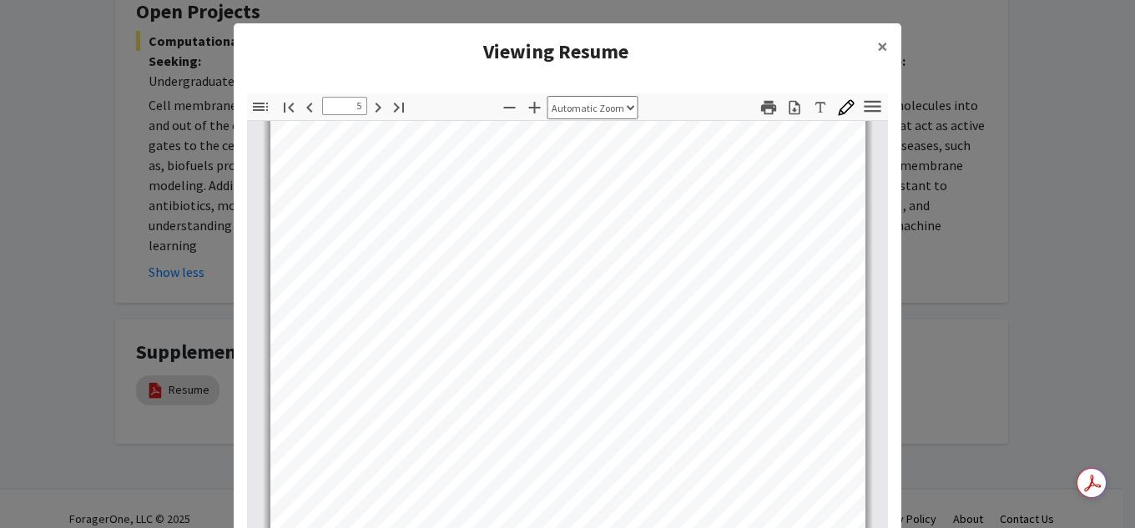
click at [717, 84] on div "Thumbnails Document Outline Attachments Layers Current Outline Item Toggle Side…" at bounding box center [567, 343] width 667 height 527
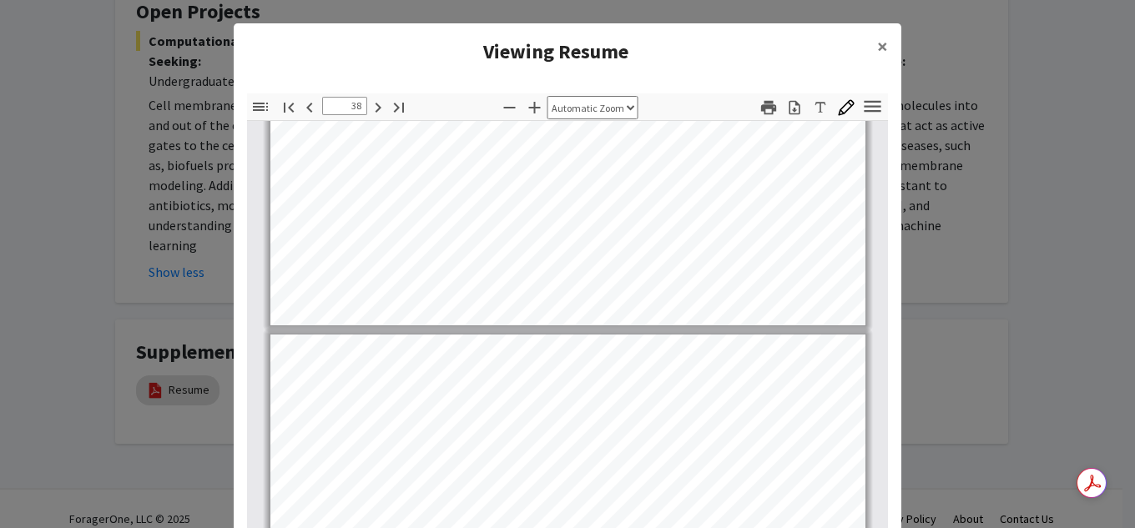
scroll to position [28894, 0]
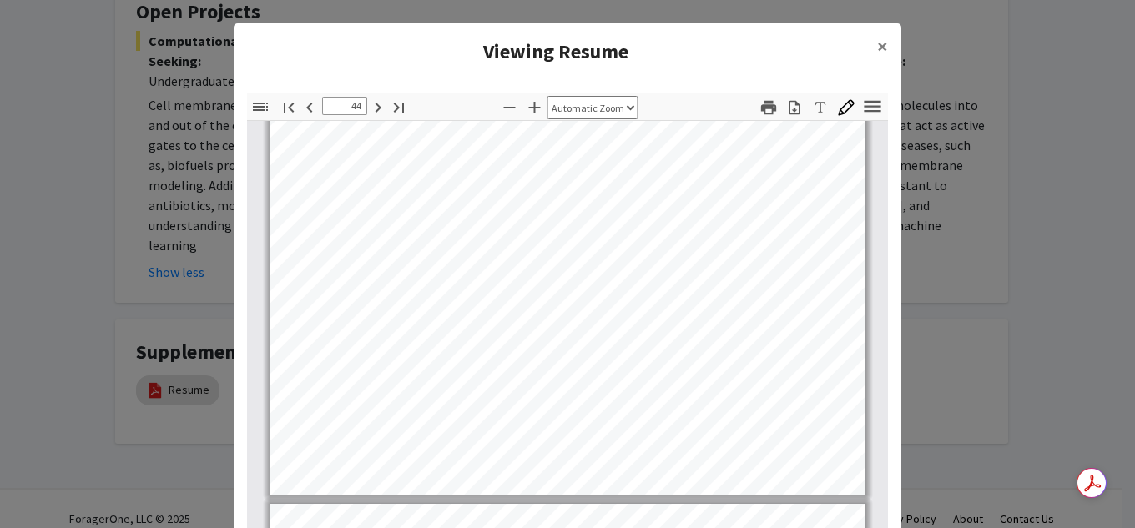
type input "45"
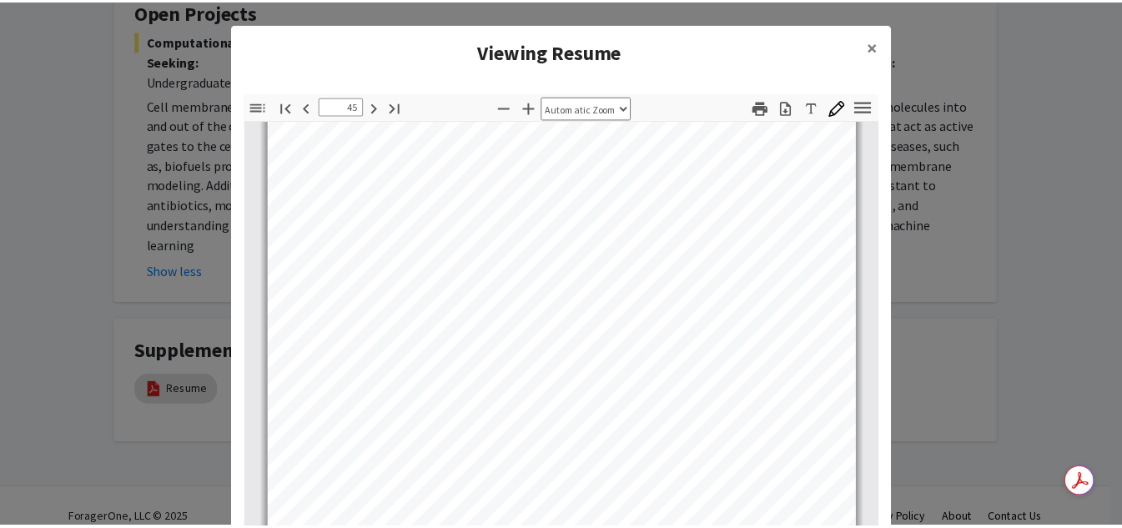
scroll to position [34734, 0]
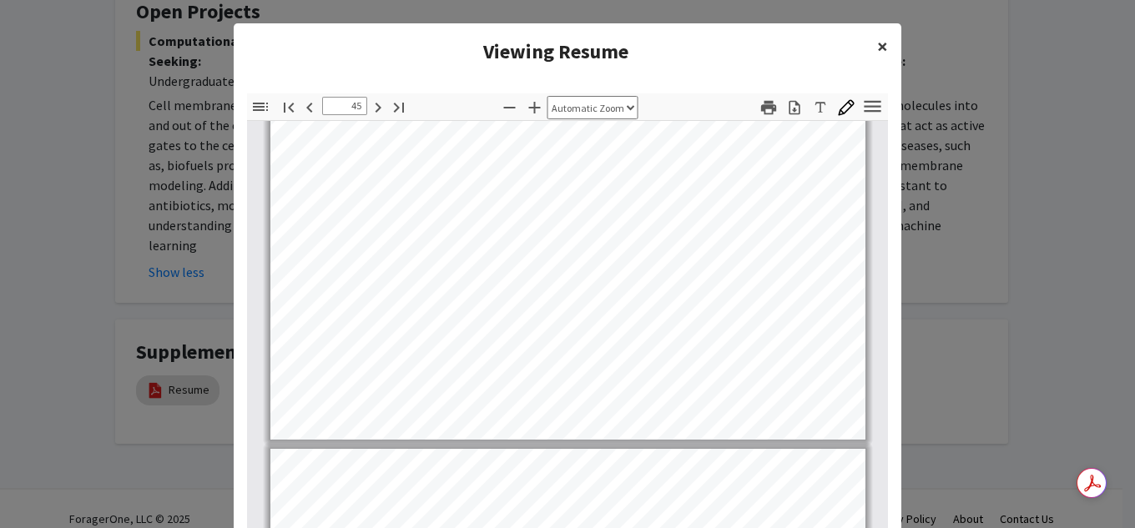
click at [877, 61] on button "×" at bounding box center [882, 46] width 38 height 47
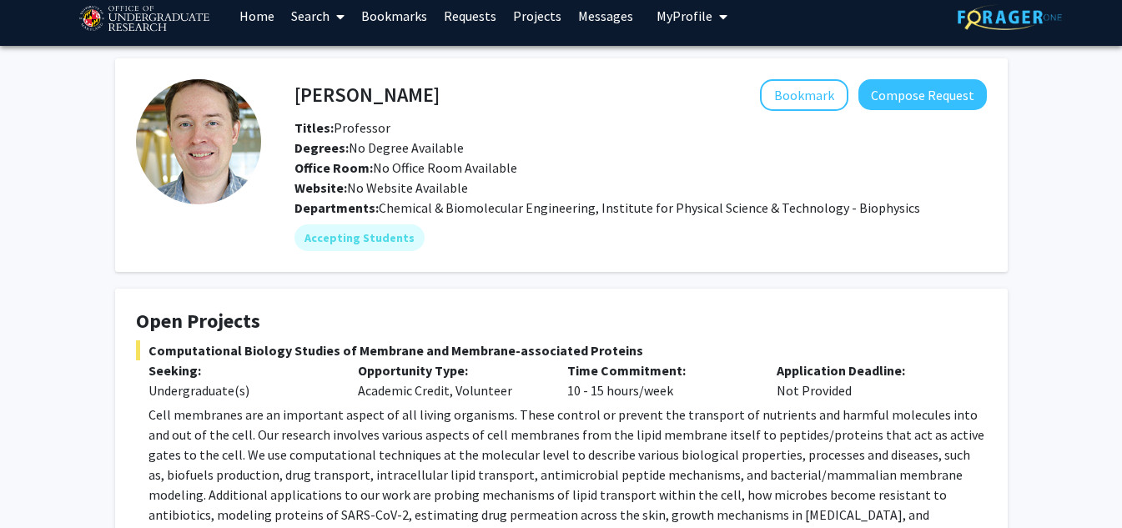
scroll to position [0, 0]
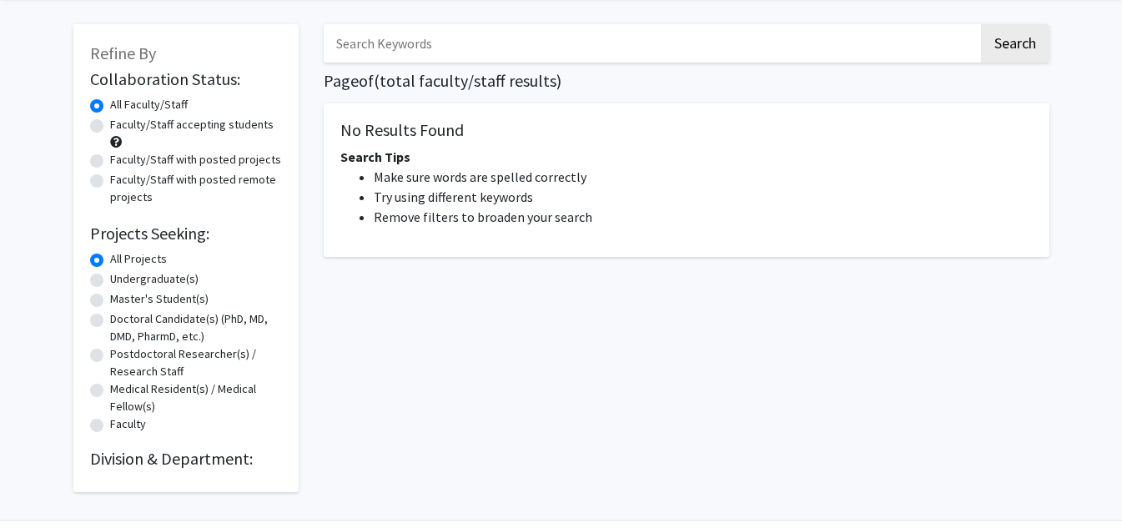
scroll to position [117, 0]
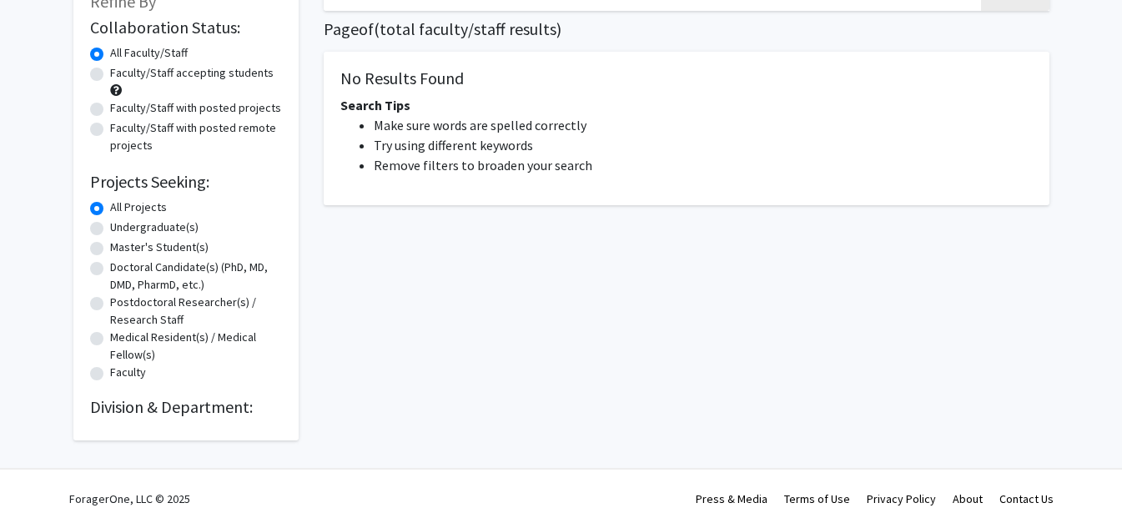
click at [126, 230] on label "Undergraduate(s)" at bounding box center [154, 228] width 88 height 18
click at [121, 229] on input "Undergraduate(s)" at bounding box center [115, 224] width 11 height 11
radio input "true"
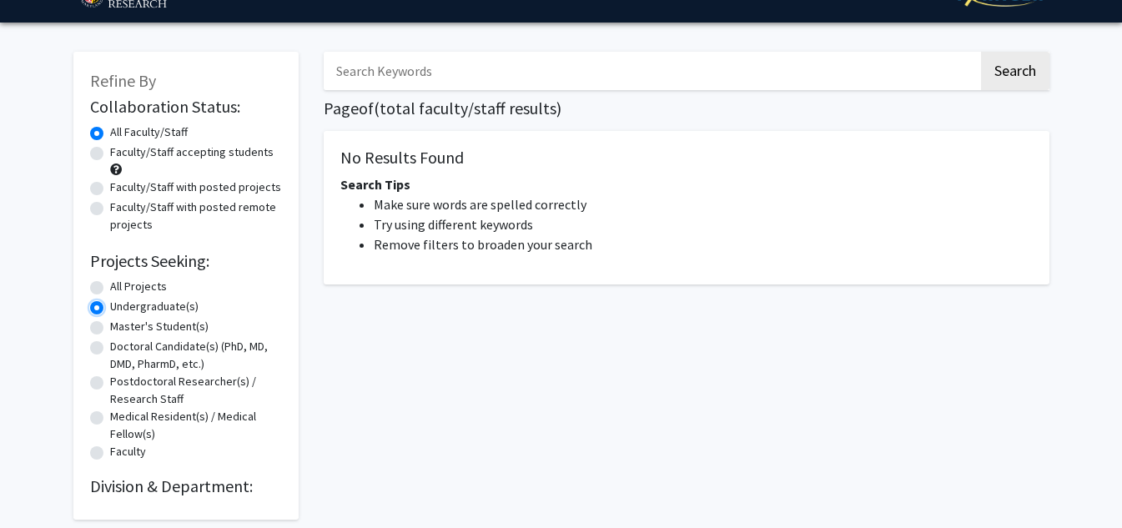
scroll to position [0, 0]
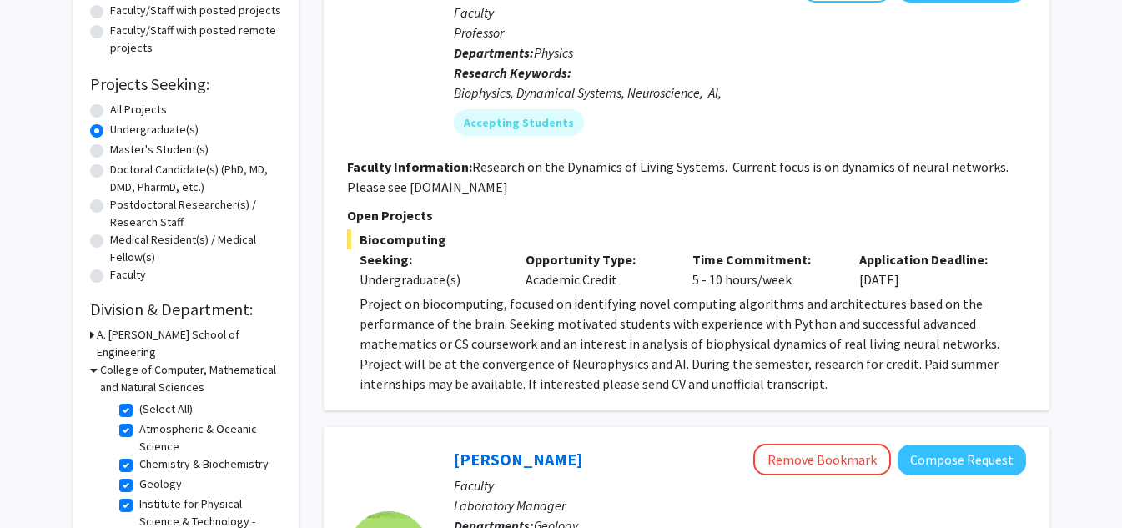
scroll to position [278, 0]
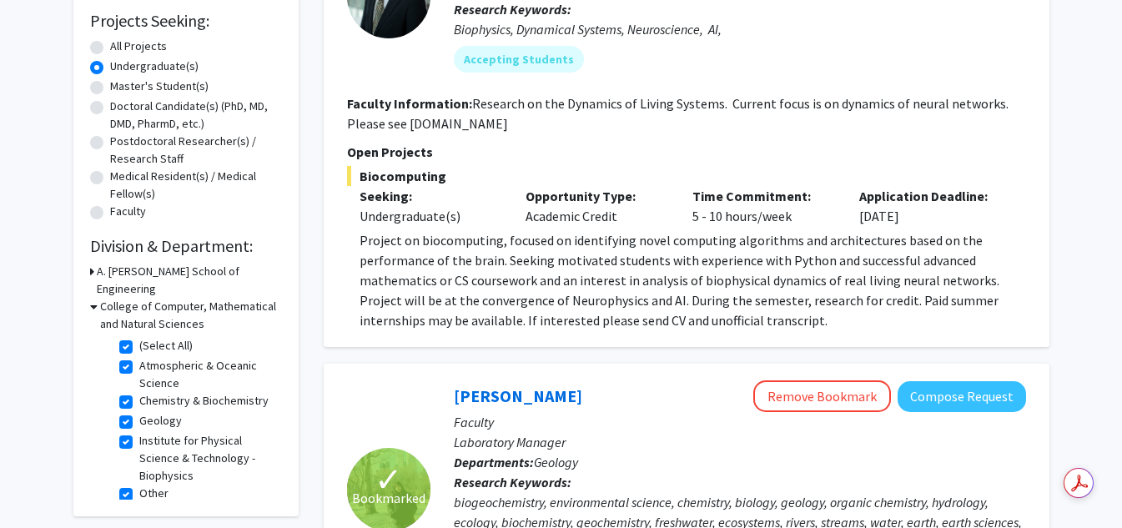
click at [88, 287] on div "Refine By Collaboration Status: Collaboration Status All Faculty/Staff Collabor…" at bounding box center [185, 163] width 225 height 705
click at [139, 337] on label "(Select All)" at bounding box center [165, 346] width 53 height 18
click at [139, 337] on input "(Select All)" at bounding box center [144, 342] width 11 height 11
checkbox input "false"
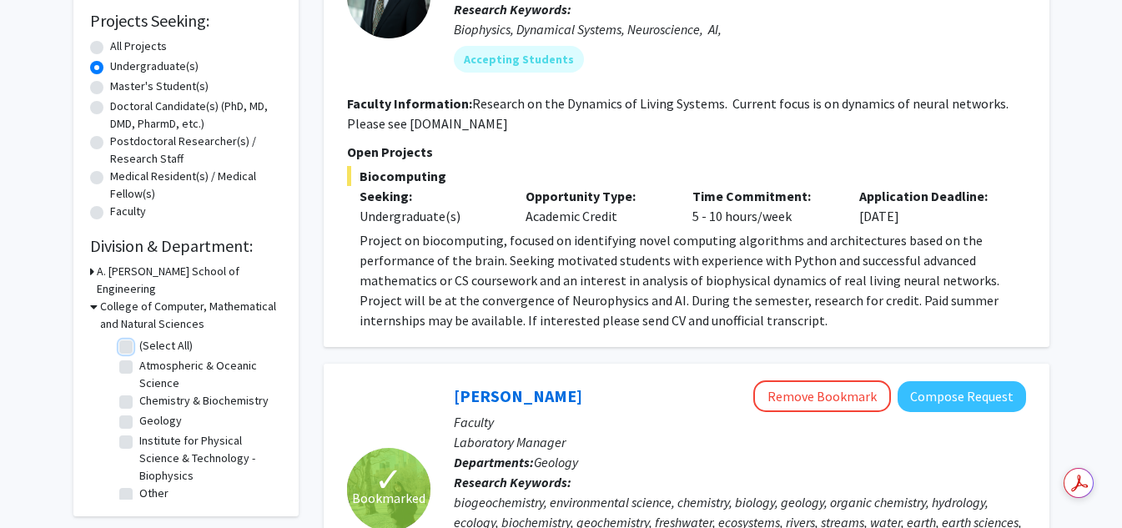
checkbox input "false"
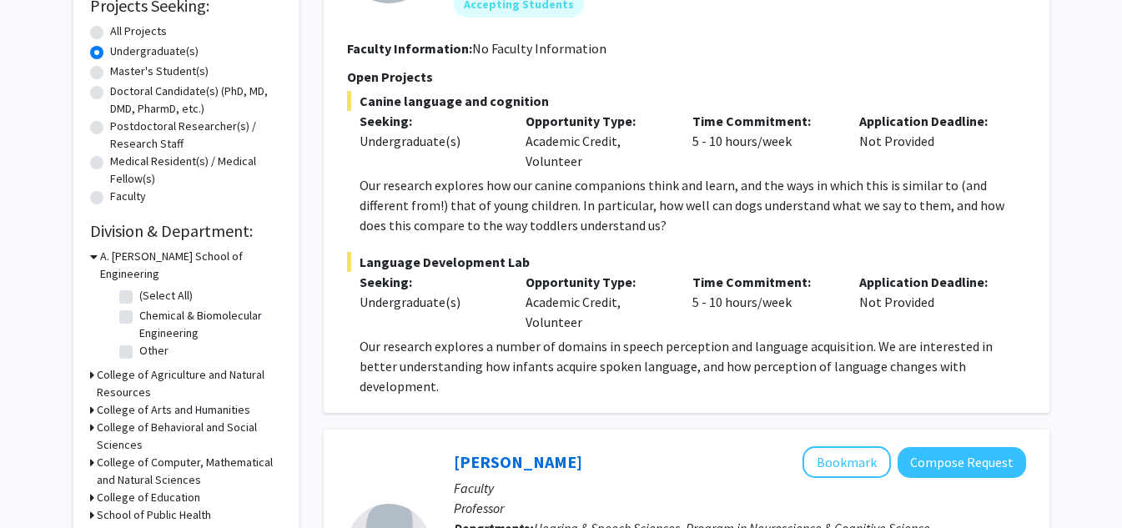
scroll to position [279, 0]
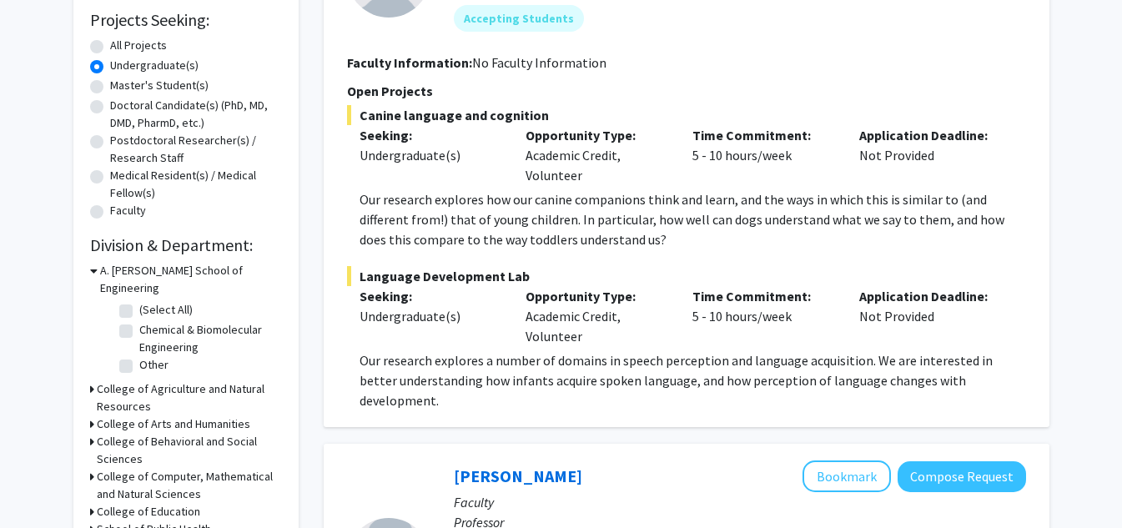
click at [94, 269] on icon at bounding box center [94, 271] width 8 height 18
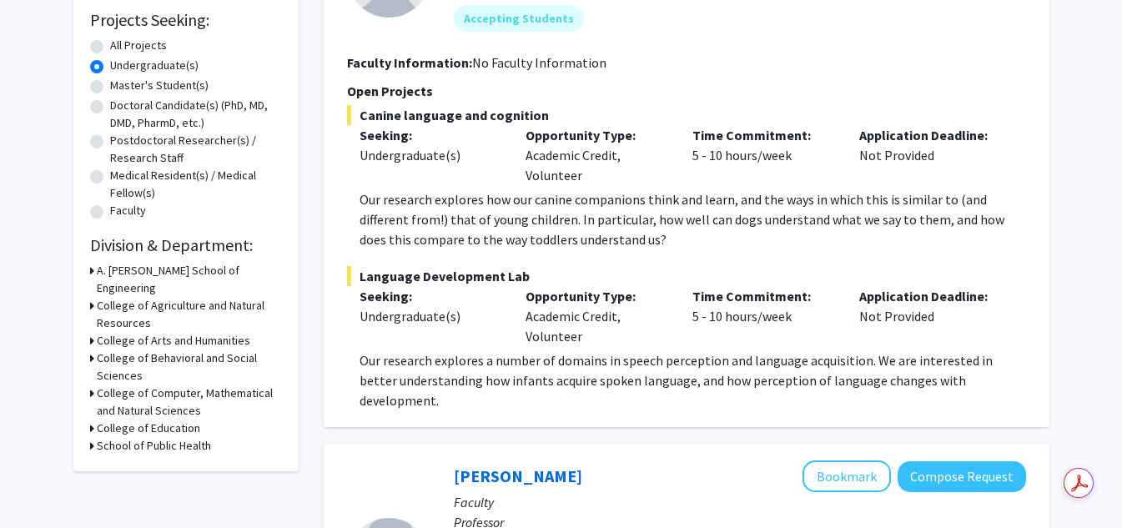
click at [88, 425] on div "Refine By Collaboration Status: Collaboration Status All Faculty/Staff Collabor…" at bounding box center [185, 141] width 225 height 661
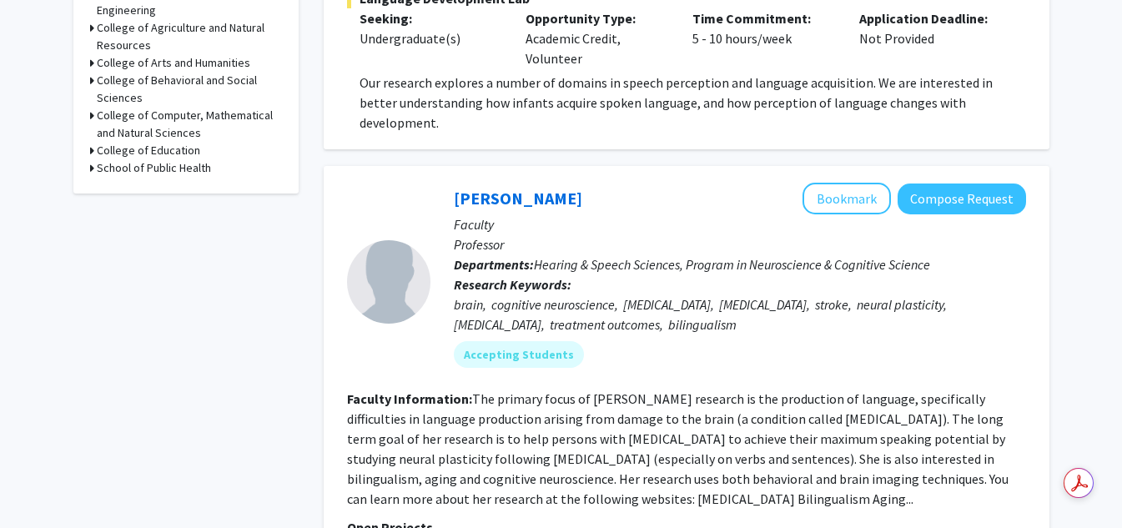
click at [92, 159] on icon at bounding box center [92, 168] width 4 height 18
click at [139, 181] on label "Department of Global, Environmental, and Occupational Health" at bounding box center [208, 207] width 138 height 53
click at [139, 181] on input "Department of Global, Environmental, and Occupational Health" at bounding box center [144, 186] width 11 height 11
checkbox input "true"
